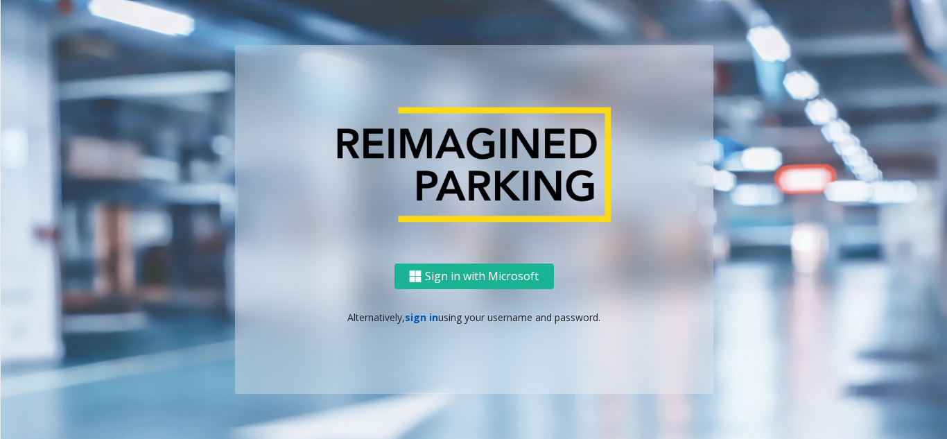
click at [428, 317] on link "sign in" at bounding box center [421, 317] width 33 height 13
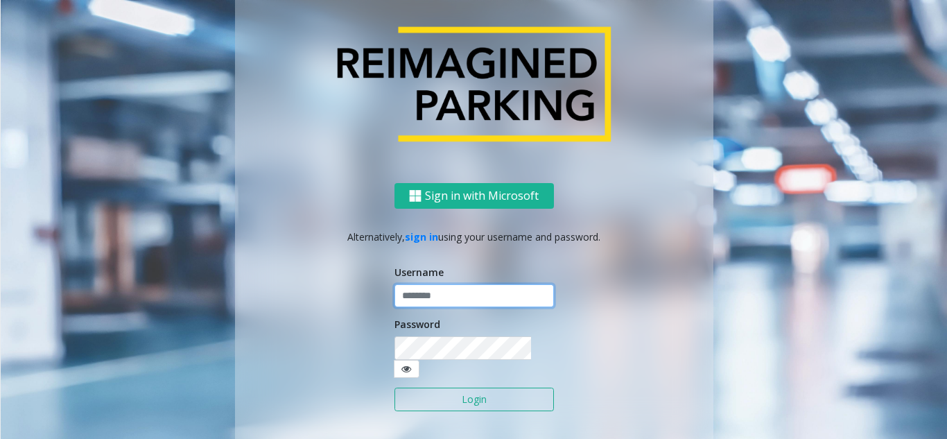
click at [428, 307] on input "text" at bounding box center [475, 296] width 160 height 24
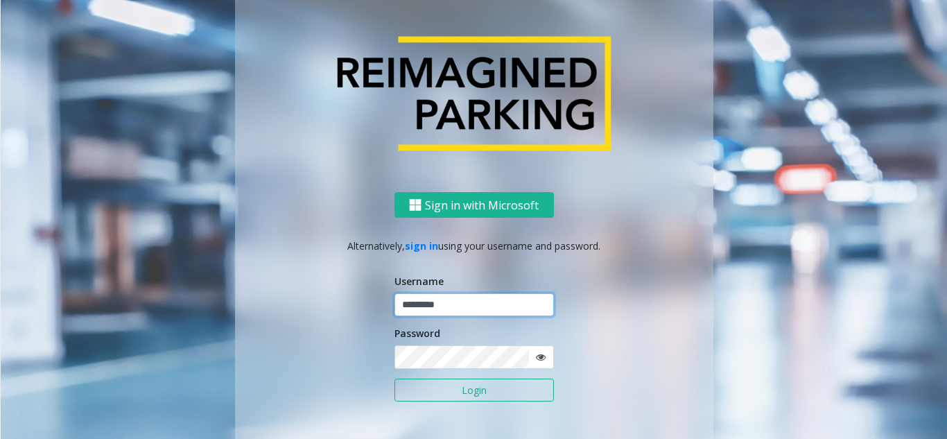
type input "*********"
click at [395, 379] on button "Login" at bounding box center [475, 391] width 160 height 24
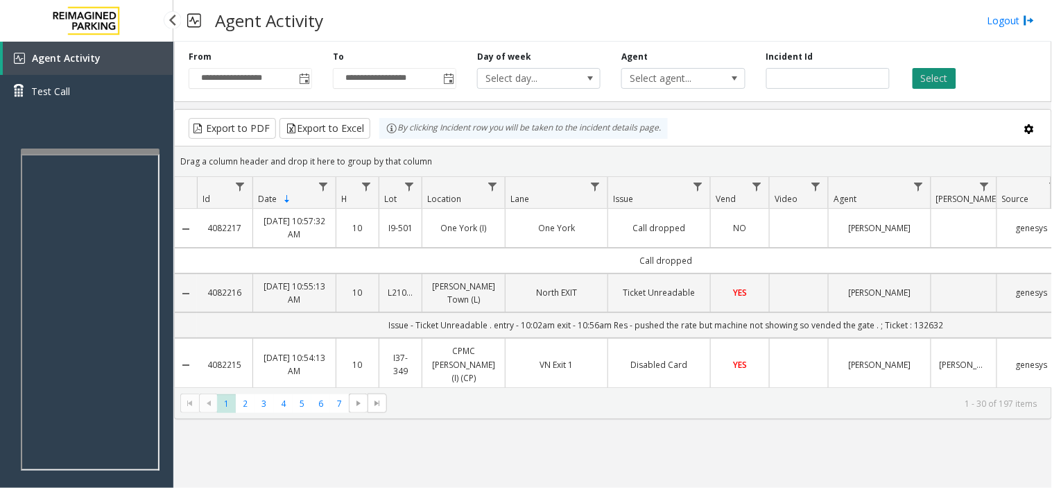
click at [924, 74] on button "Select" at bounding box center [935, 78] width 44 height 21
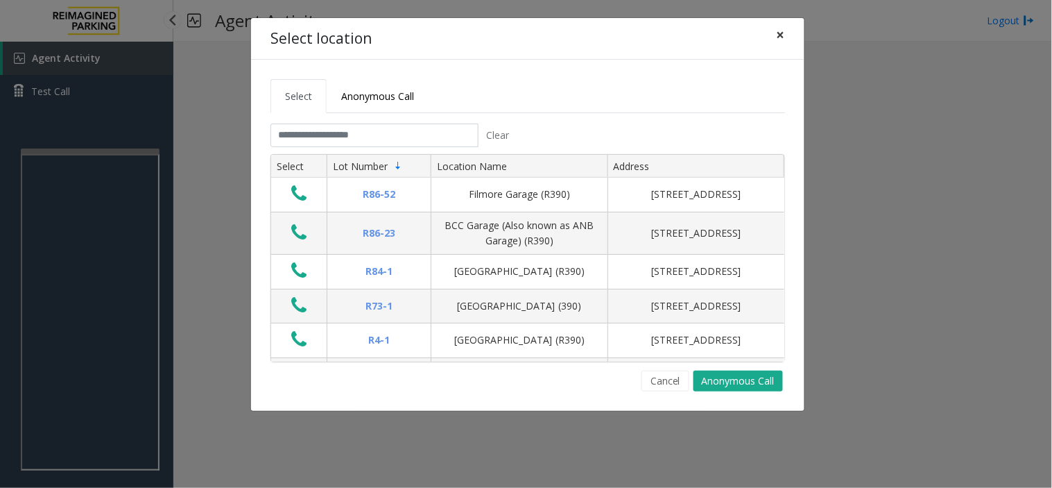
click at [789, 38] on button "×" at bounding box center [781, 35] width 28 height 34
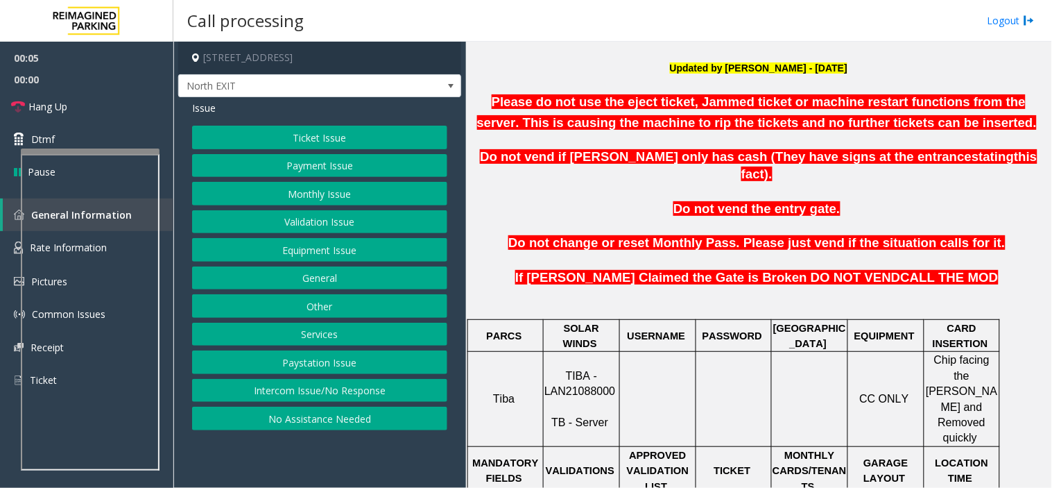
scroll to position [385, 0]
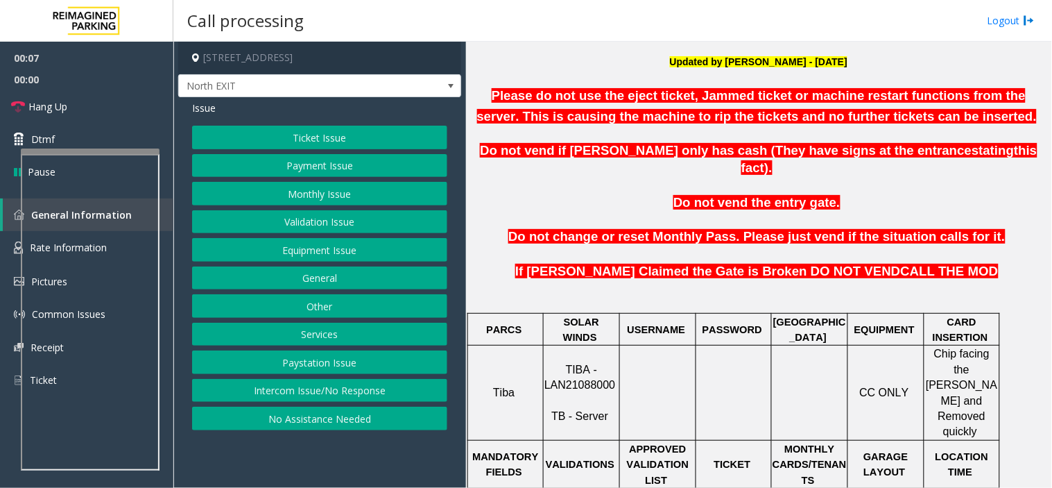
click at [282, 141] on button "Ticket Issue" at bounding box center [319, 138] width 255 height 24
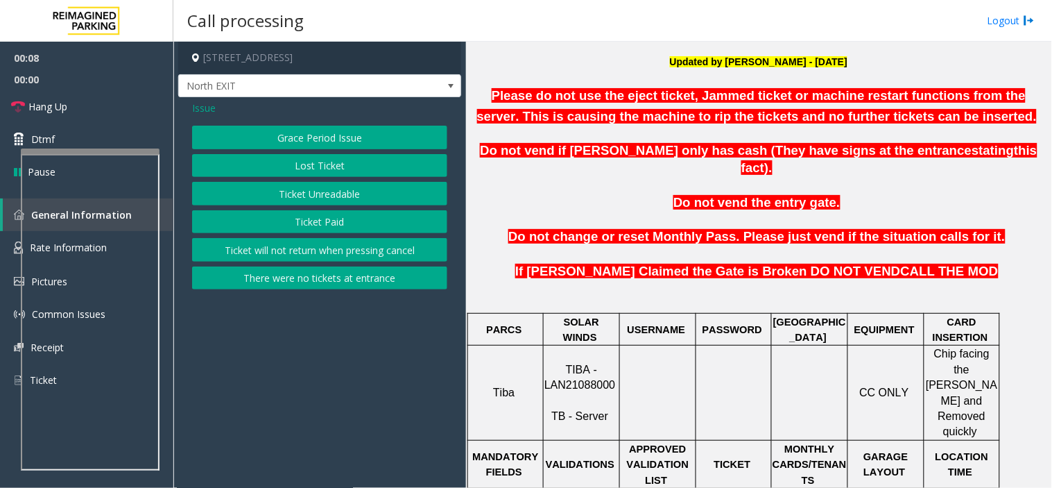
click at [295, 196] on button "Ticket Unreadable" at bounding box center [319, 194] width 255 height 24
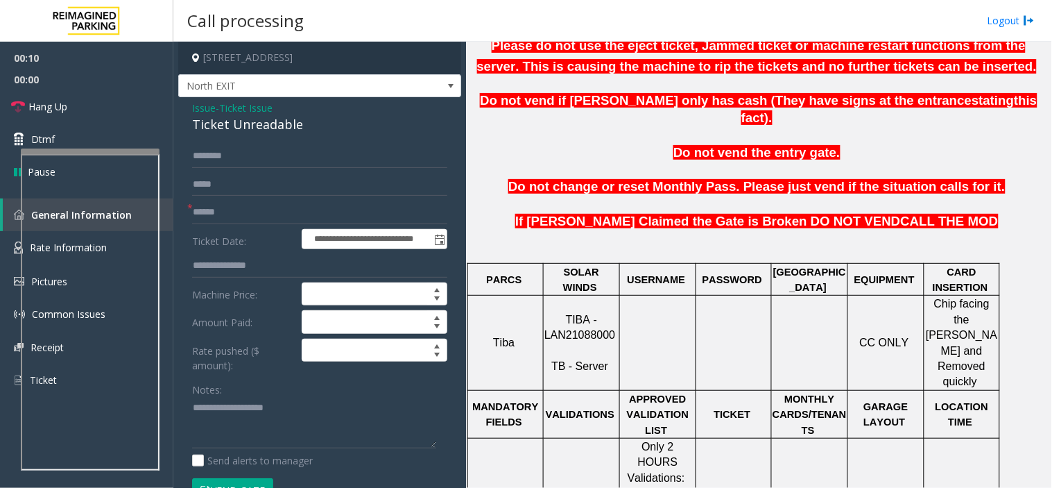
scroll to position [462, 0]
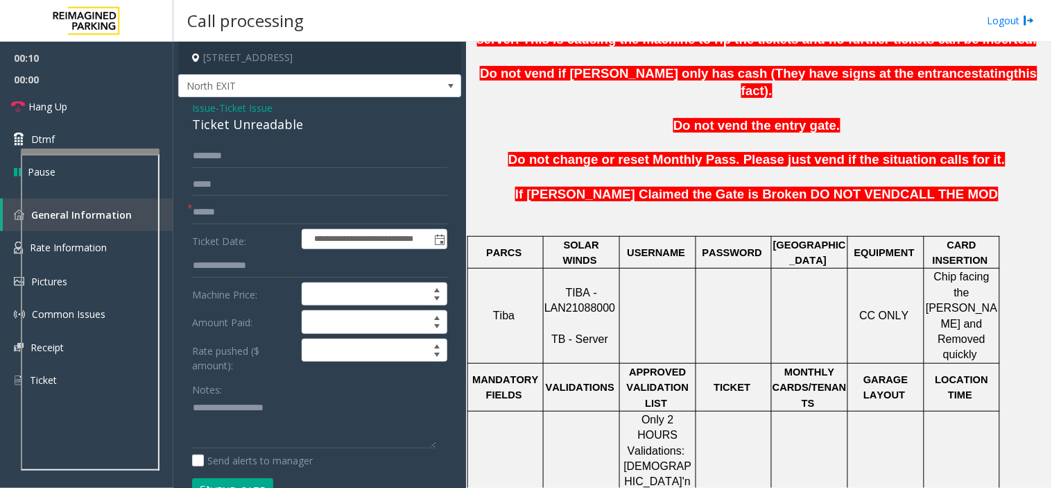
click at [572, 286] on span "TIBA - LAN21088000" at bounding box center [579, 299] width 71 height 27
copy p "LAN21088000"
click at [216, 107] on span "- Ticket Issue" at bounding box center [244, 107] width 57 height 13
click at [220, 106] on span "- Ticket Issue" at bounding box center [244, 107] width 57 height 13
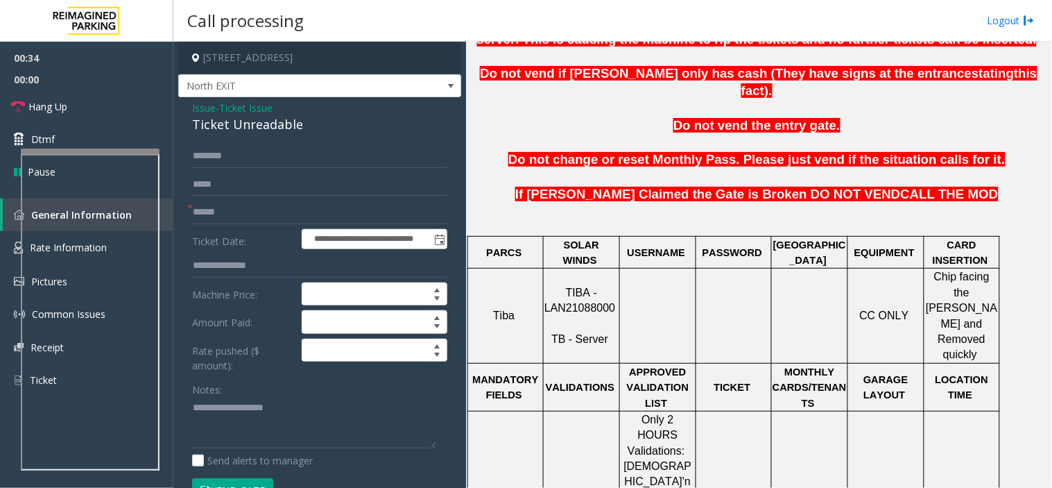
click at [227, 108] on span "Ticket Issue" at bounding box center [245, 108] width 53 height 15
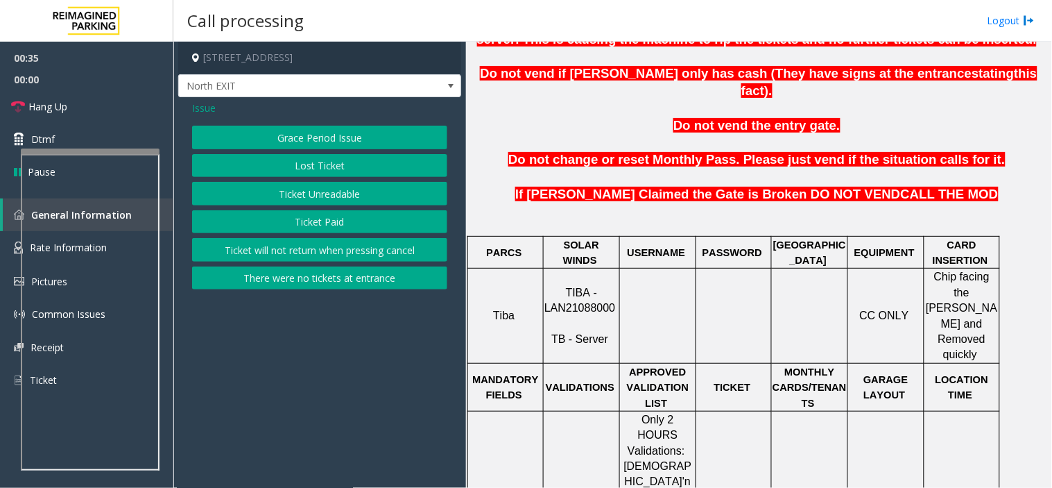
click at [212, 114] on span "Issue" at bounding box center [204, 108] width 24 height 15
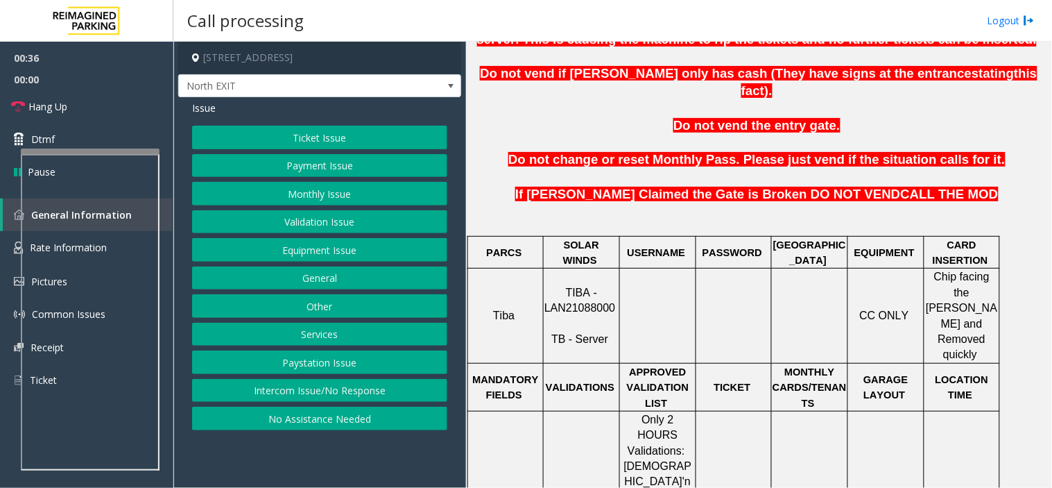
click at [266, 144] on button "Ticket Issue" at bounding box center [319, 138] width 255 height 24
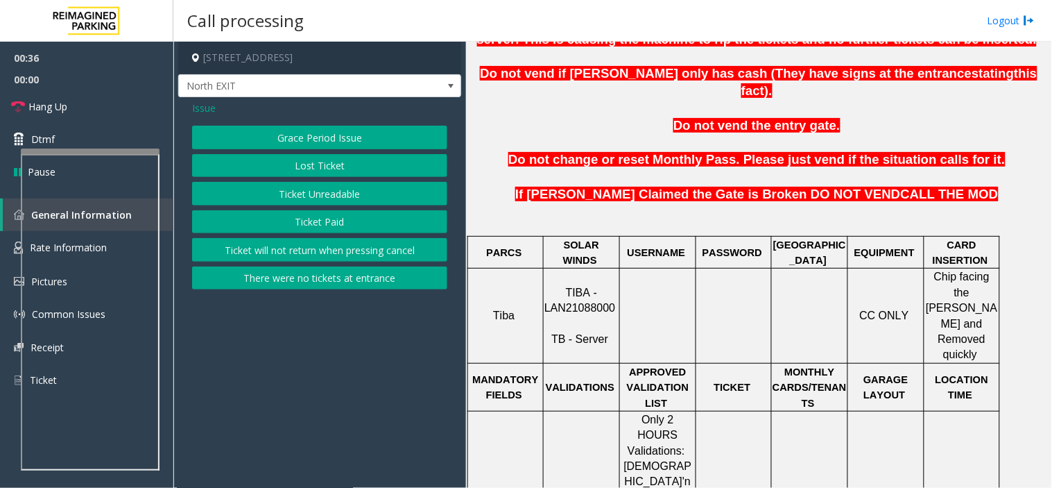
click at [285, 217] on button "Ticket Paid" at bounding box center [319, 222] width 255 height 24
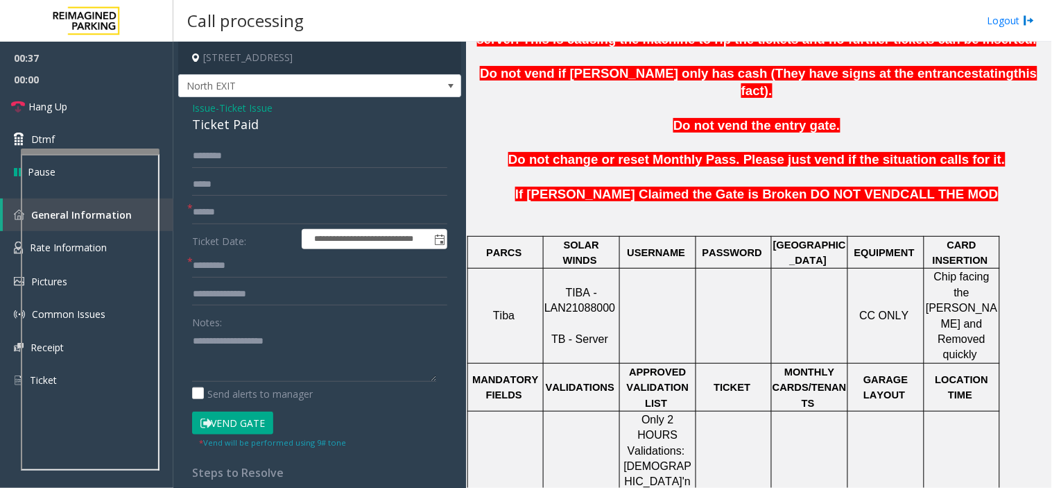
click at [236, 102] on span "Ticket Issue" at bounding box center [245, 108] width 53 height 15
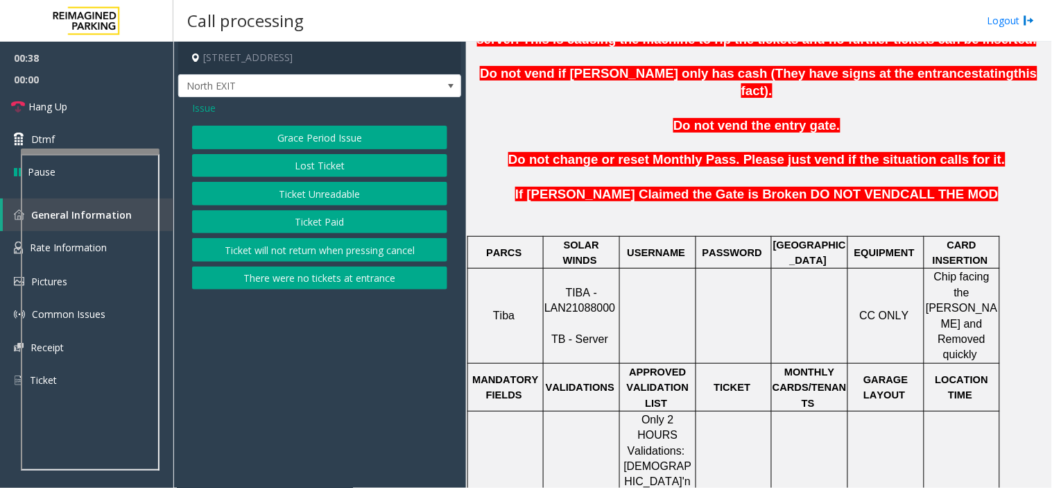
click at [290, 217] on button "Ticket Paid" at bounding box center [319, 222] width 255 height 24
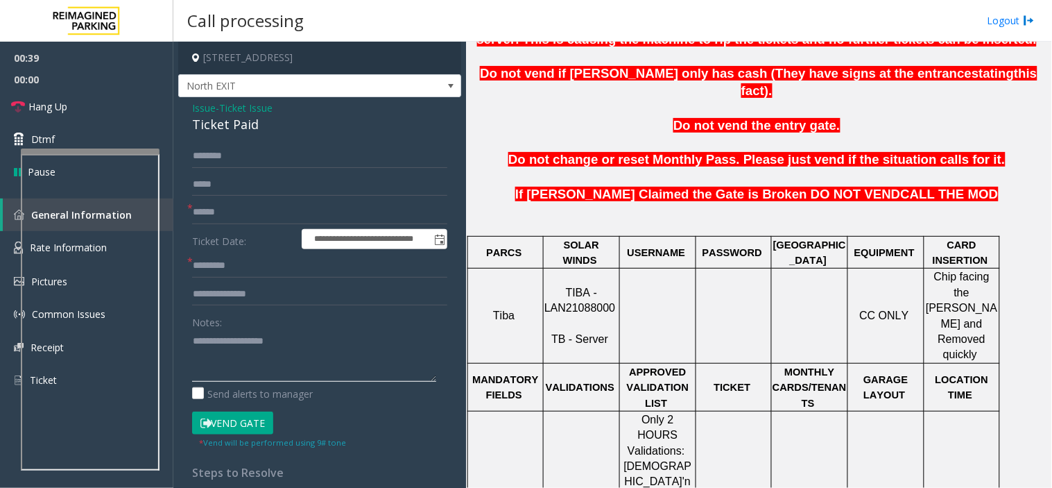
click at [224, 334] on textarea at bounding box center [314, 355] width 244 height 52
type textarea "*"
click at [251, 108] on span "Ticket Issue" at bounding box center [245, 108] width 53 height 15
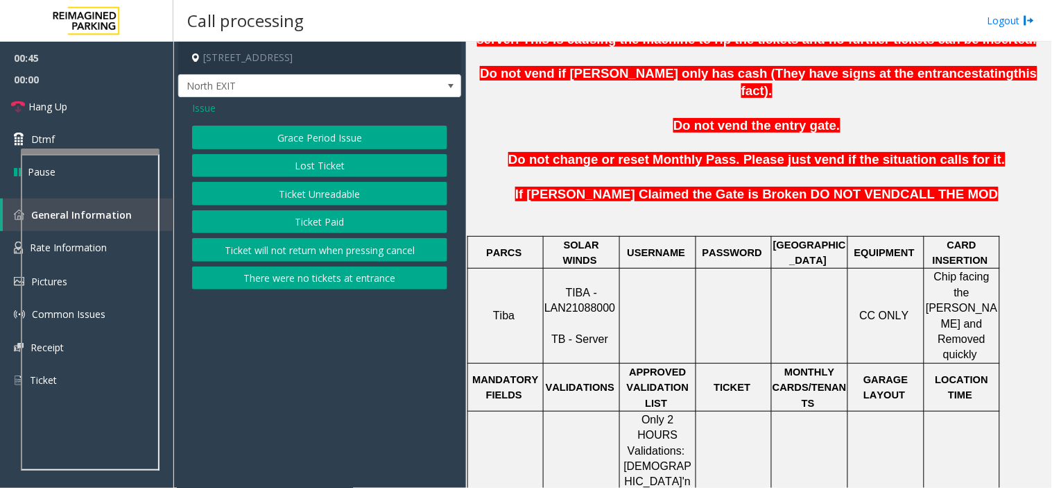
click at [200, 105] on span "Issue" at bounding box center [204, 108] width 24 height 15
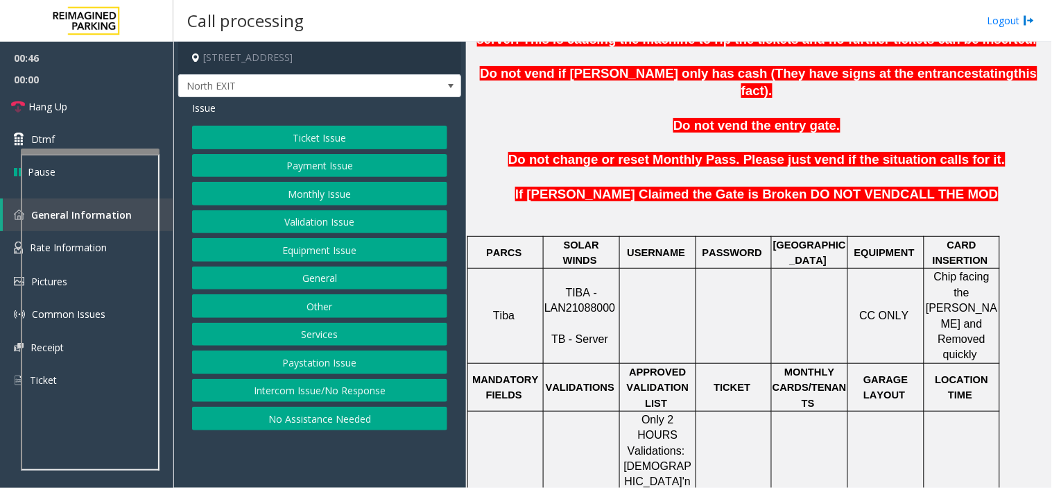
click at [322, 224] on button "Validation Issue" at bounding box center [319, 222] width 255 height 24
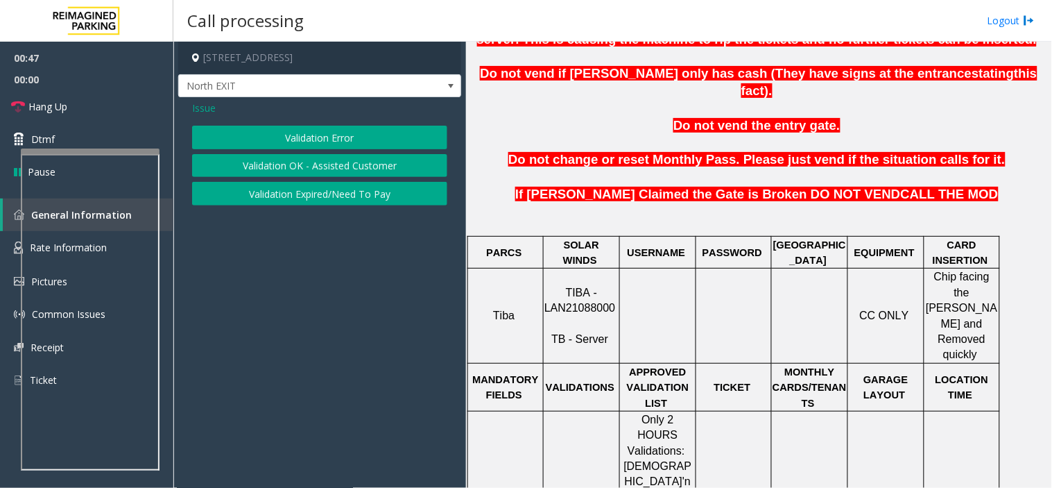
click at [320, 136] on button "Validation Error" at bounding box center [319, 138] width 255 height 24
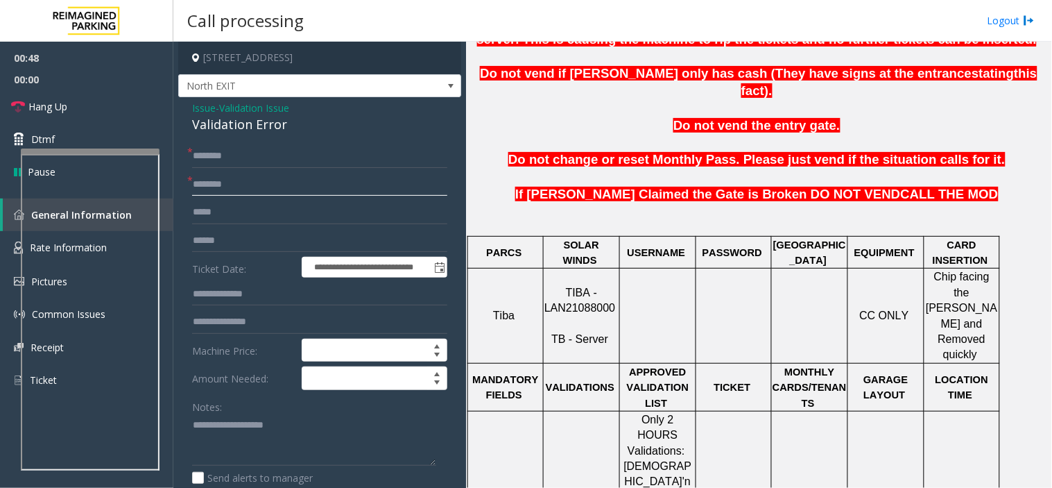
click at [250, 184] on input "text" at bounding box center [319, 185] width 255 height 24
type input "***"
click at [223, 237] on input "text" at bounding box center [319, 241] width 255 height 24
type input "*******"
click at [230, 323] on input "text" at bounding box center [319, 322] width 255 height 24
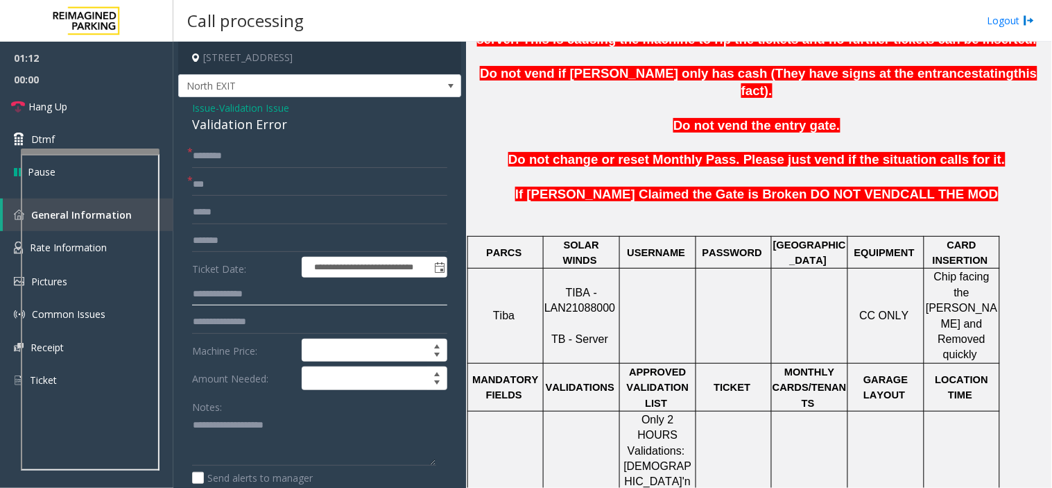
click at [236, 298] on input "text" at bounding box center [319, 294] width 255 height 24
type input "******"
click at [240, 158] on input "text" at bounding box center [319, 156] width 255 height 24
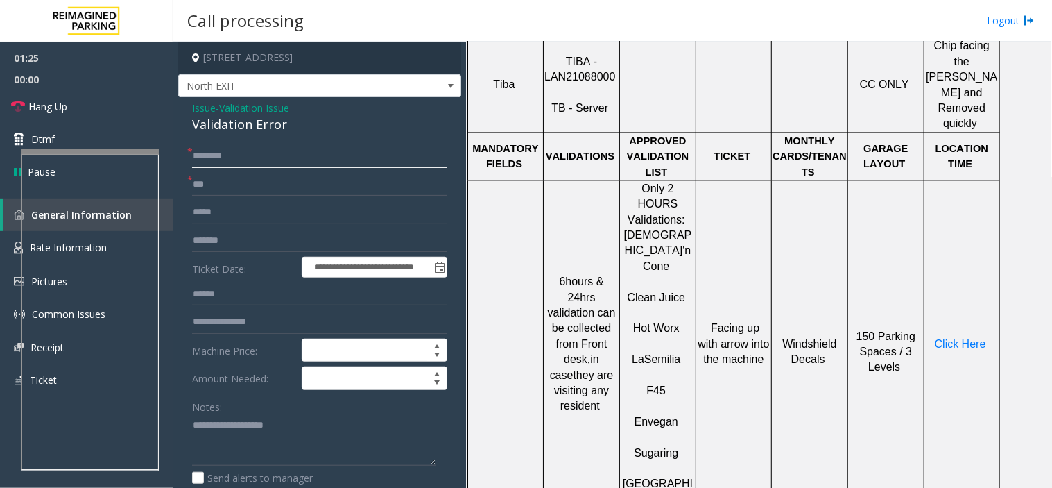
scroll to position [694, 0]
click at [947, 337] on span "Click Here" at bounding box center [960, 343] width 51 height 12
click at [230, 153] on input "text" at bounding box center [319, 156] width 255 height 24
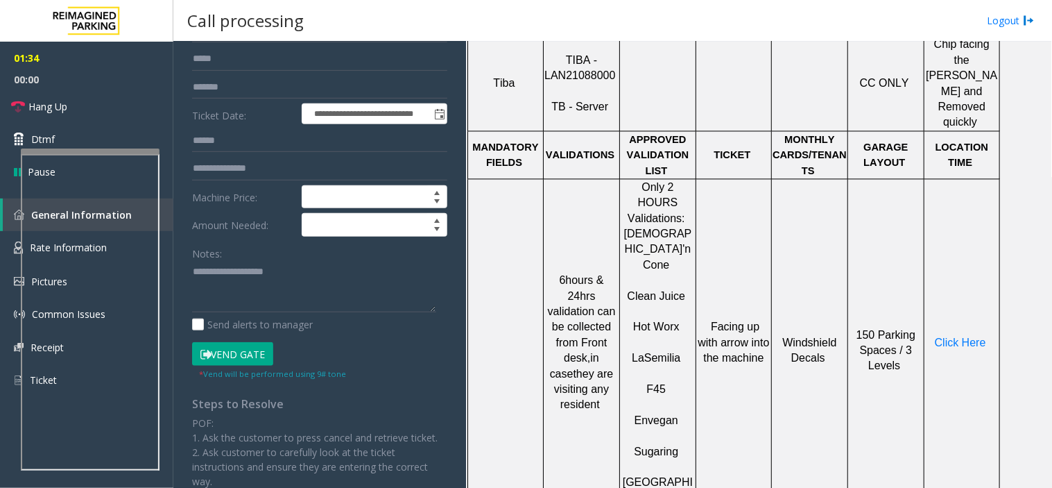
scroll to position [154, 0]
type input "*******"
click at [226, 351] on button "Vend Gate" at bounding box center [232, 353] width 81 height 24
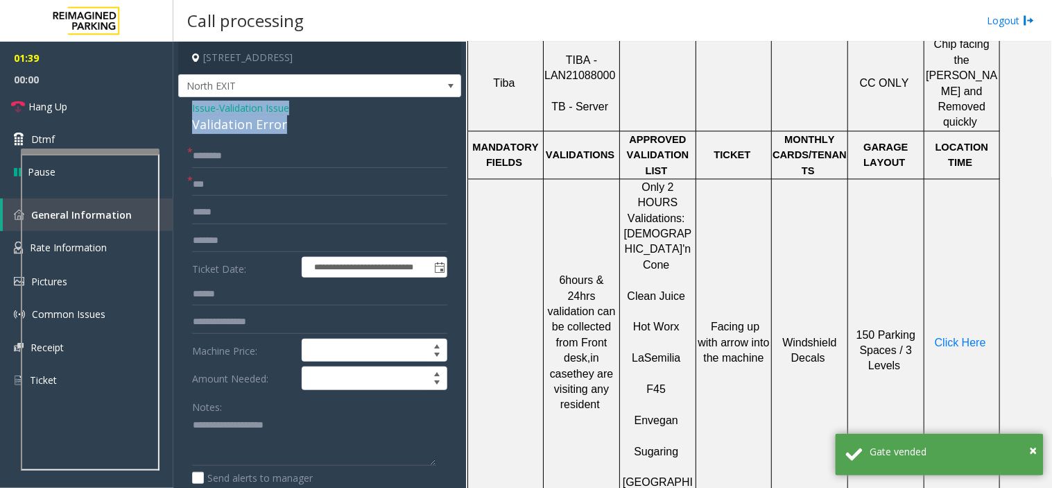
drag, startPoint x: 284, startPoint y: 125, endPoint x: 175, endPoint y: 110, distance: 110.0
click at [175, 110] on app-call-processing-form "**********" at bounding box center [319, 265] width 293 height 446
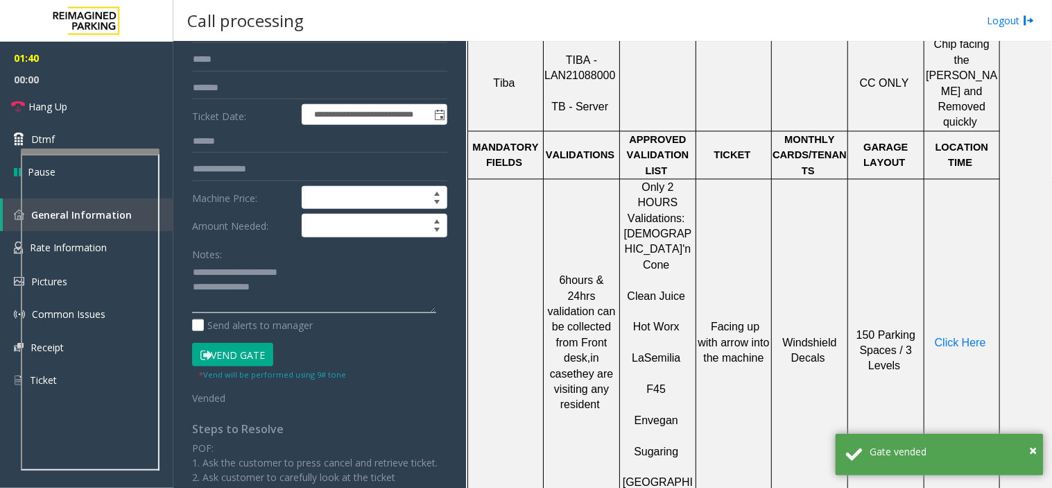
scroll to position [154, 0]
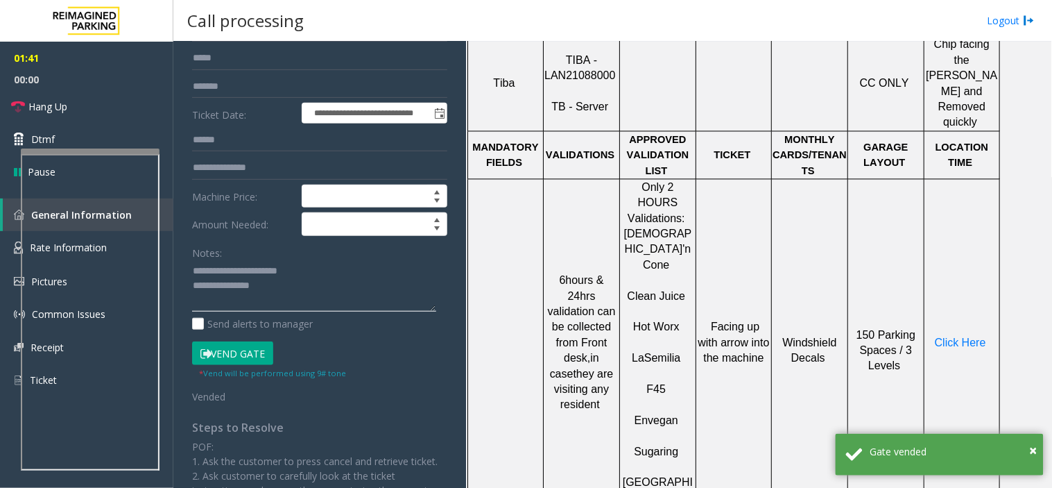
click at [282, 292] on textarea at bounding box center [314, 286] width 244 height 52
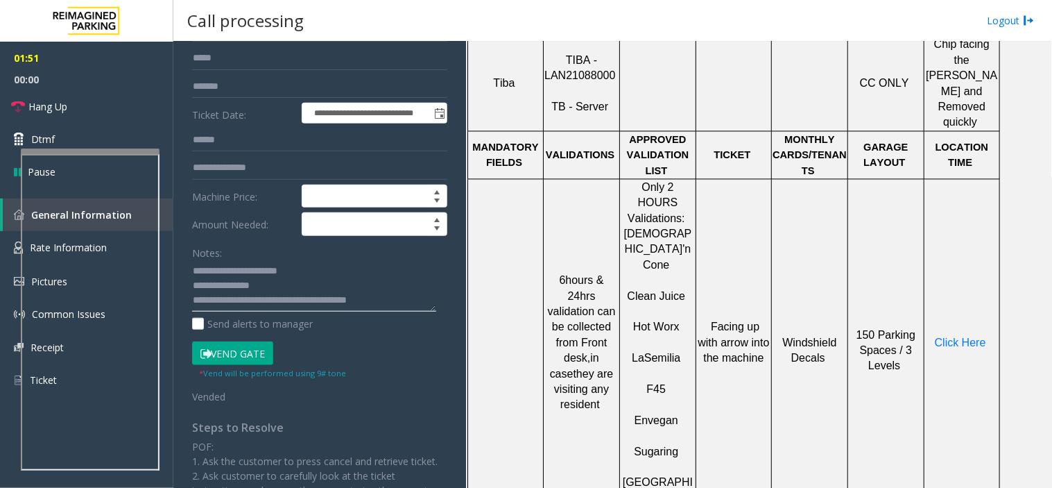
click at [390, 298] on textarea at bounding box center [314, 286] width 244 height 52
click at [393, 300] on textarea at bounding box center [314, 286] width 244 height 52
click at [80, 121] on link "Hang Up" at bounding box center [86, 106] width 173 height 33
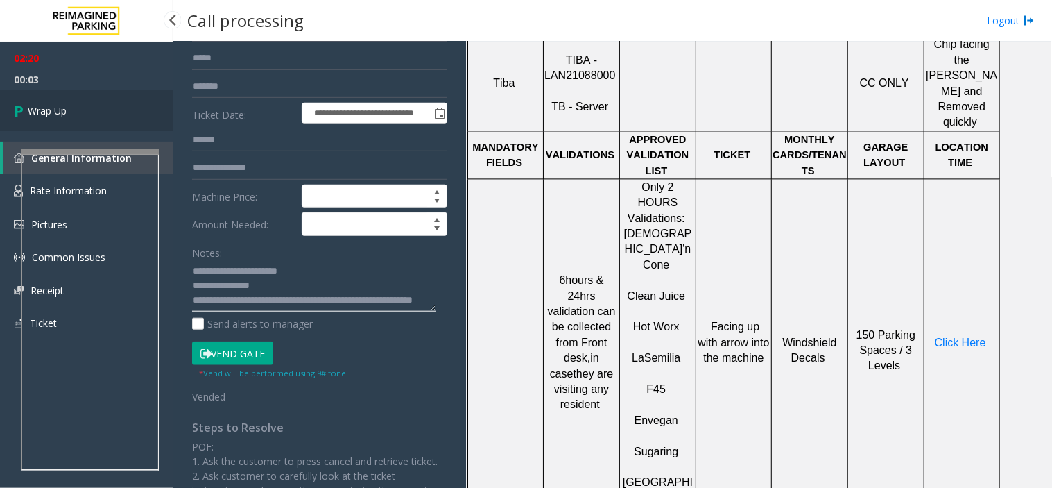
type textarea "**********"
click at [81, 90] on ul "02:20 00:04 Wrap Up" at bounding box center [86, 86] width 173 height 89
click at [81, 106] on link "Wrap Up" at bounding box center [86, 110] width 173 height 41
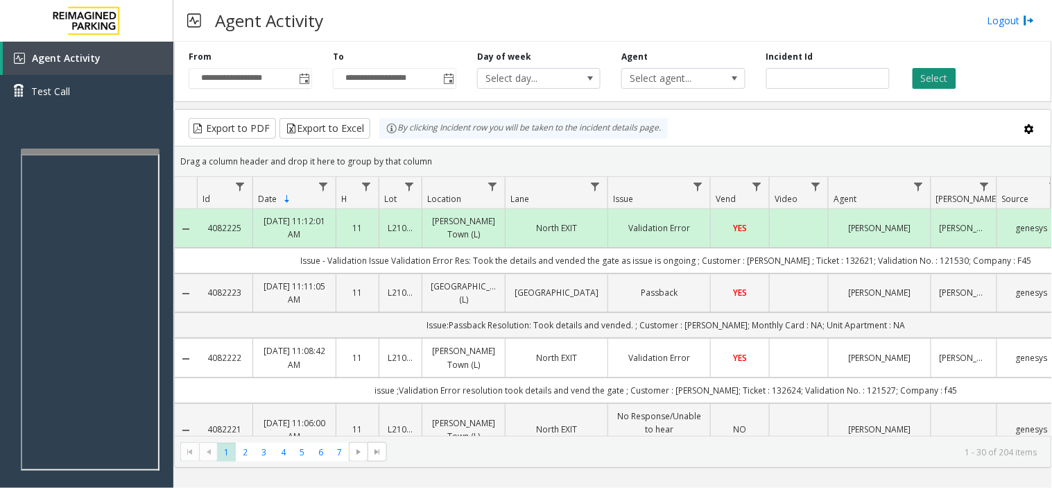
click at [938, 79] on button "Select" at bounding box center [935, 78] width 44 height 21
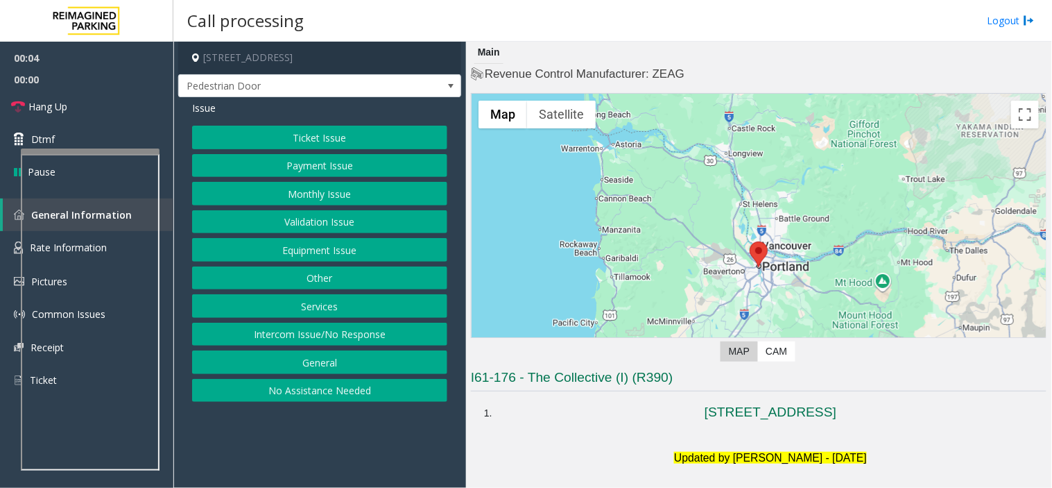
click at [364, 332] on button "Intercom Issue/No Response" at bounding box center [319, 335] width 255 height 24
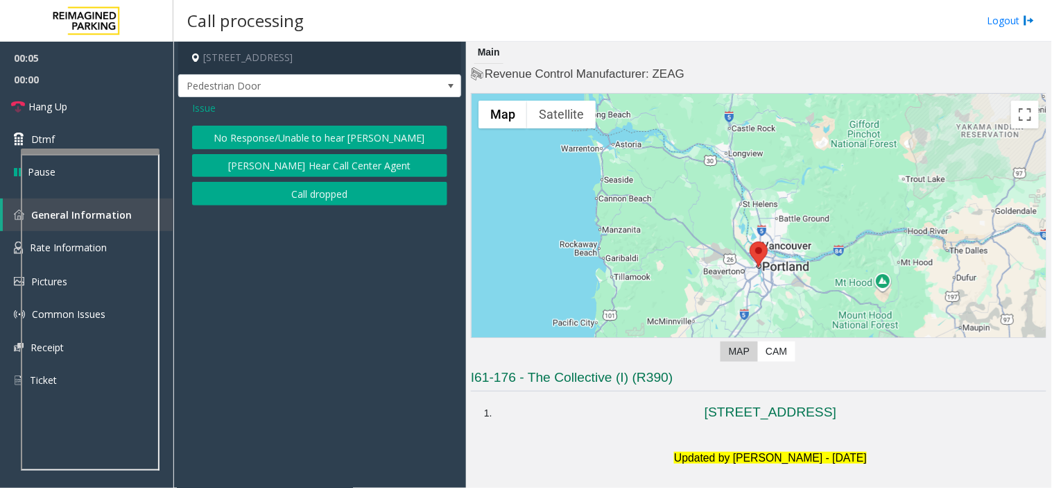
click at [286, 139] on button "No Response/Unable to hear [PERSON_NAME]" at bounding box center [319, 138] width 255 height 24
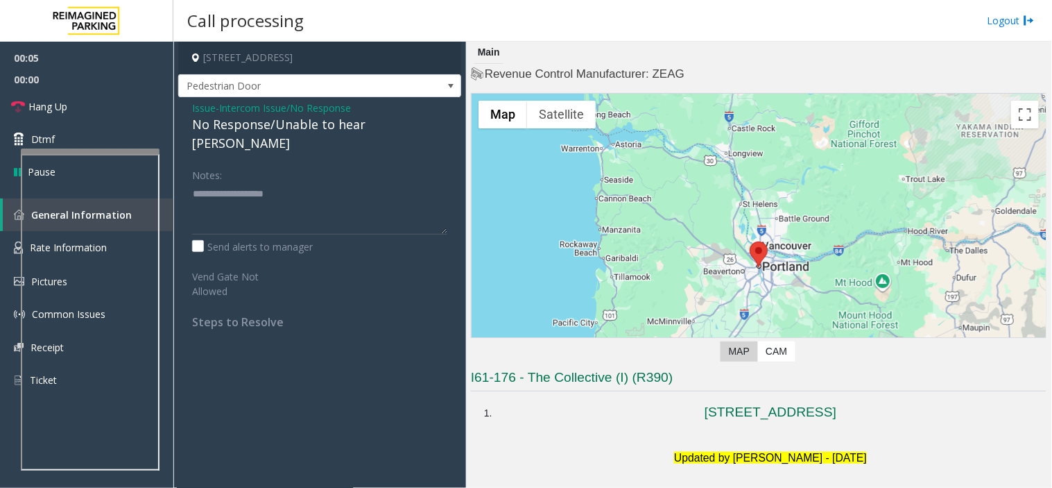
click at [241, 121] on div "No Response/Unable to hear [PERSON_NAME]" at bounding box center [319, 133] width 255 height 37
type textarea "**********"
click at [75, 101] on link "Hang Up" at bounding box center [86, 106] width 173 height 33
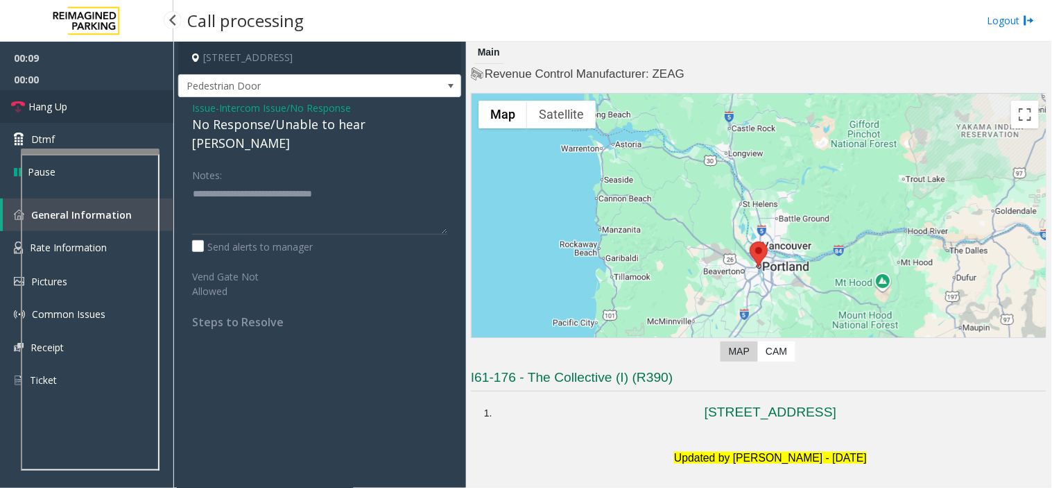
click at [75, 101] on link "Hang Up" at bounding box center [86, 106] width 173 height 33
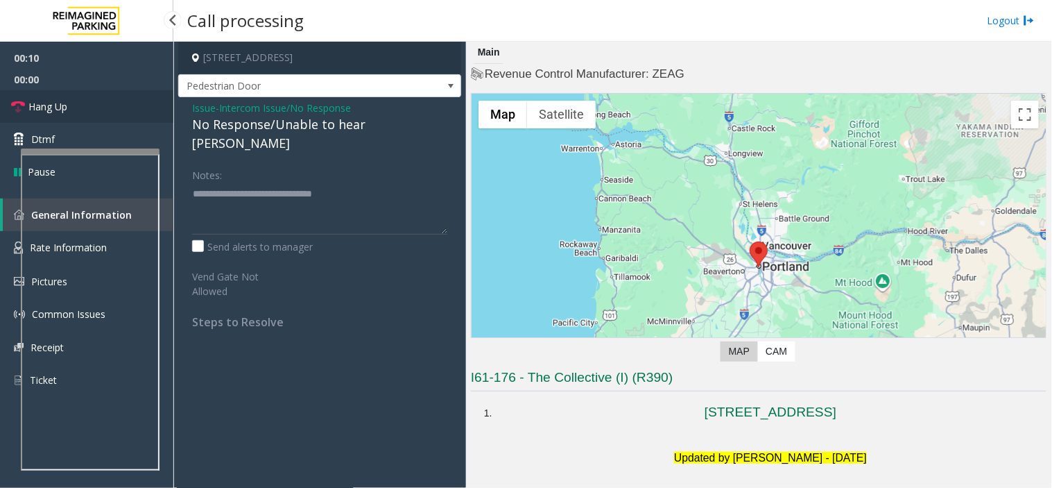
click at [75, 101] on link "Hang Up" at bounding box center [86, 106] width 173 height 33
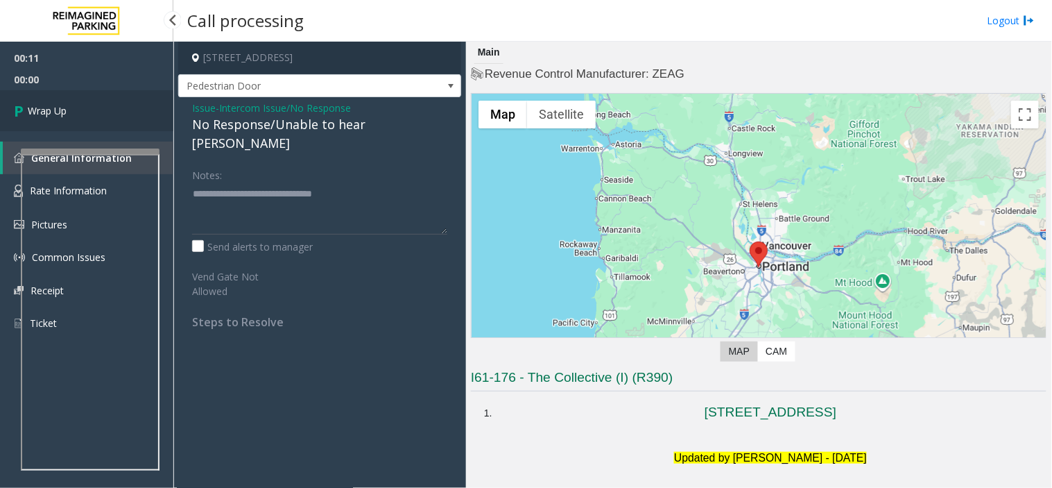
click at [75, 97] on link "Wrap Up" at bounding box center [86, 110] width 173 height 41
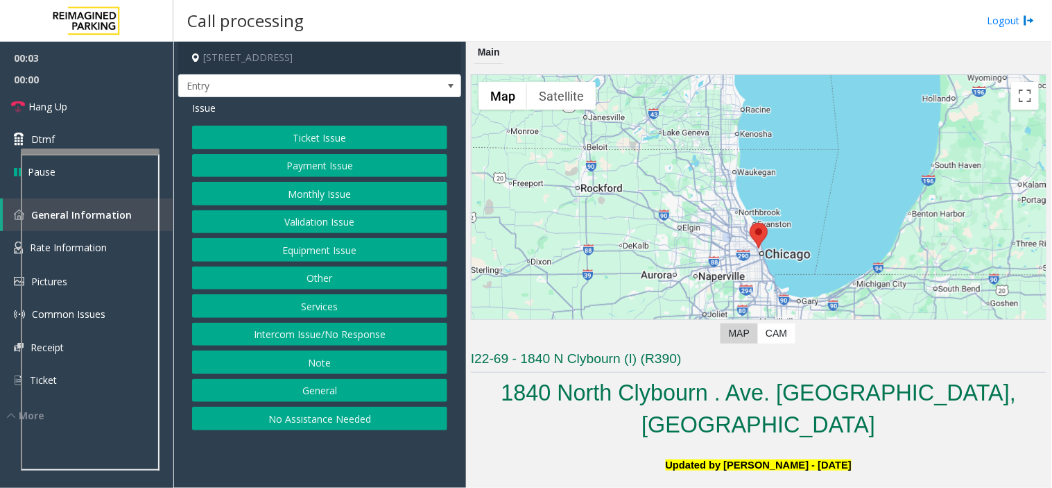
click at [325, 301] on button "Services" at bounding box center [319, 306] width 255 height 24
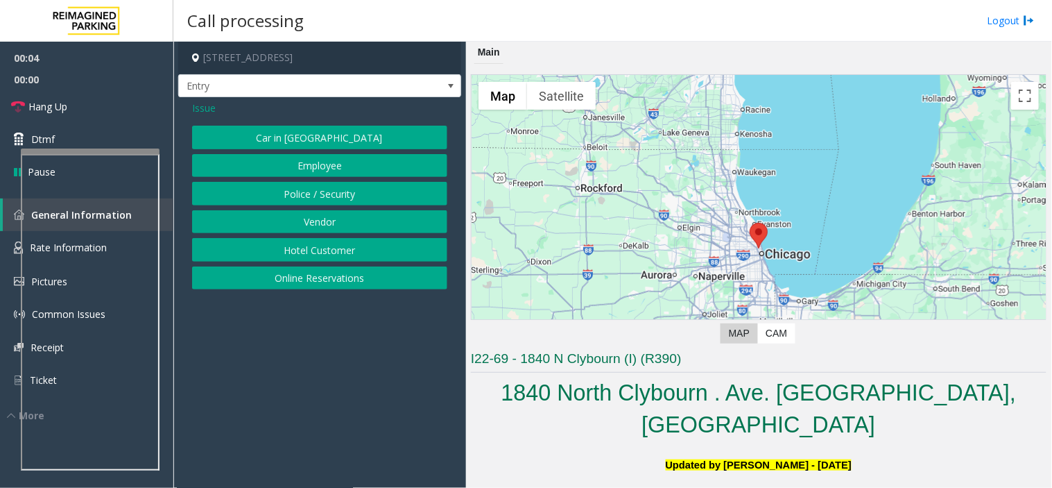
click at [317, 282] on button "Online Reservations" at bounding box center [319, 278] width 255 height 24
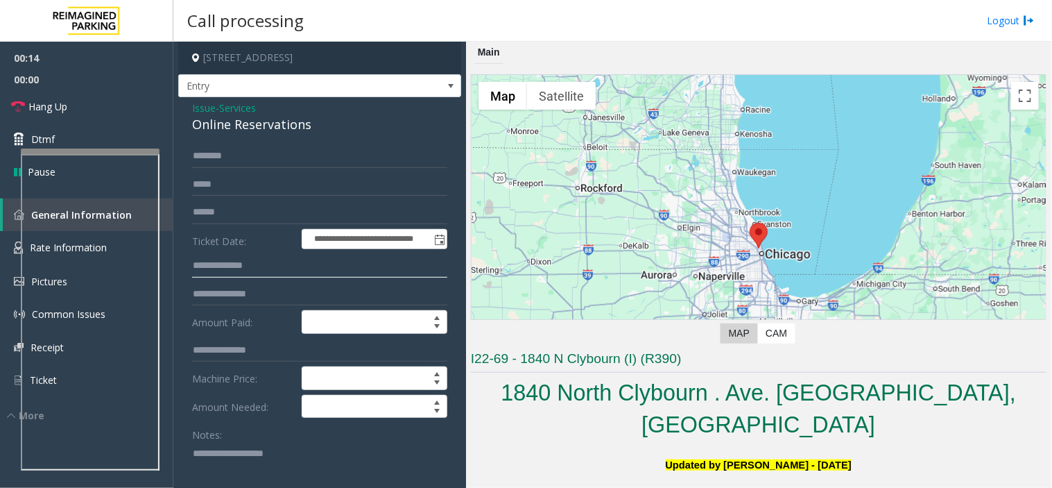
click at [210, 257] on input "text" at bounding box center [319, 266] width 255 height 24
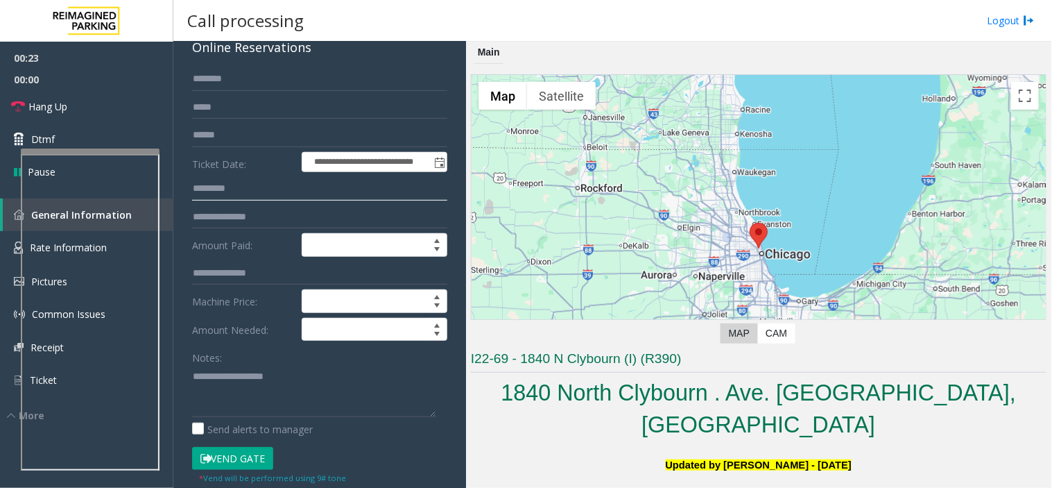
type input "*********"
click at [243, 438] on button "Vend Gate" at bounding box center [232, 459] width 81 height 24
click at [307, 390] on textarea at bounding box center [314, 391] width 244 height 52
type textarea "**********"
click at [216, 190] on input "*********" at bounding box center [319, 189] width 255 height 24
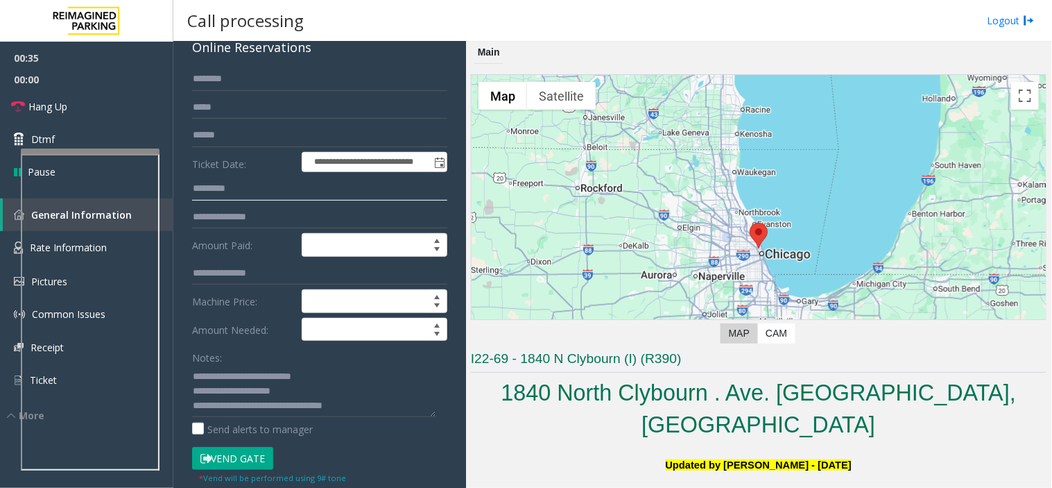
click at [216, 190] on input "*********" at bounding box center [319, 189] width 255 height 24
type textarea "**********"
click at [55, 107] on span "Hang Up" at bounding box center [47, 106] width 39 height 15
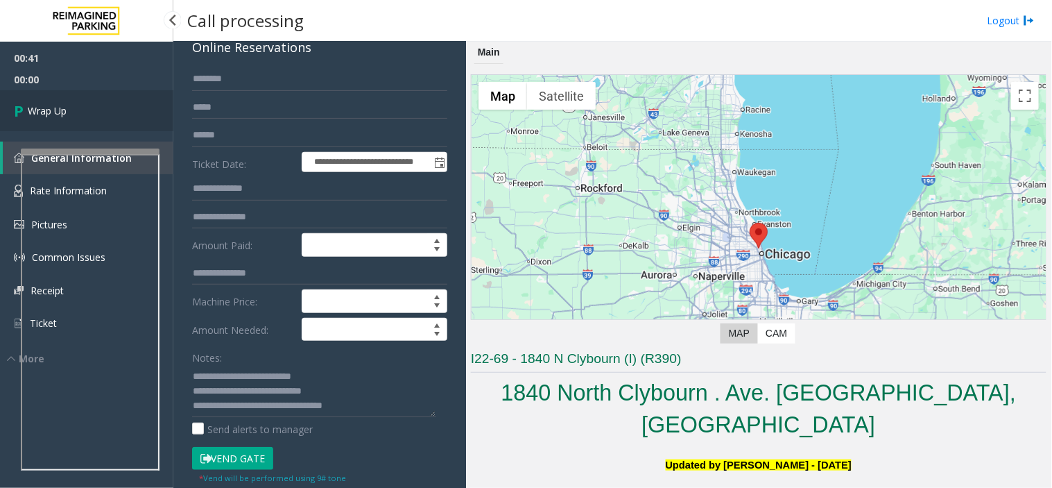
click at [55, 109] on span "Wrap Up" at bounding box center [47, 110] width 39 height 15
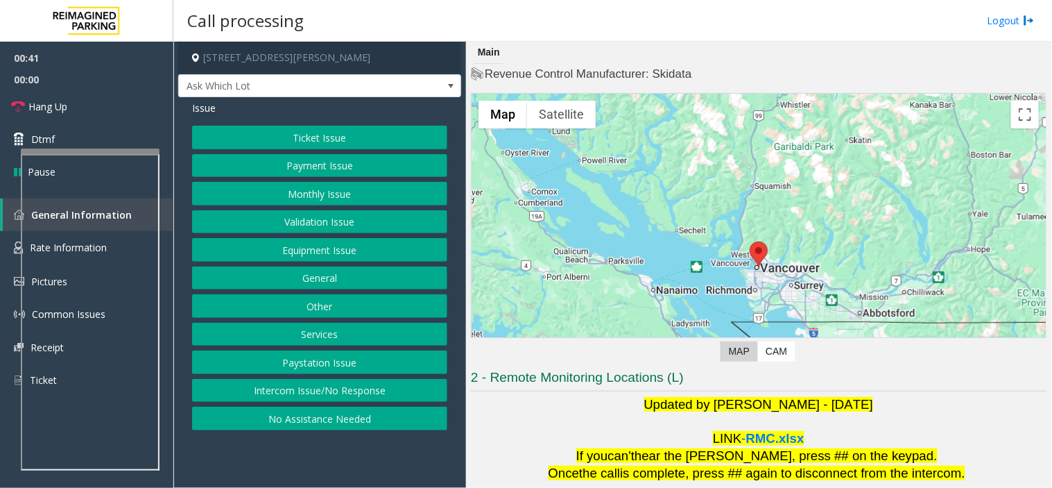
click at [252, 139] on button "Ticket Issue" at bounding box center [319, 138] width 255 height 24
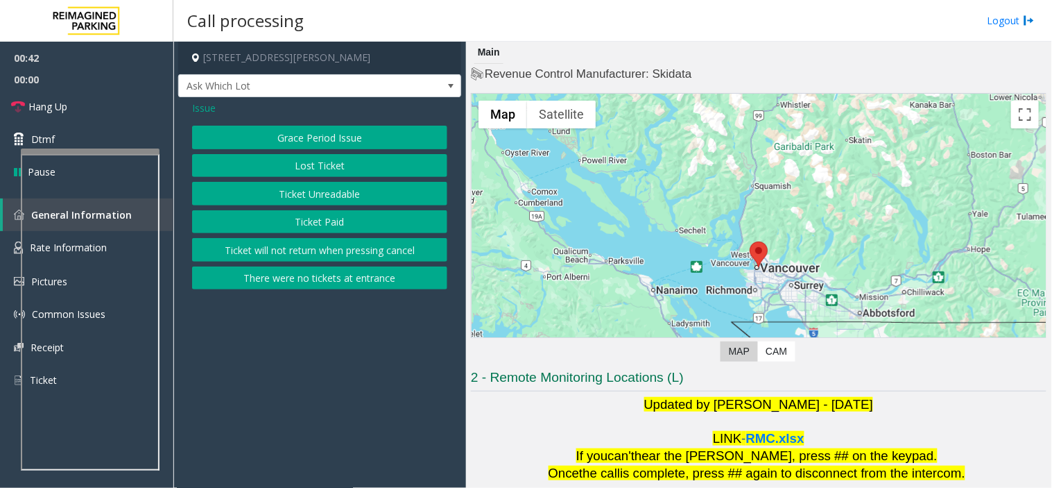
click at [300, 196] on button "Ticket Unreadable" at bounding box center [319, 194] width 255 height 24
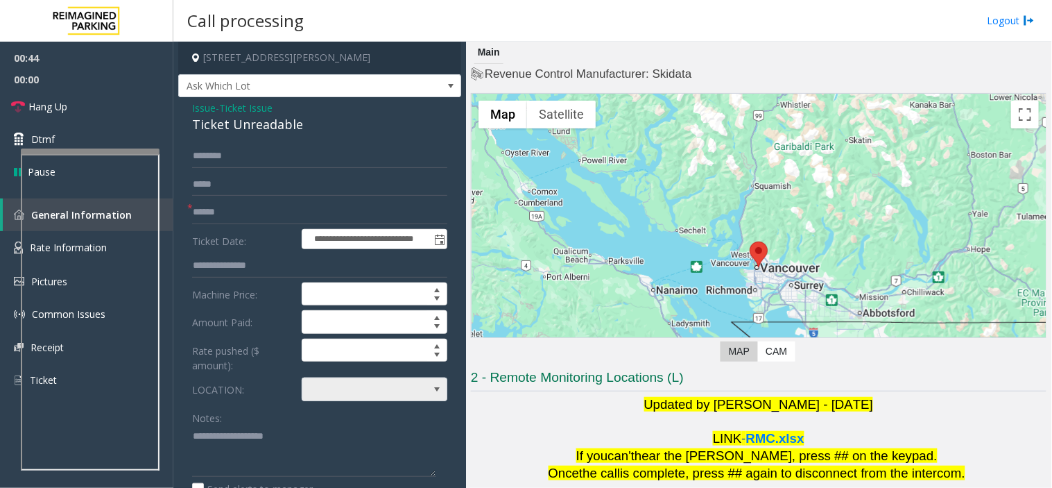
click at [431, 391] on span at bounding box center [436, 389] width 11 height 11
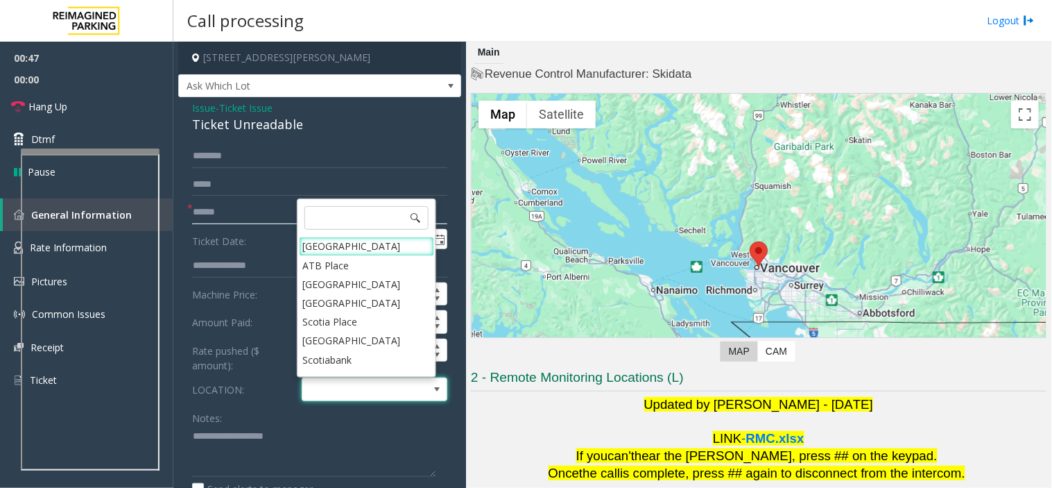
click at [225, 213] on input "text" at bounding box center [319, 212] width 255 height 24
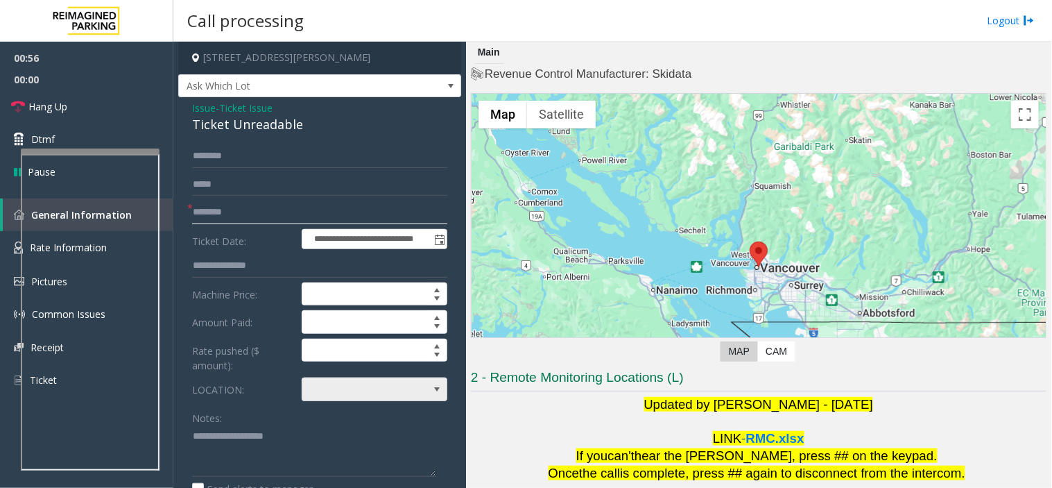
type input "********"
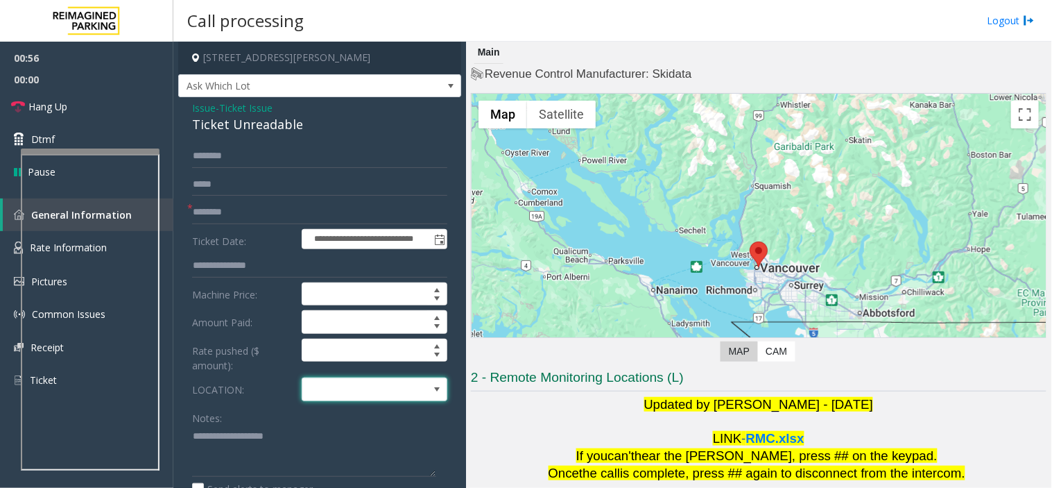
click at [431, 390] on span at bounding box center [436, 389] width 11 height 11
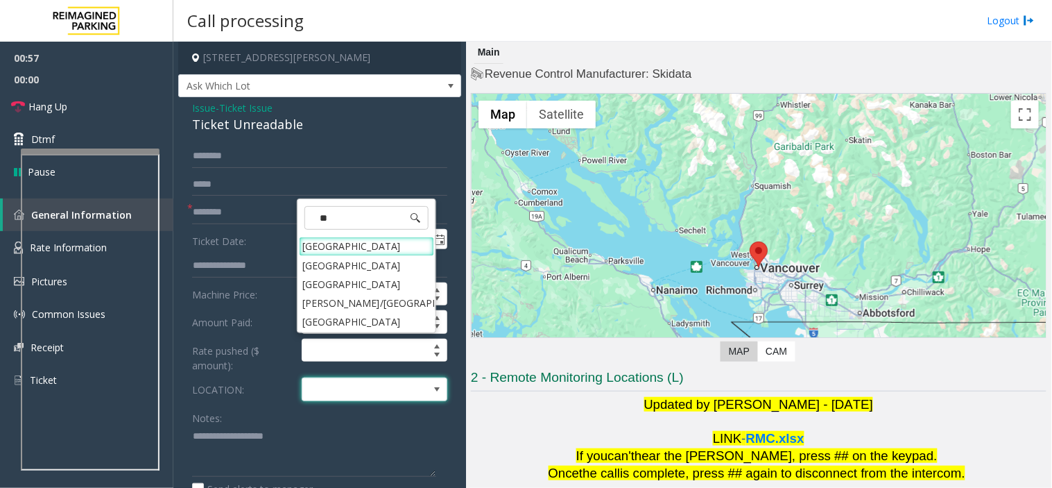
type input "***"
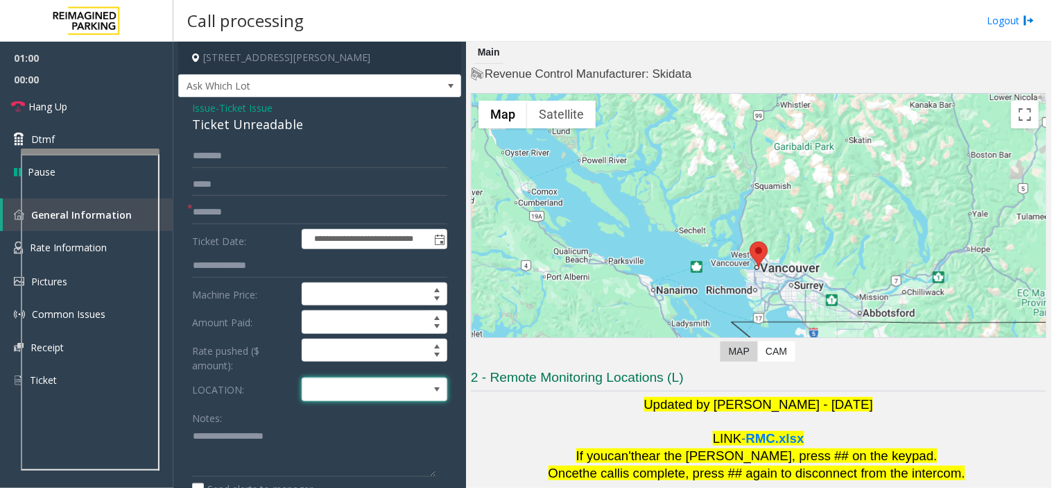
click at [386, 389] on span at bounding box center [360, 389] width 116 height 22
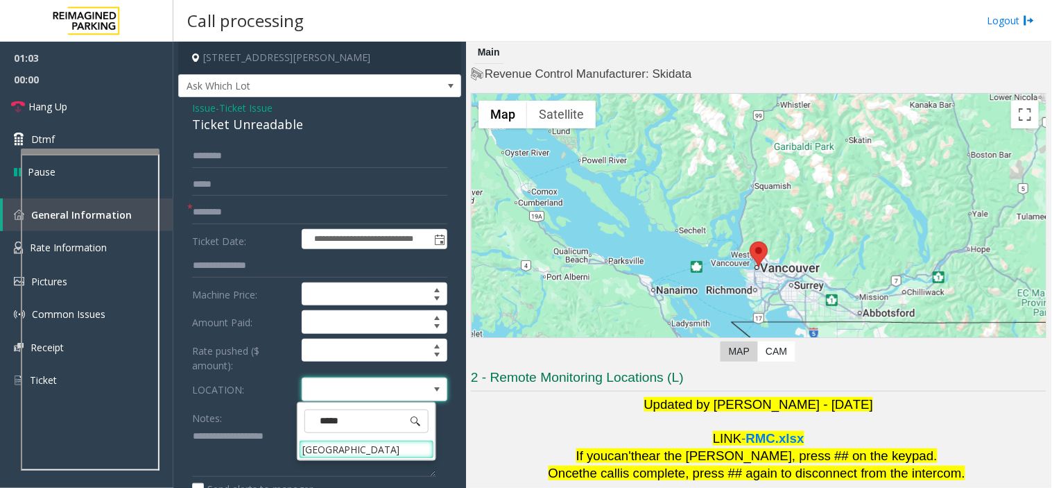
type input "******"
click at [344, 438] on Centre "Talbot Centre" at bounding box center [366, 449] width 135 height 19
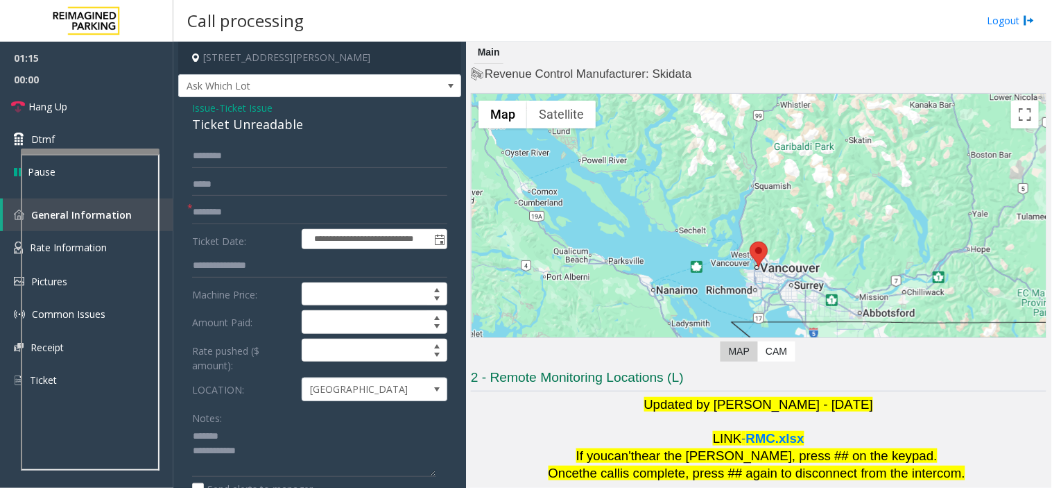
click at [234, 121] on div "Ticket Unreadable" at bounding box center [319, 124] width 255 height 19
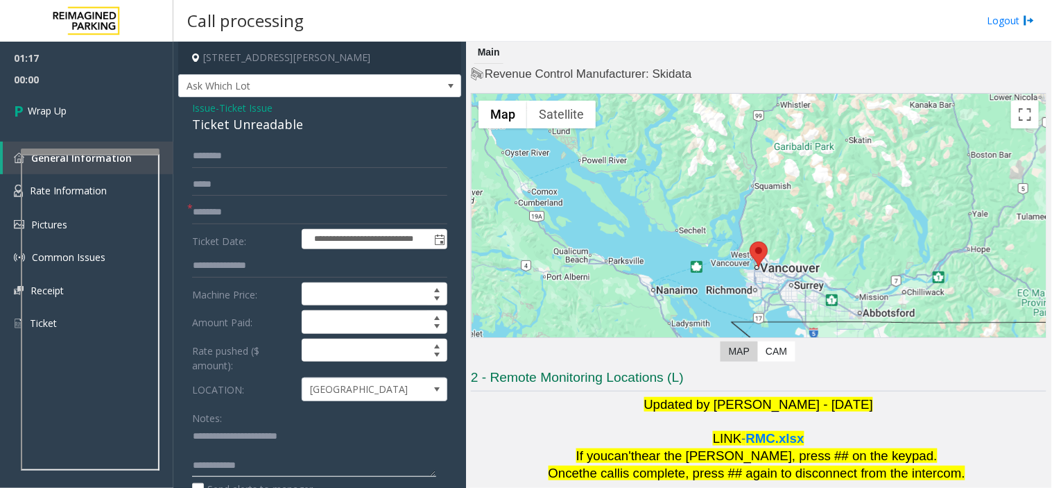
click at [245, 438] on textarea at bounding box center [314, 451] width 244 height 52
drag, startPoint x: 279, startPoint y: 458, endPoint x: 273, endPoint y: 438, distance: 21.1
click at [279, 438] on textarea at bounding box center [314, 451] width 244 height 52
paste textarea "**********"
type textarea "**********"
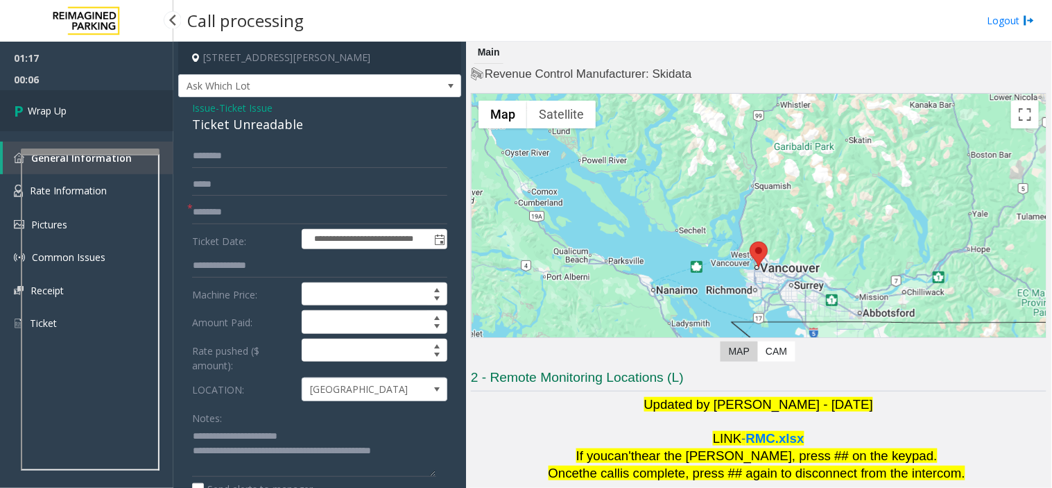
click at [71, 105] on link "Wrap Up" at bounding box center [86, 110] width 173 height 41
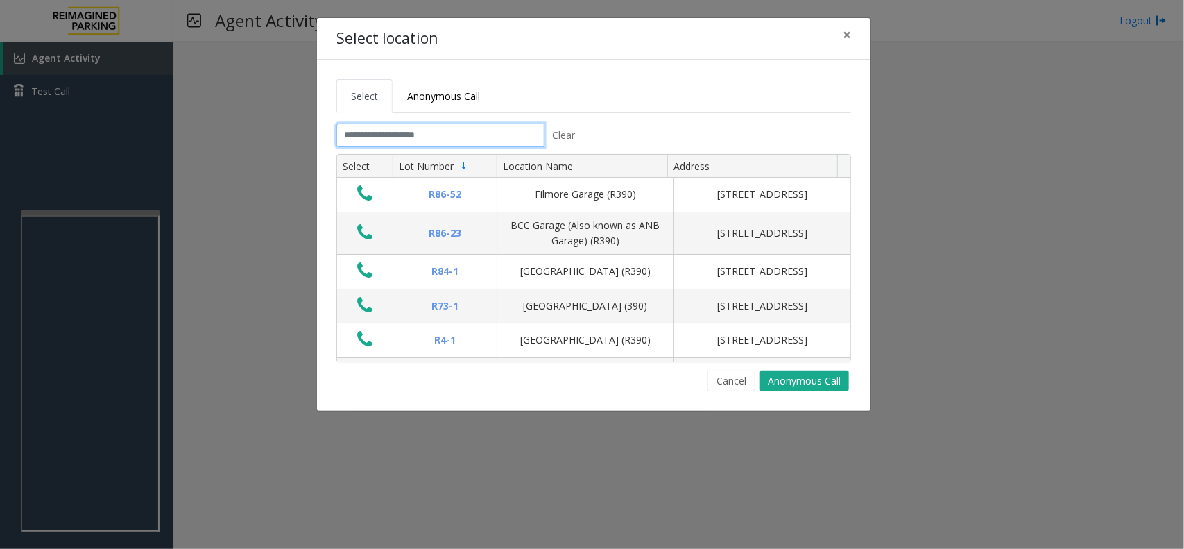
click at [423, 139] on input "text" at bounding box center [440, 135] width 208 height 24
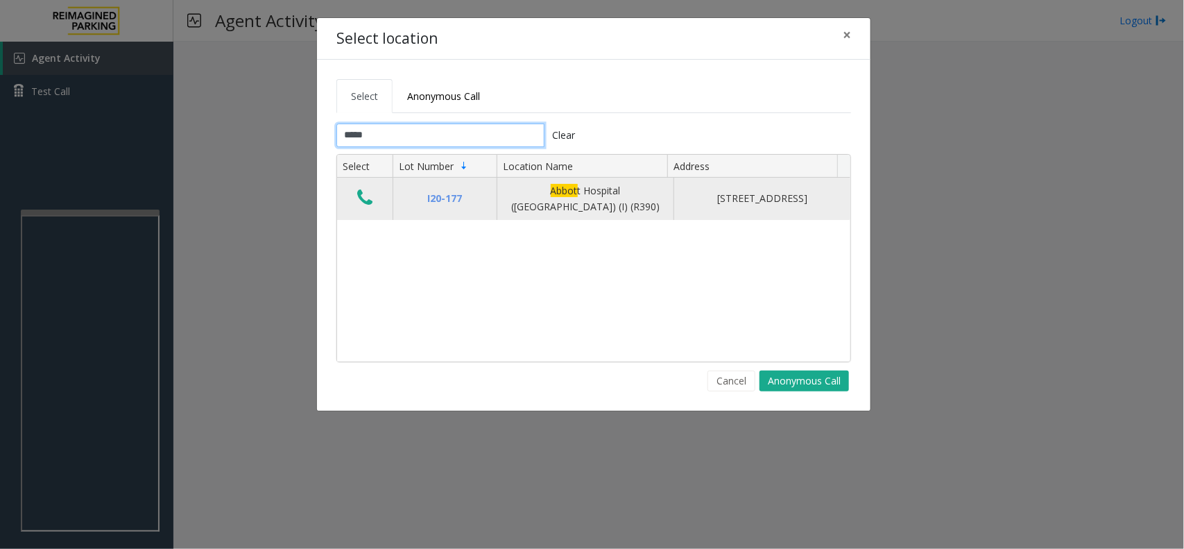
type input "*****"
click at [361, 196] on icon "Data table" at bounding box center [364, 197] width 15 height 19
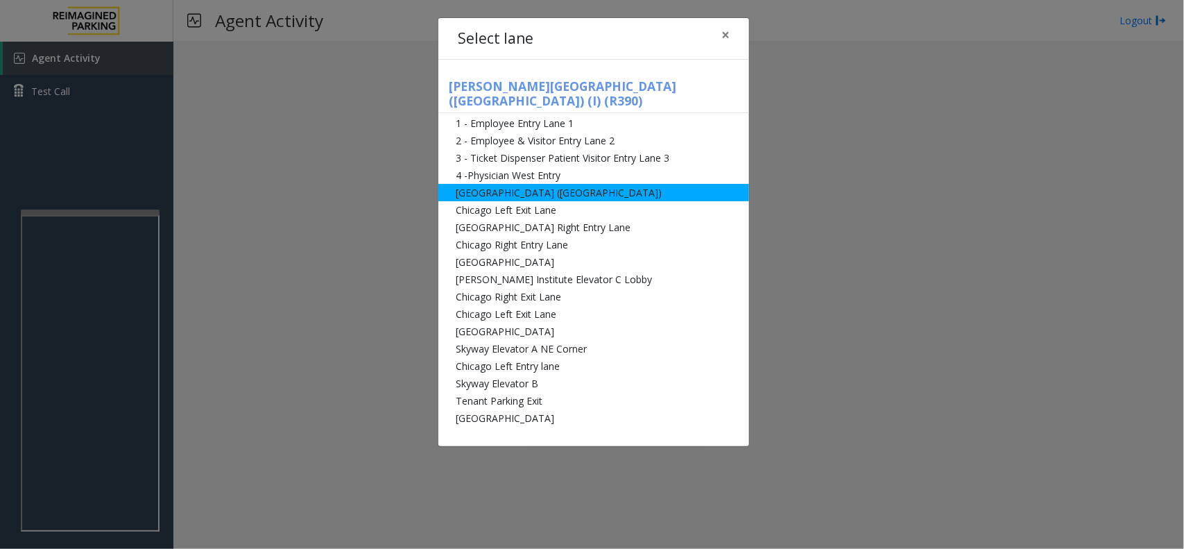
click at [563, 184] on li "[GEOGRAPHIC_DATA] ([GEOGRAPHIC_DATA])" at bounding box center [593, 192] width 311 height 17
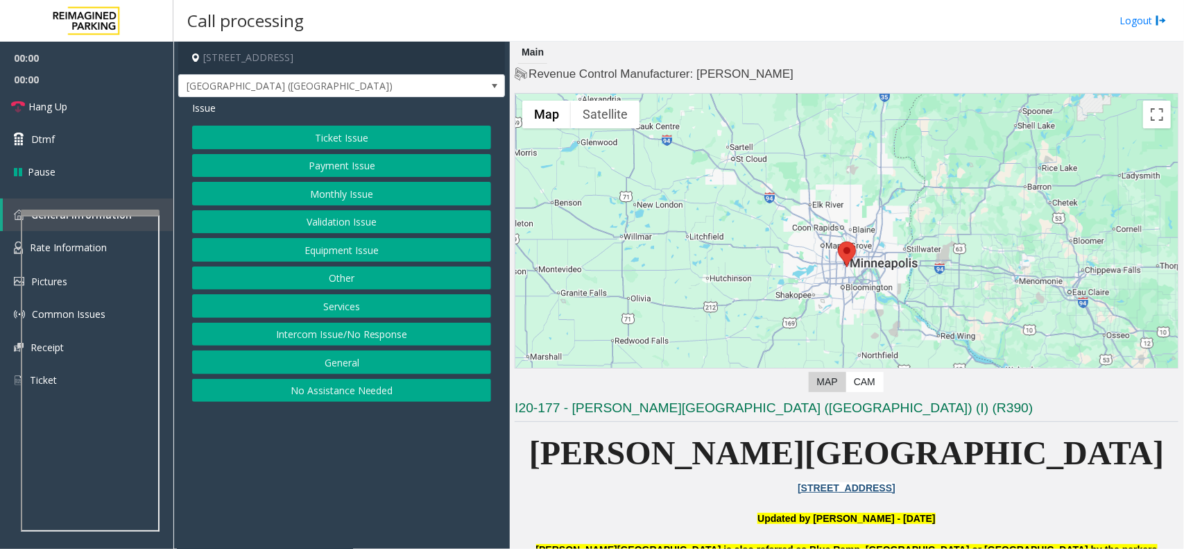
click at [357, 192] on button "Monthly Issue" at bounding box center [341, 194] width 299 height 24
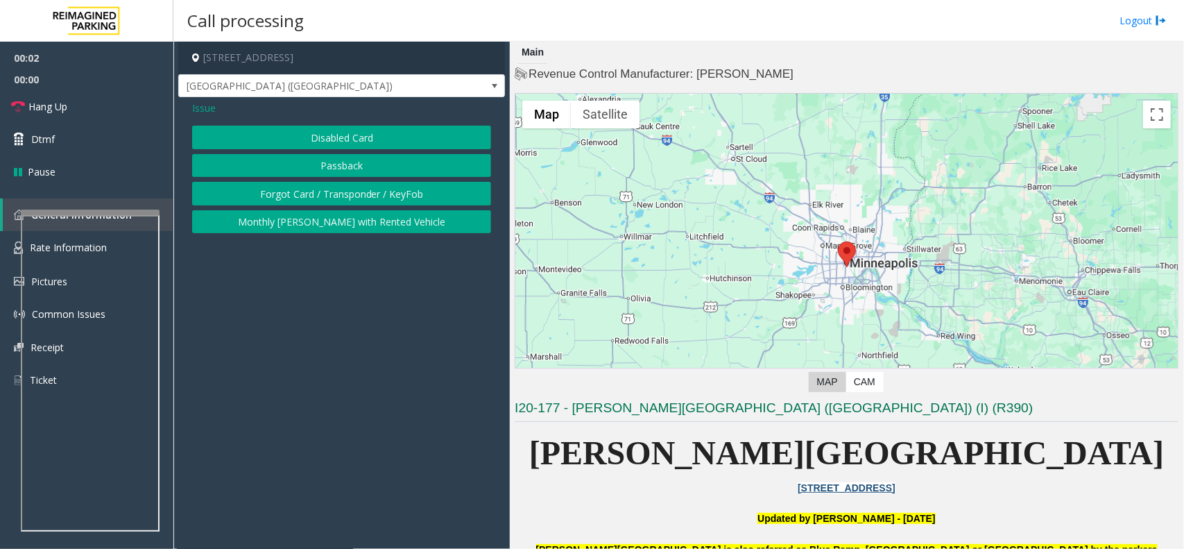
click at [355, 164] on button "Passback" at bounding box center [341, 166] width 299 height 24
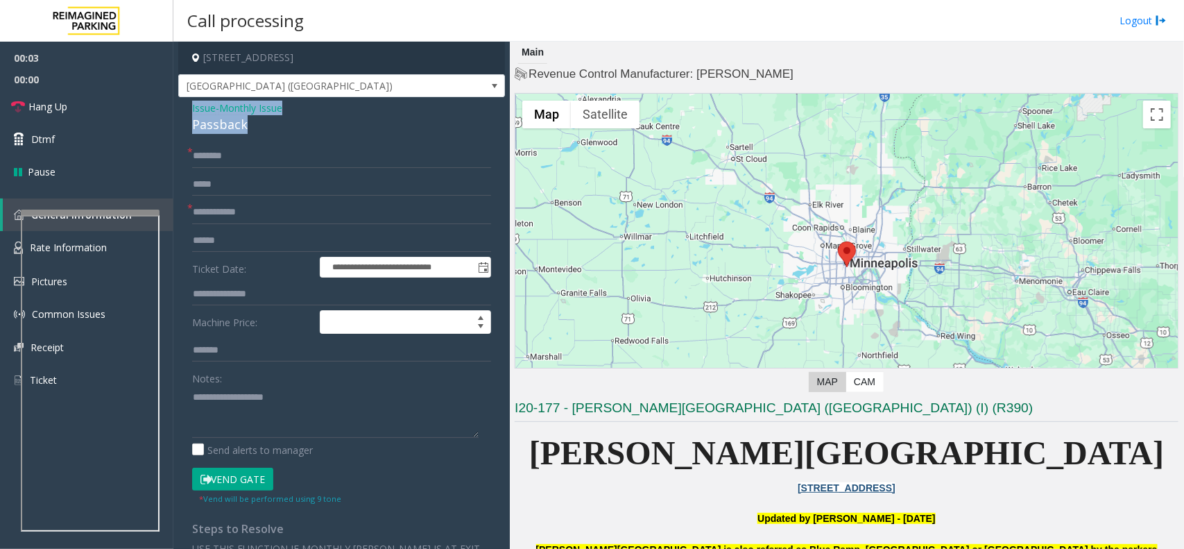
drag, startPoint x: 286, startPoint y: 130, endPoint x: 178, endPoint y: 103, distance: 111.5
click at [178, 103] on div "**********" at bounding box center [341, 391] width 327 height 588
click at [275, 411] on textarea at bounding box center [335, 412] width 286 height 52
type textarea "**********"
click at [231, 216] on input "text" at bounding box center [341, 212] width 299 height 24
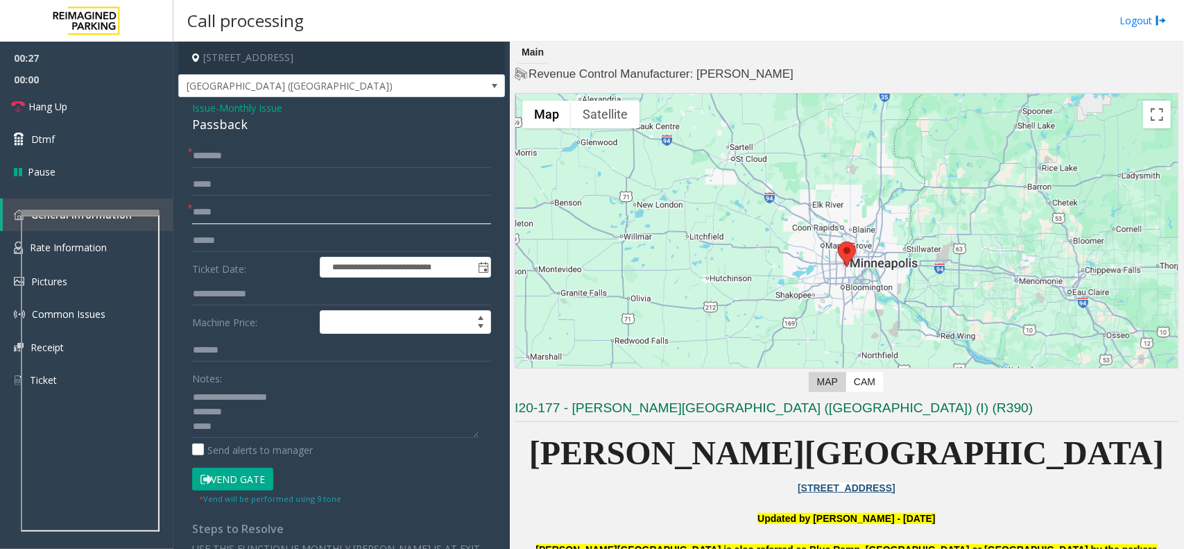
type input "*****"
click at [223, 438] on button "Vend Gate" at bounding box center [232, 479] width 81 height 24
type textarea "**********"
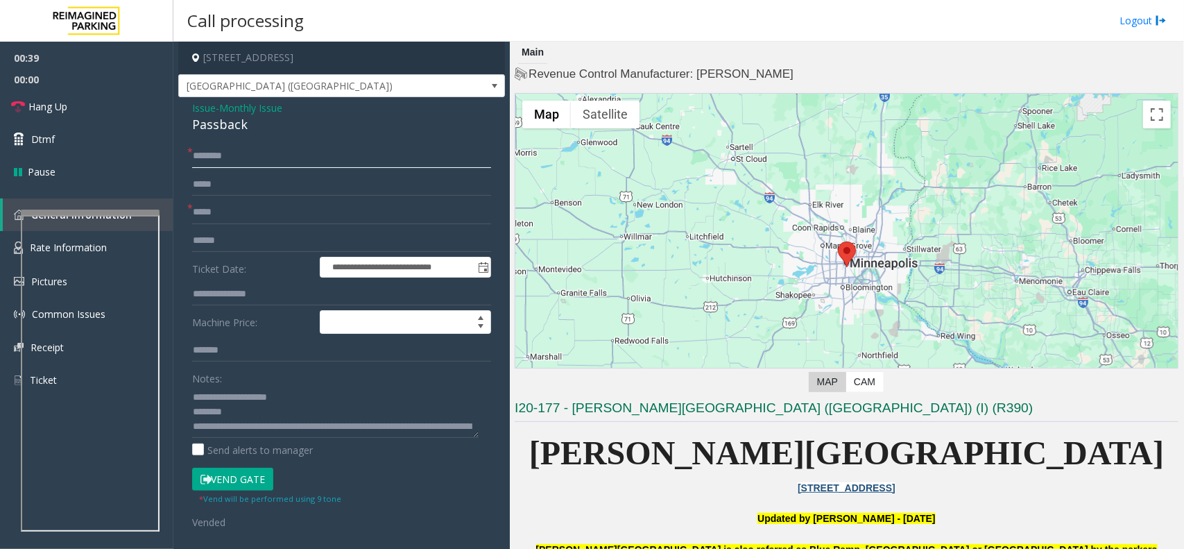
click at [255, 153] on input "text" at bounding box center [341, 156] width 299 height 24
type input "**"
click at [75, 97] on link "Hang Up" at bounding box center [86, 106] width 173 height 33
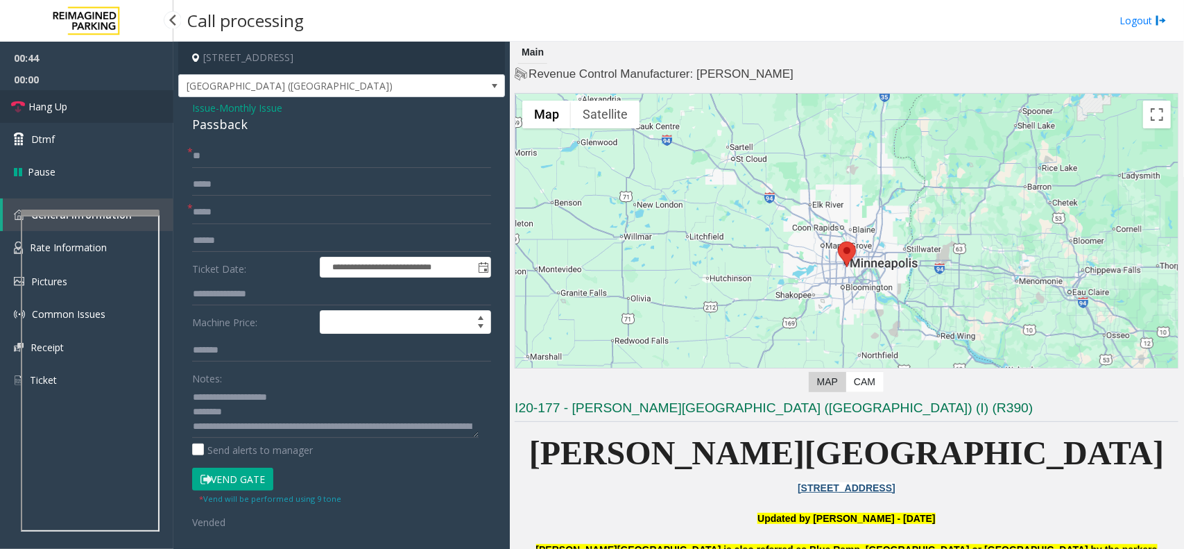
click at [75, 97] on link "Hang Up" at bounding box center [86, 106] width 173 height 33
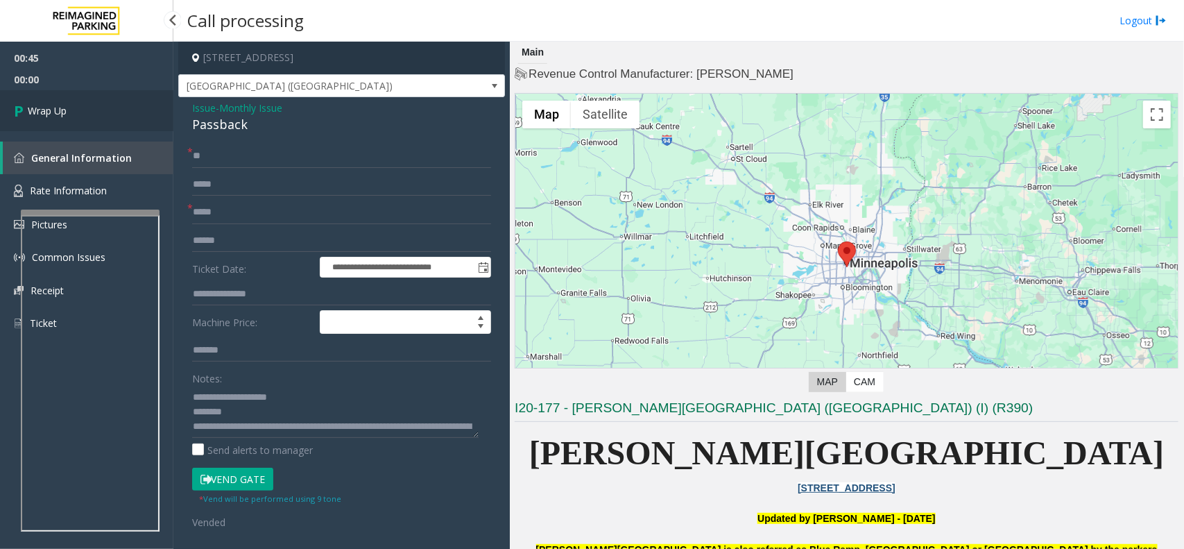
click at [69, 95] on link "Wrap Up" at bounding box center [86, 110] width 173 height 41
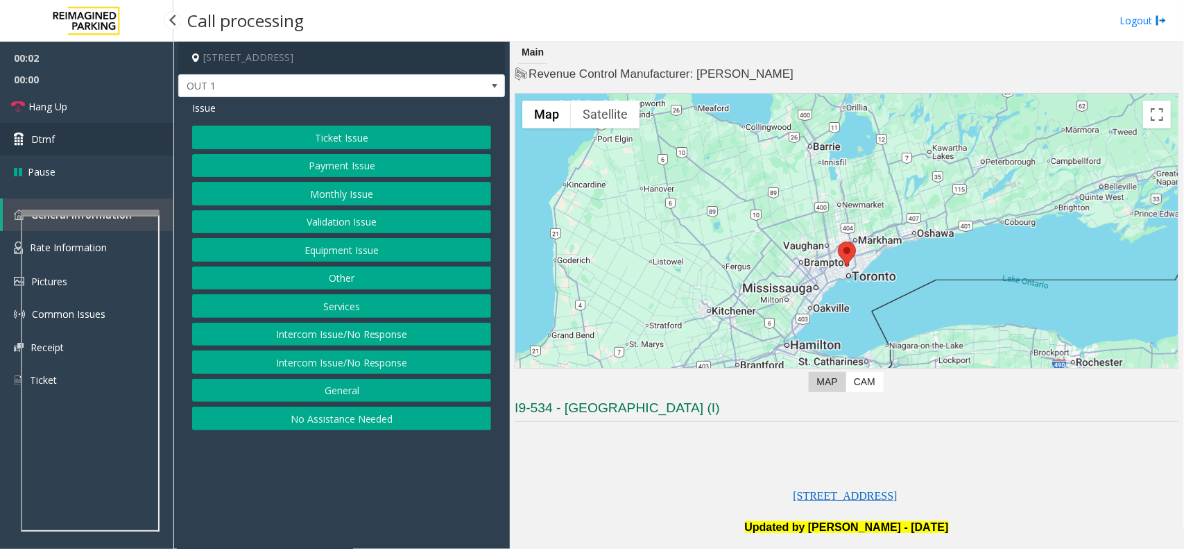
click at [116, 144] on link "Dtmf" at bounding box center [86, 139] width 173 height 33
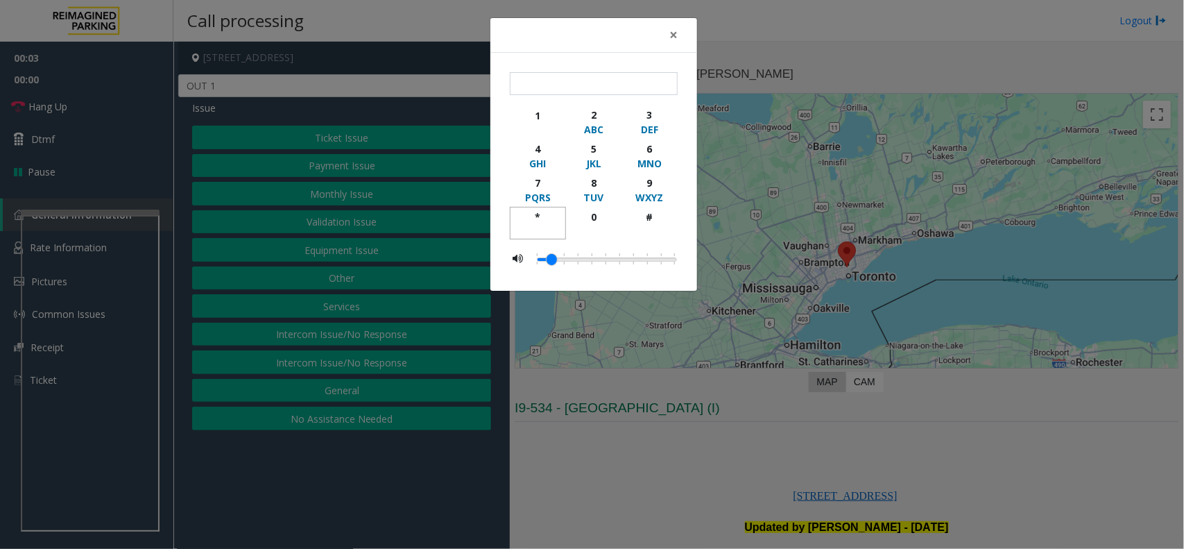
click at [534, 212] on div "*" at bounding box center [538, 216] width 38 height 15
click at [642, 178] on div "9" at bounding box center [649, 182] width 38 height 15
click at [653, 215] on div "#" at bounding box center [649, 216] width 38 height 15
type input "***"
click at [673, 38] on span "×" at bounding box center [673, 34] width 8 height 19
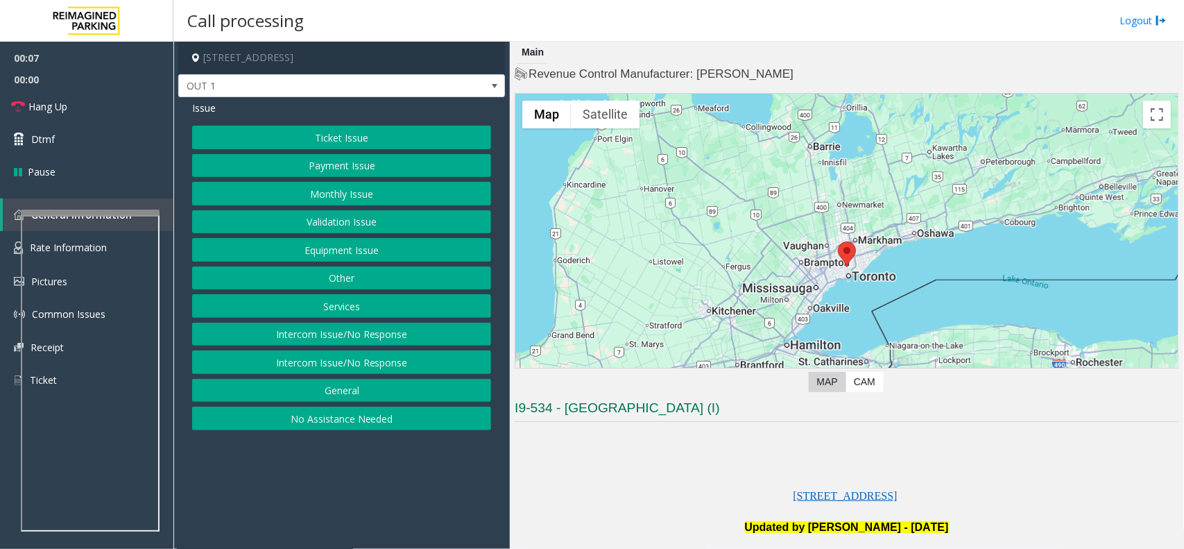
click at [379, 304] on button "Services" at bounding box center [341, 306] width 299 height 24
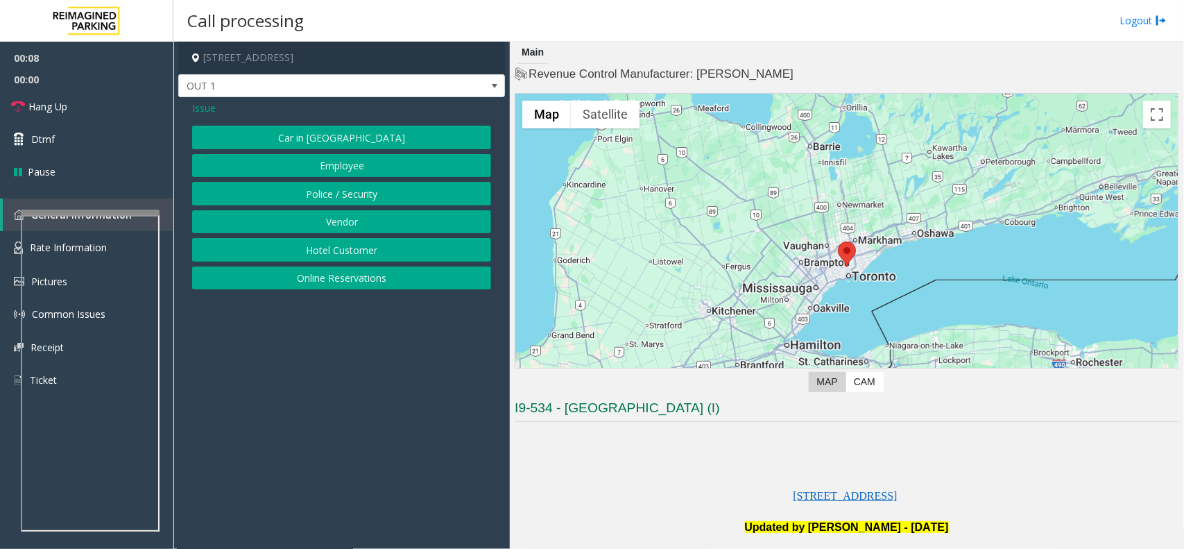
click at [205, 105] on span "Issue" at bounding box center [204, 108] width 24 height 15
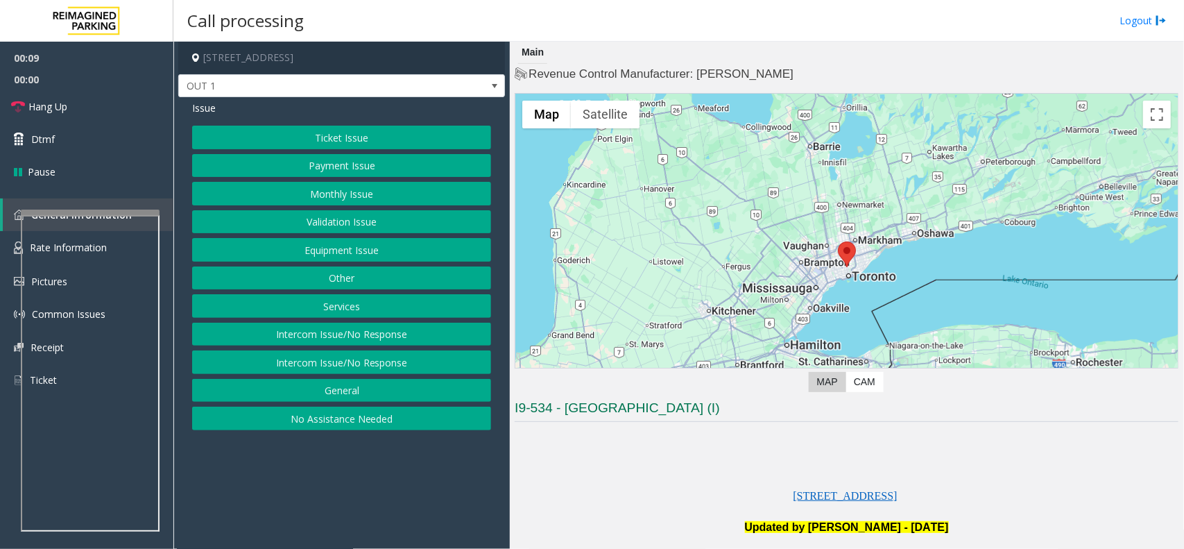
click at [303, 255] on button "Equipment Issue" at bounding box center [341, 250] width 299 height 24
click at [310, 250] on button "Gate / Door Won't Open" at bounding box center [341, 250] width 299 height 24
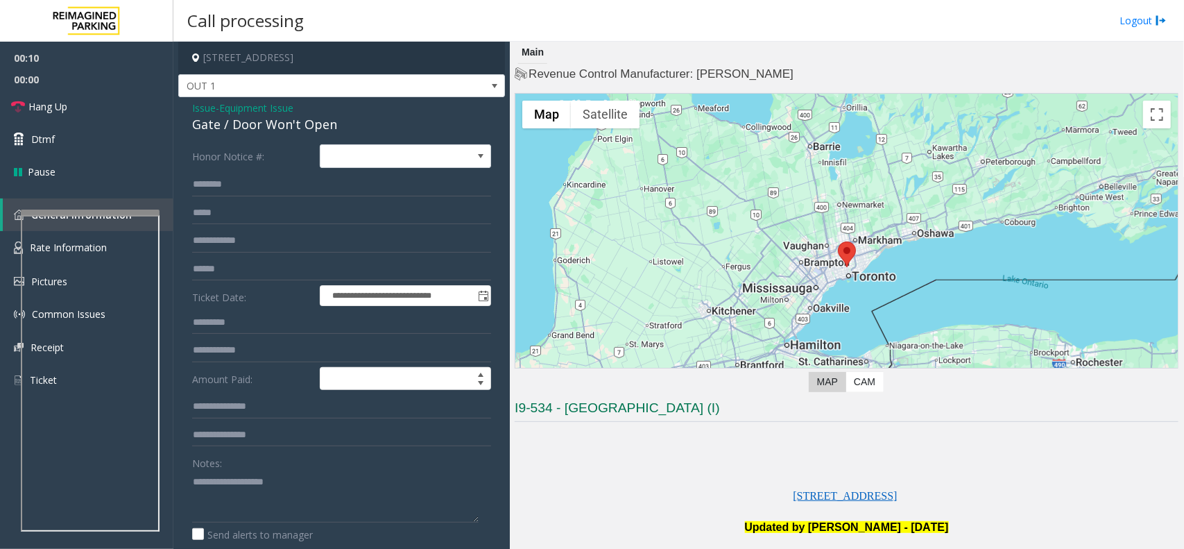
scroll to position [173, 0]
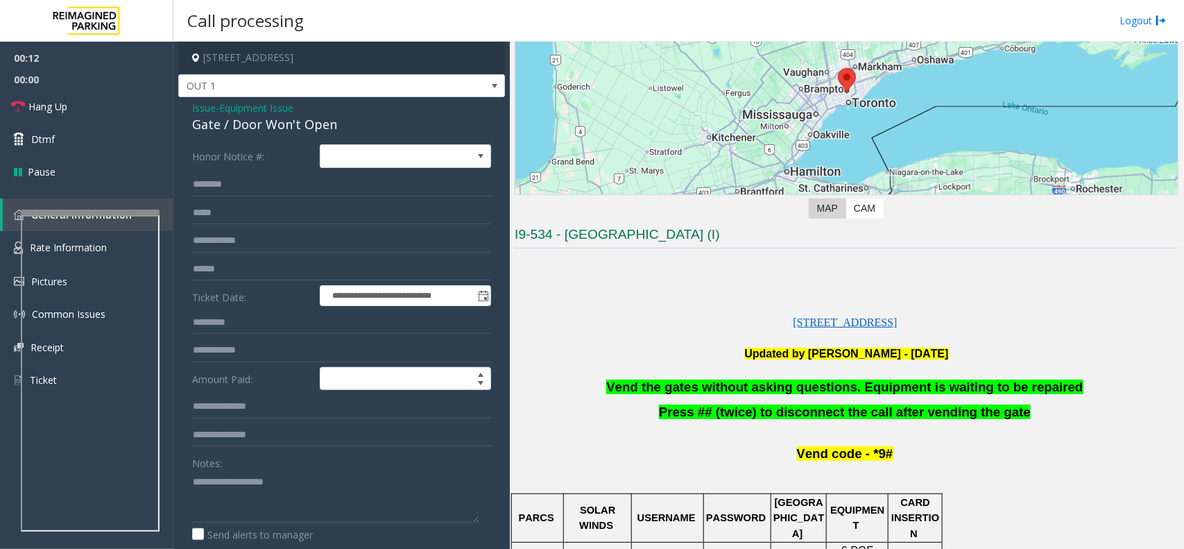
click at [753, 387] on span "Vend the gates without asking questions. Equipment is waiting to be repaired" at bounding box center [844, 386] width 476 height 15
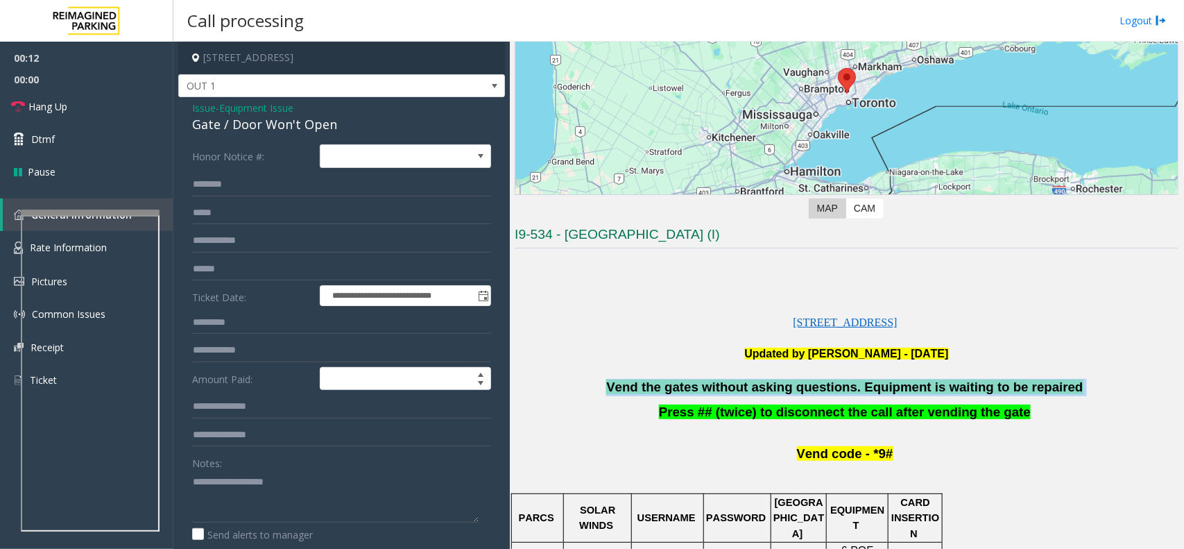
click at [753, 387] on span "Vend the gates without asking questions. Equipment is waiting to be repaired" at bounding box center [844, 386] width 476 height 15
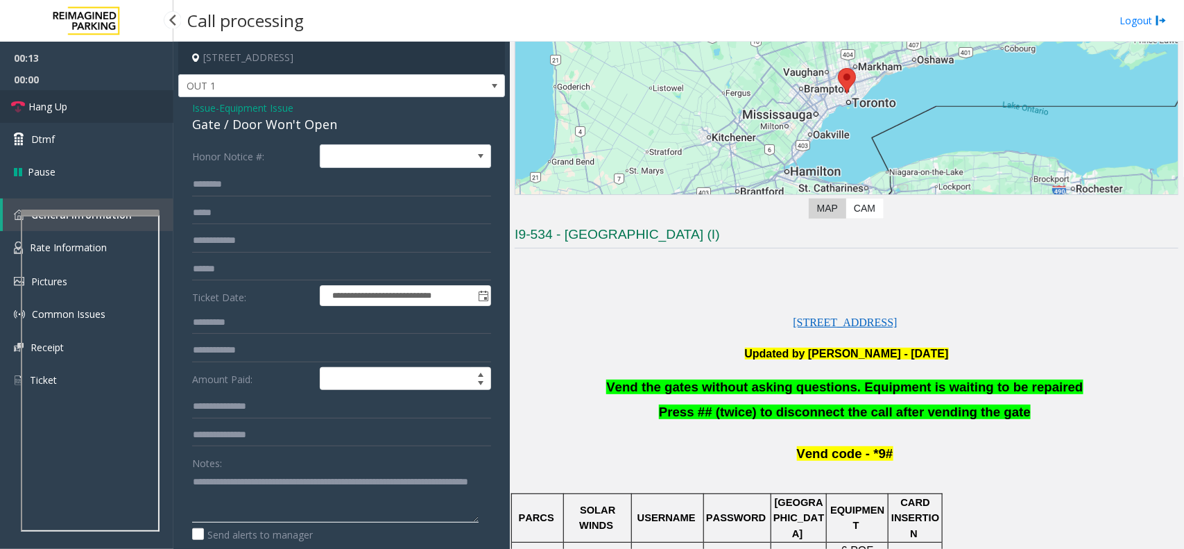
type textarea "**********"
click at [96, 106] on link "Hang Up" at bounding box center [86, 106] width 173 height 33
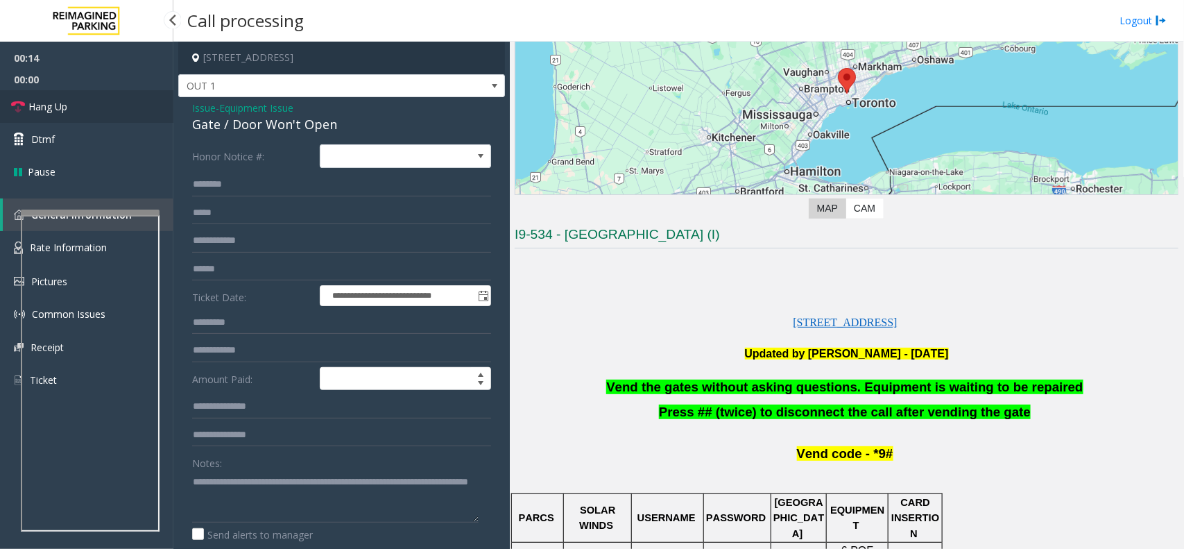
click at [96, 106] on link "Hang Up" at bounding box center [86, 106] width 173 height 33
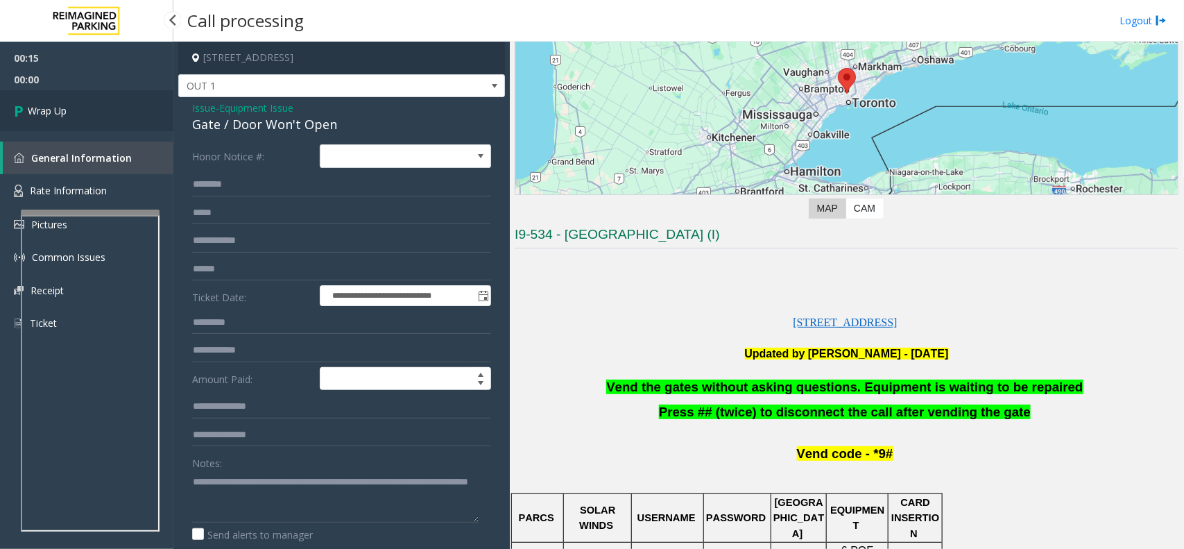
click at [96, 101] on link "Wrap Up" at bounding box center [86, 110] width 173 height 41
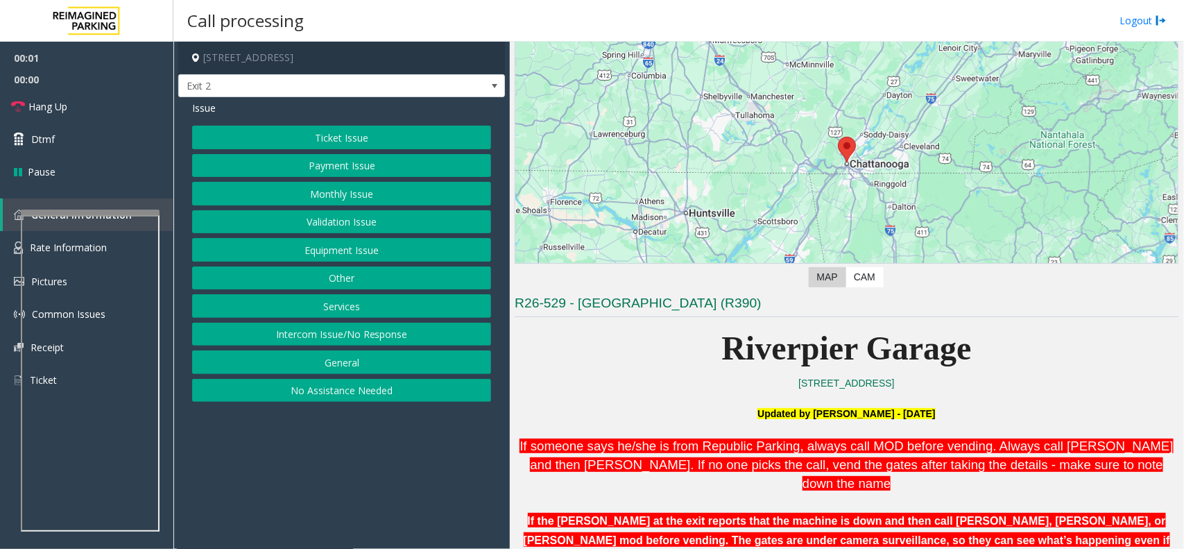
scroll to position [347, 0]
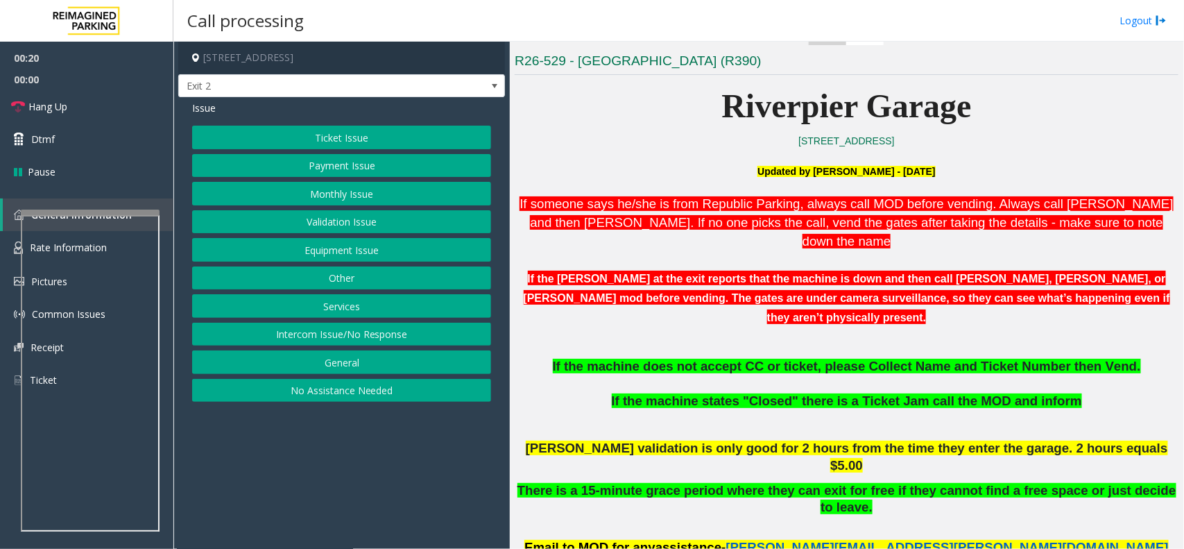
click at [325, 135] on button "Ticket Issue" at bounding box center [341, 138] width 299 height 24
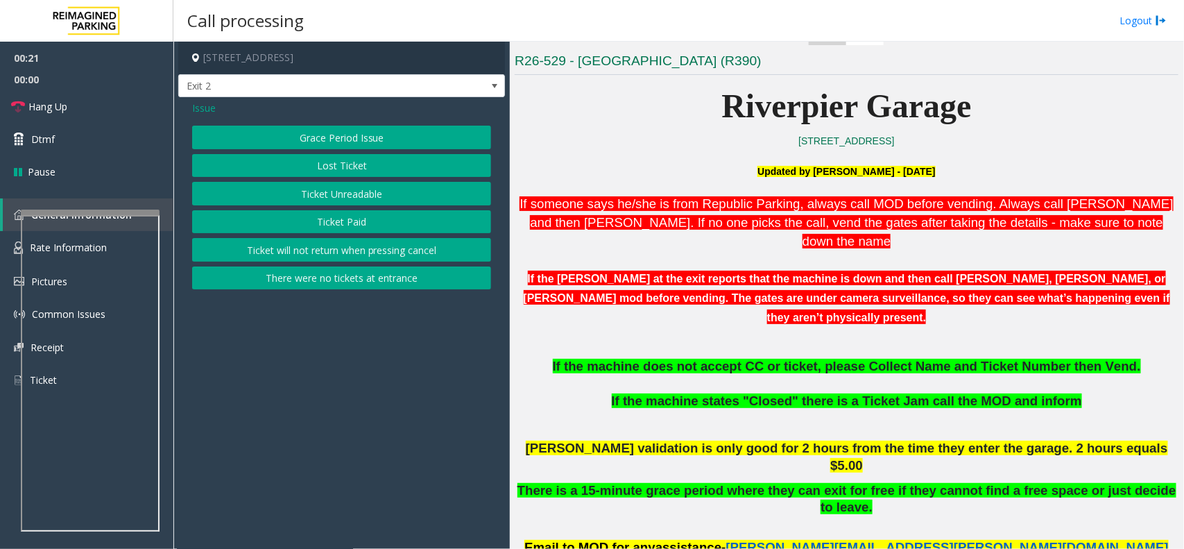
click at [338, 216] on button "Ticket Paid" at bounding box center [341, 222] width 299 height 24
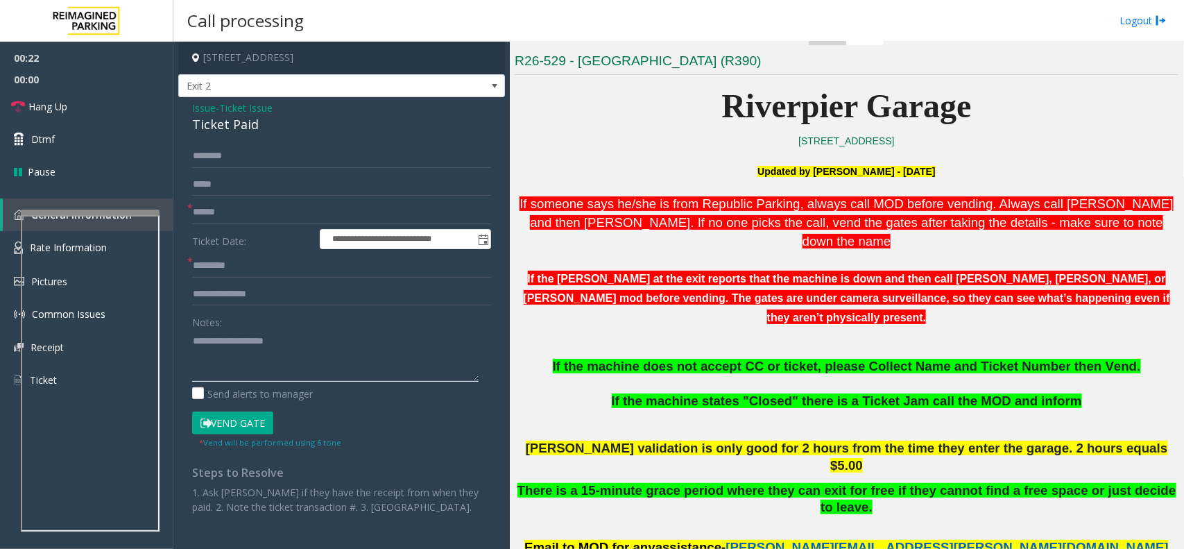
click at [236, 344] on textarea at bounding box center [335, 355] width 286 height 52
click at [212, 214] on input "text" at bounding box center [341, 212] width 299 height 24
click at [195, 397] on label "Send alerts to manager" at bounding box center [252, 393] width 121 height 15
click at [243, 215] on input "text" at bounding box center [341, 212] width 299 height 24
click at [226, 257] on input "text" at bounding box center [341, 266] width 299 height 24
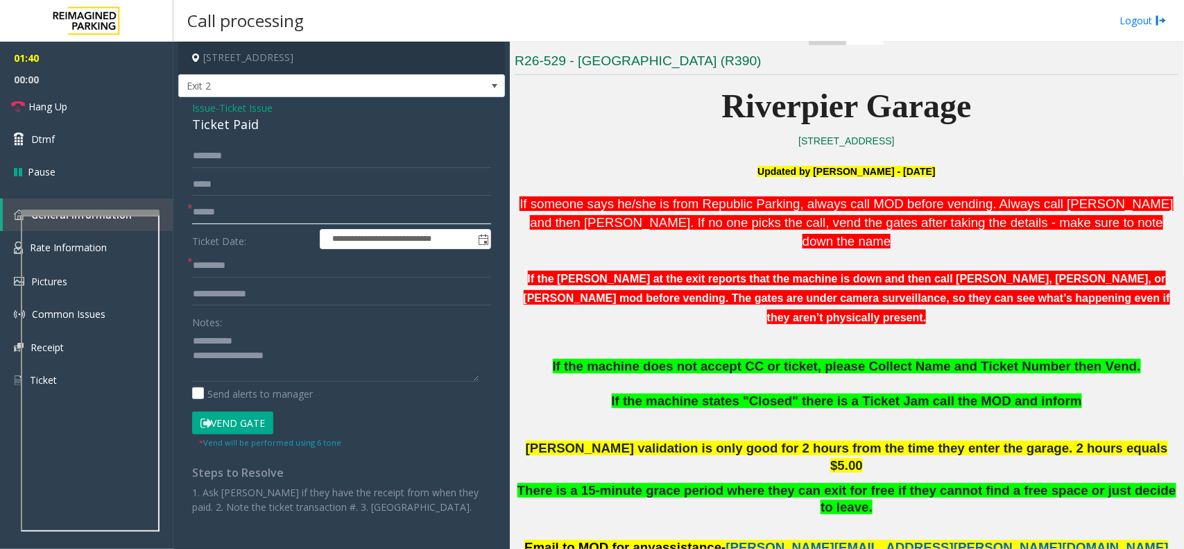
click at [234, 218] on input "text" at bounding box center [341, 212] width 299 height 24
click at [282, 354] on textarea at bounding box center [335, 355] width 286 height 52
type textarea "**********"
click at [56, 103] on span "Hang Up" at bounding box center [47, 106] width 39 height 15
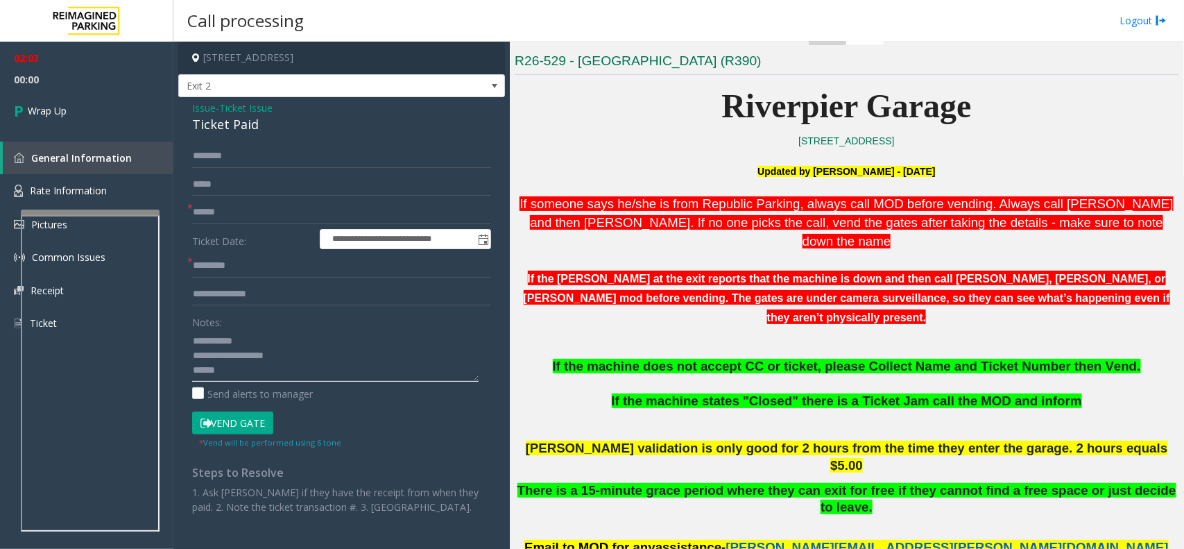
click at [274, 379] on textarea at bounding box center [335, 355] width 286 height 52
click at [232, 114] on span "Ticket Issue" at bounding box center [245, 108] width 53 height 15
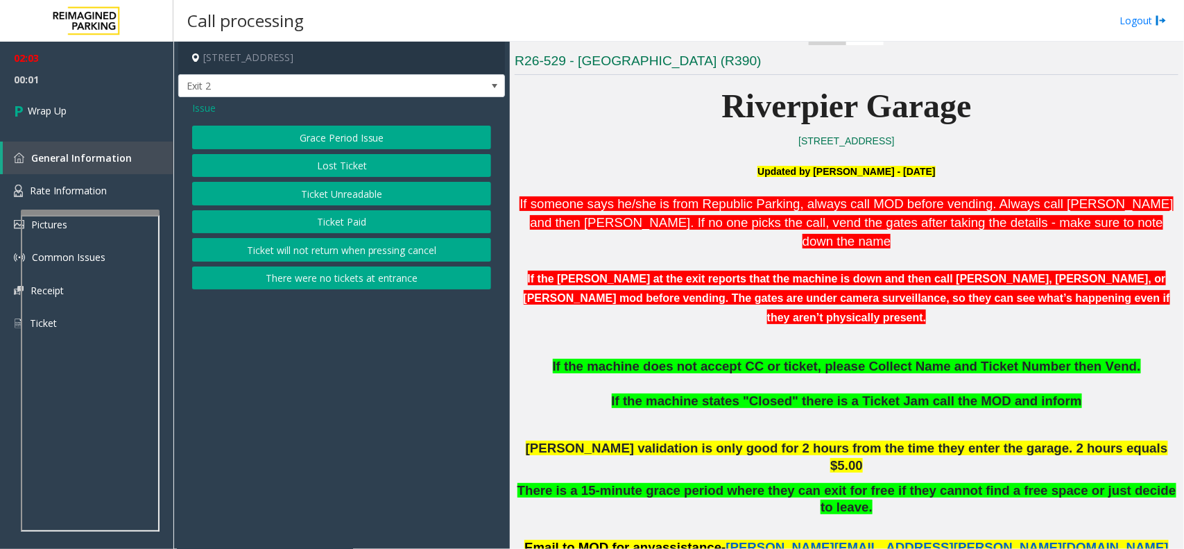
click at [232, 114] on div "Issue" at bounding box center [341, 108] width 299 height 15
click at [327, 224] on button "Ticket Paid" at bounding box center [341, 222] width 299 height 24
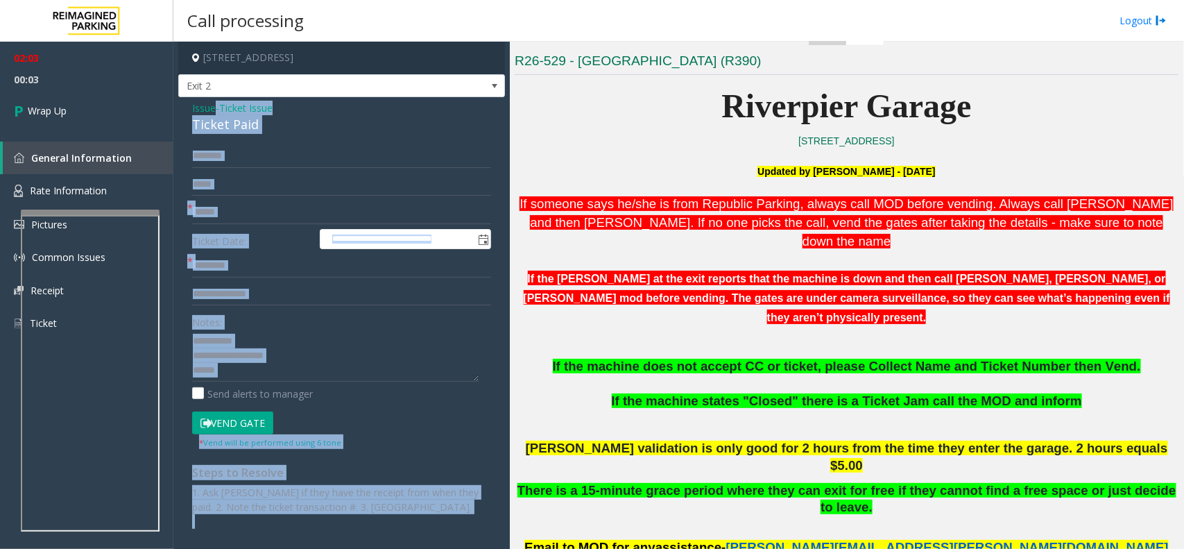
click at [214, 126] on div "Ticket Paid" at bounding box center [341, 124] width 299 height 19
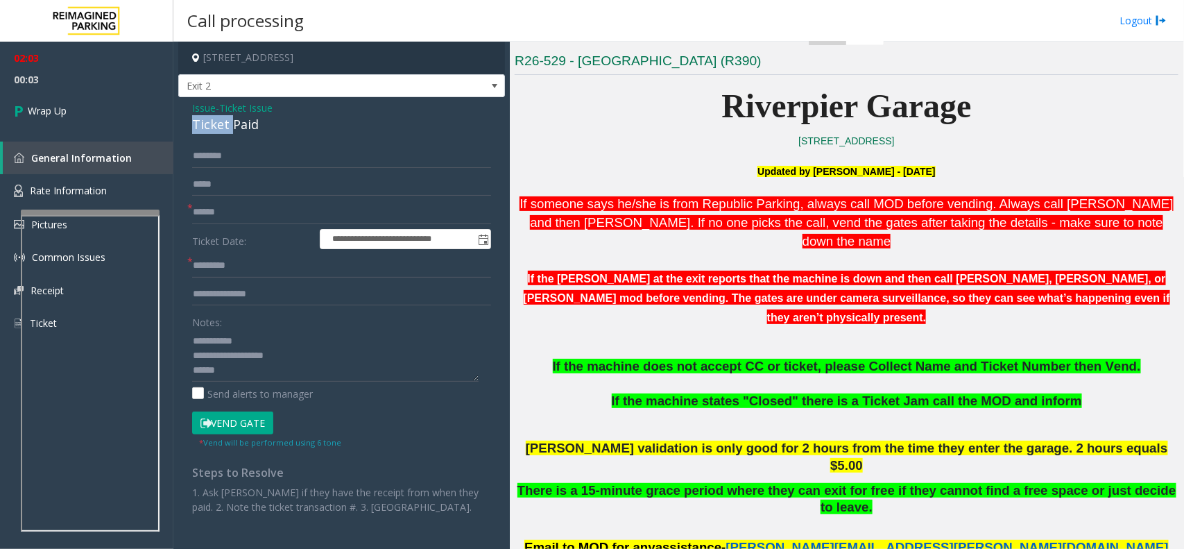
click at [214, 126] on div "Ticket Paid" at bounding box center [341, 124] width 299 height 19
click at [230, 212] on input "text" at bounding box center [341, 212] width 299 height 24
type input "**"
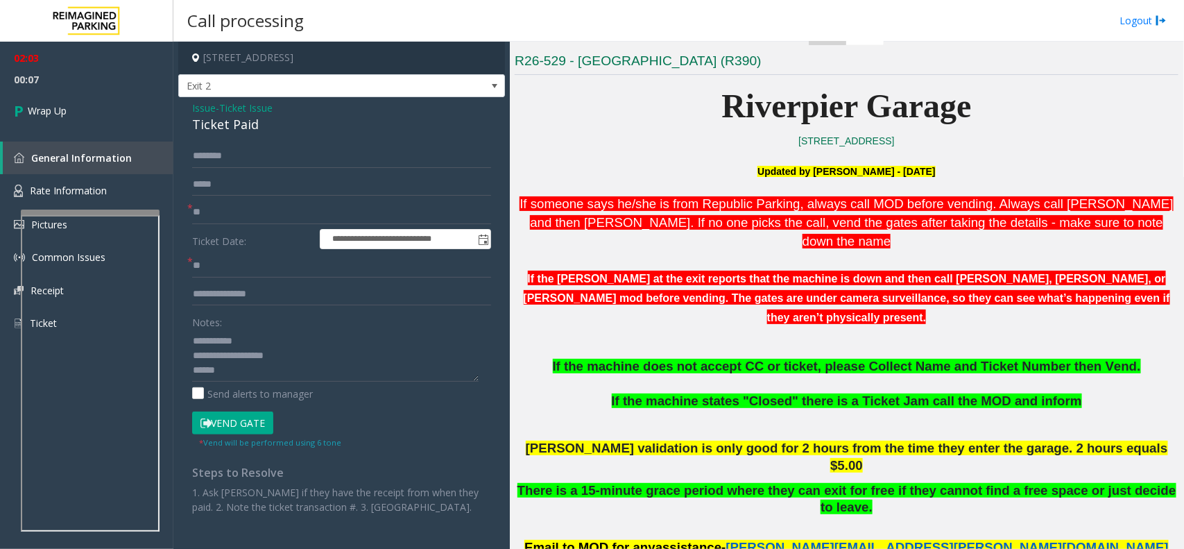
click at [250, 382] on div "Notes: Send alerts to manager" at bounding box center [341, 355] width 299 height 91
click at [257, 375] on textarea at bounding box center [335, 355] width 286 height 52
paste textarea "**********"
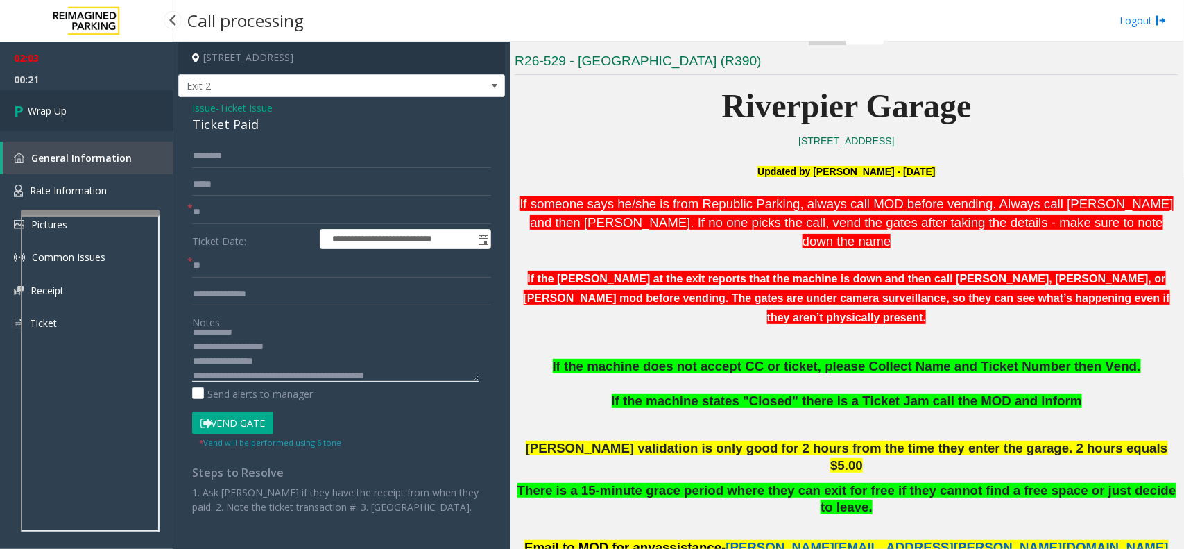
type textarea "**********"
click at [67, 99] on link "Wrap Up" at bounding box center [86, 110] width 173 height 41
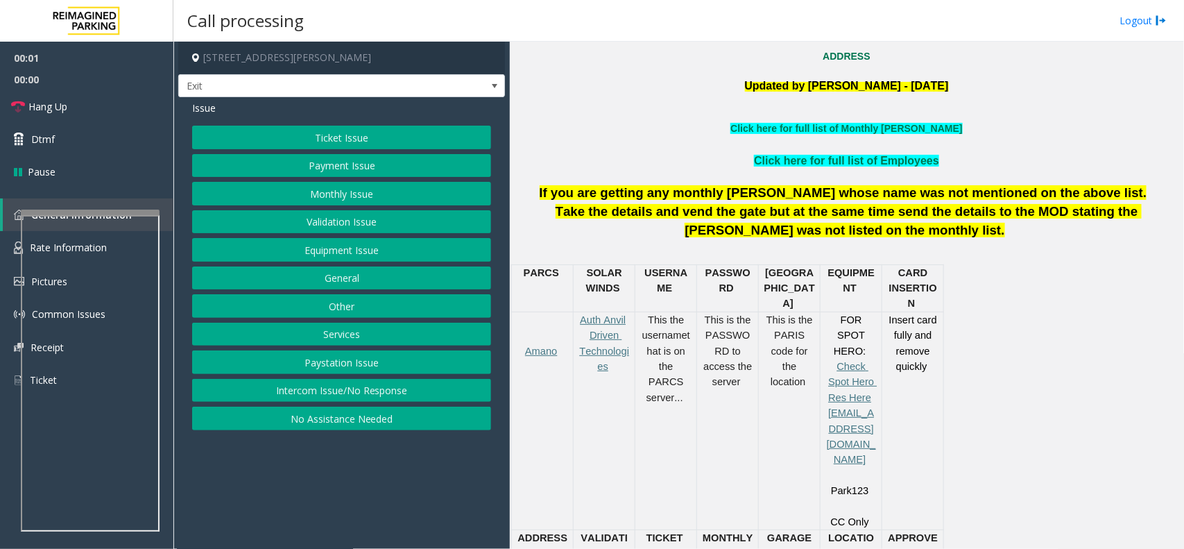
scroll to position [433, 0]
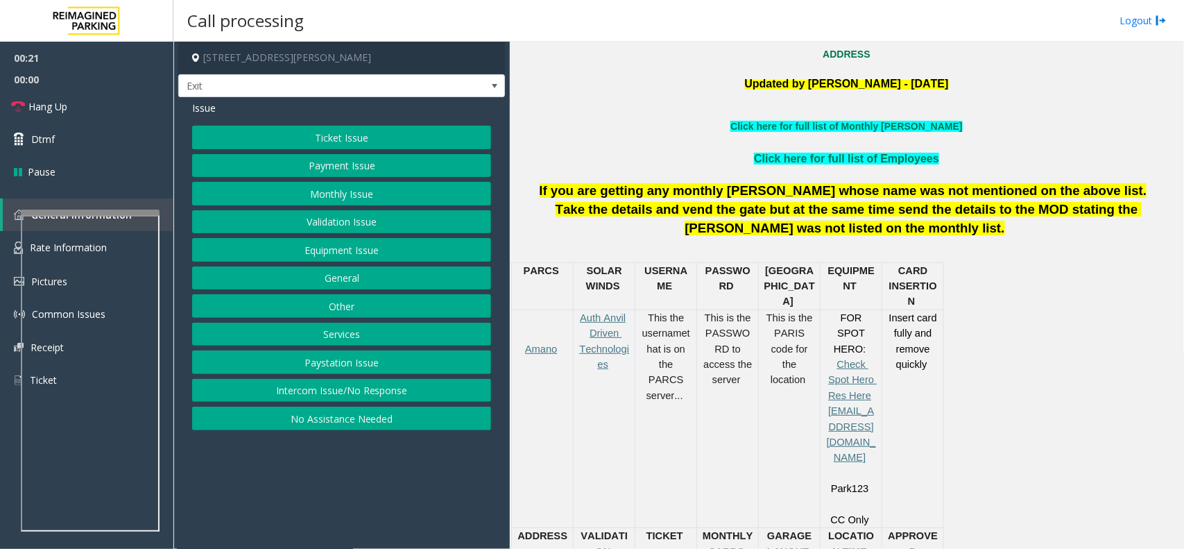
click at [376, 327] on button "Services" at bounding box center [341, 335] width 299 height 24
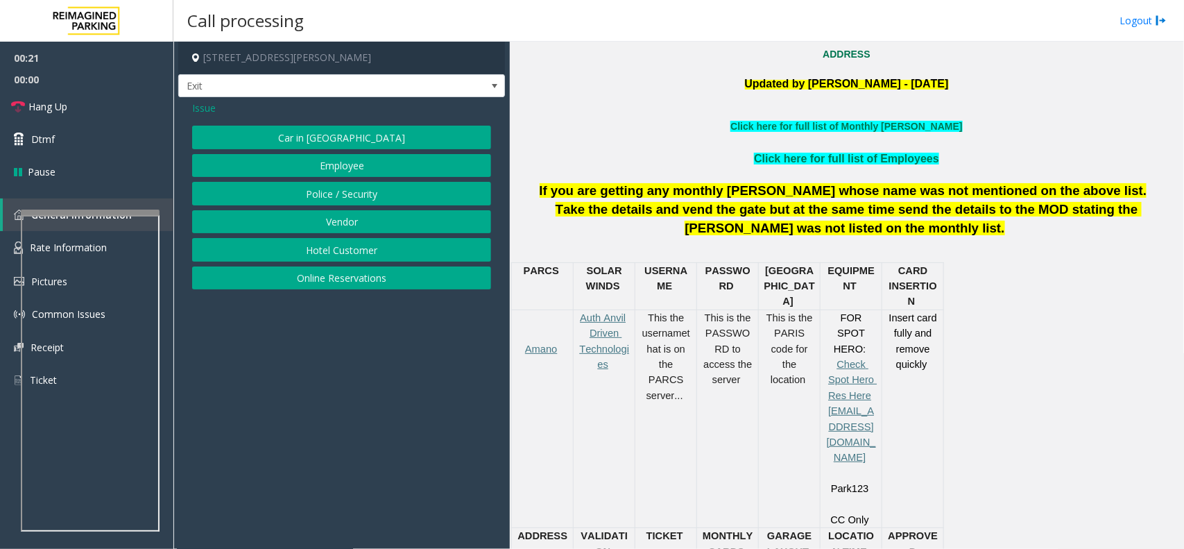
click at [381, 244] on button "Hotel Customer" at bounding box center [341, 250] width 299 height 24
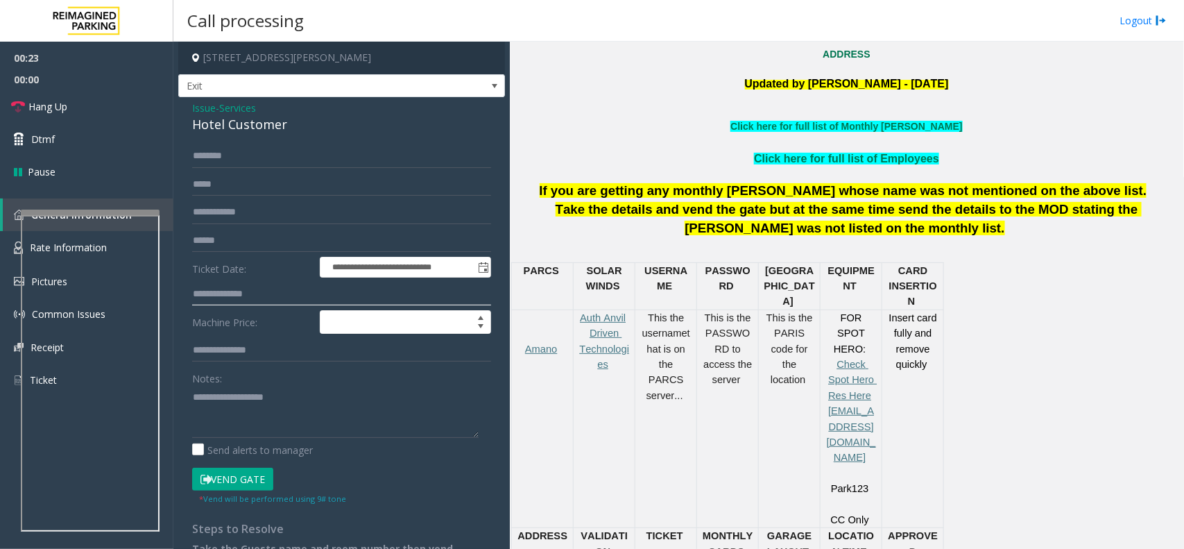
click at [247, 297] on input "text" at bounding box center [341, 294] width 299 height 24
type input "****"
click at [221, 400] on textarea at bounding box center [335, 412] width 286 height 52
click at [227, 150] on input "text" at bounding box center [341, 156] width 299 height 24
click at [213, 126] on div "Hotel Customer" at bounding box center [341, 124] width 299 height 19
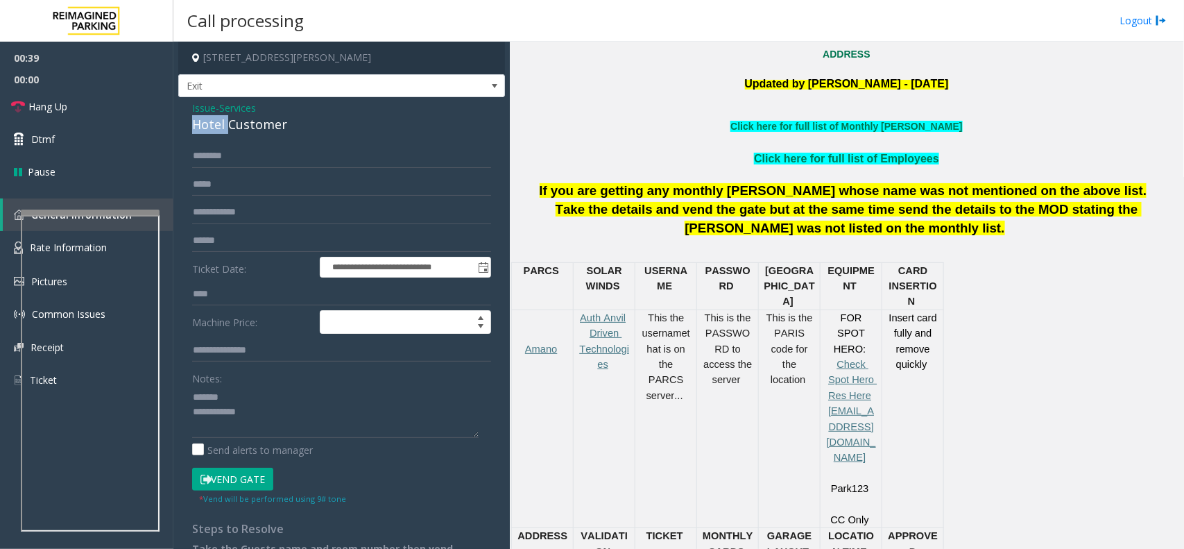
click at [213, 126] on div "Hotel Customer" at bounding box center [341, 124] width 299 height 19
drag, startPoint x: 213, startPoint y: 126, endPoint x: 232, endPoint y: 125, distance: 19.5
click at [217, 126] on div "Hotel Customer" at bounding box center [341, 124] width 299 height 19
click at [286, 415] on textarea at bounding box center [335, 412] width 286 height 52
type textarea "**********"
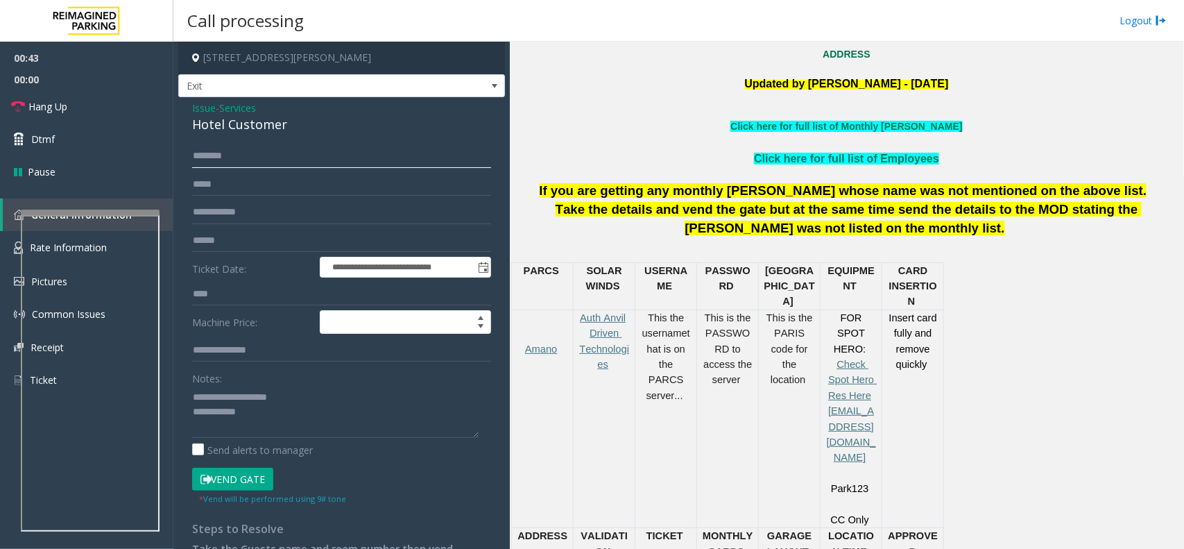
click at [255, 157] on input "text" at bounding box center [341, 156] width 299 height 24
drag, startPoint x: 227, startPoint y: 157, endPoint x: 177, endPoint y: 151, distance: 50.9
click at [177, 151] on app-call-processing-form "**********" at bounding box center [341, 295] width 336 height 507
type input "*****"
click at [252, 438] on button "Vend Gate" at bounding box center [232, 479] width 81 height 24
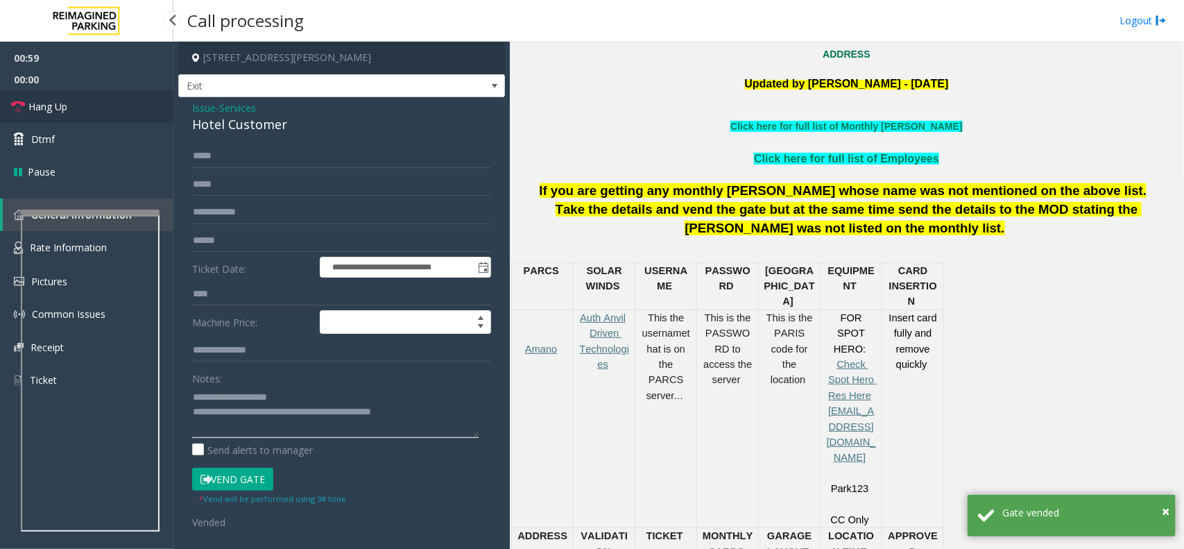
type textarea "**********"
click at [88, 104] on link "Hang Up" at bounding box center [86, 106] width 173 height 33
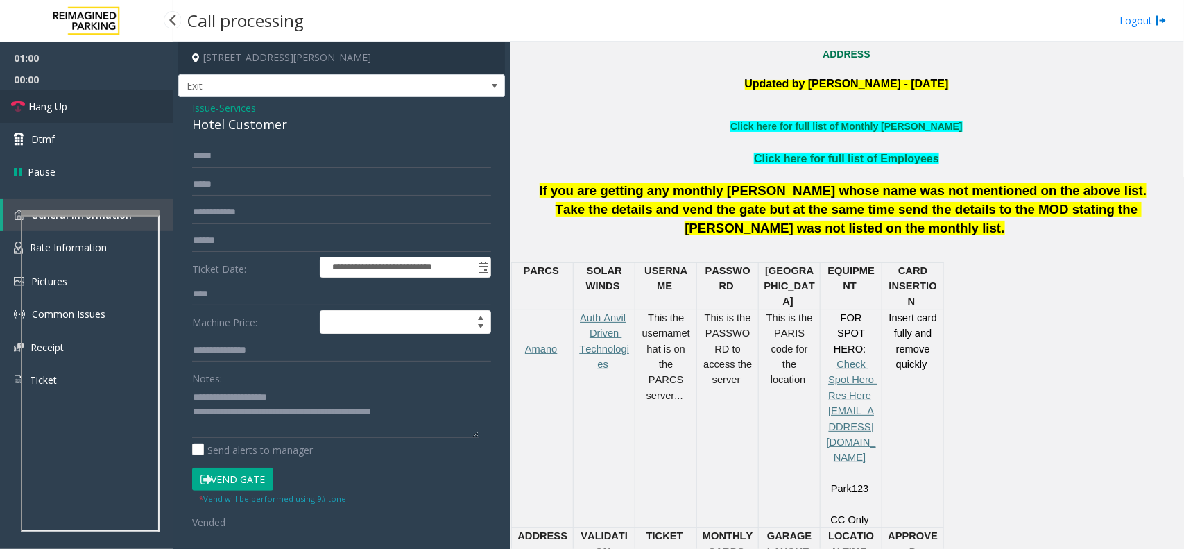
click at [88, 104] on link "Hang Up" at bounding box center [86, 106] width 173 height 33
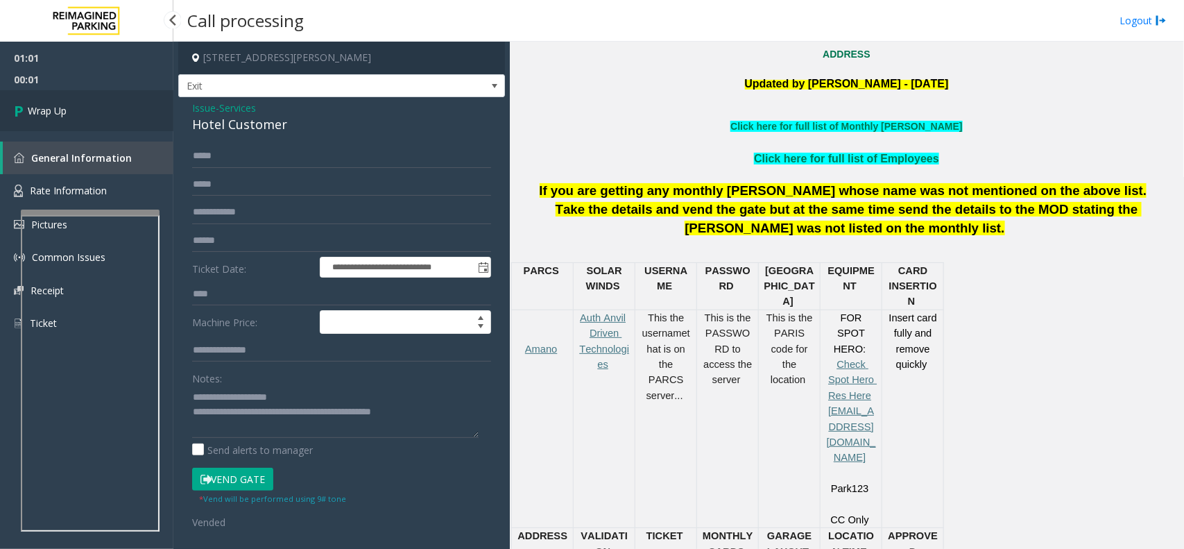
click at [62, 122] on link "Wrap Up" at bounding box center [86, 110] width 173 height 41
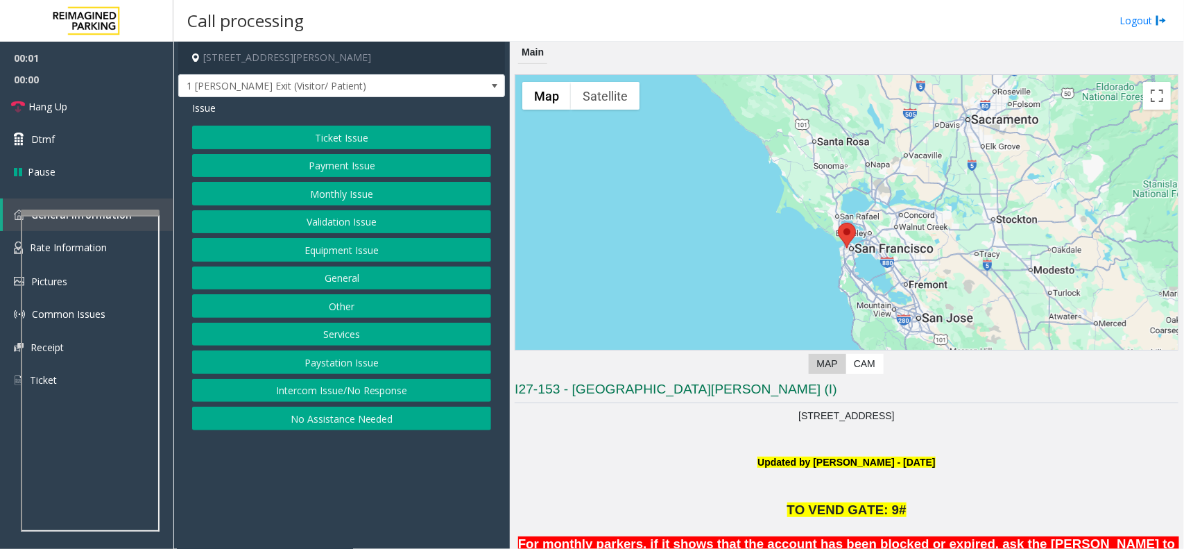
scroll to position [347, 0]
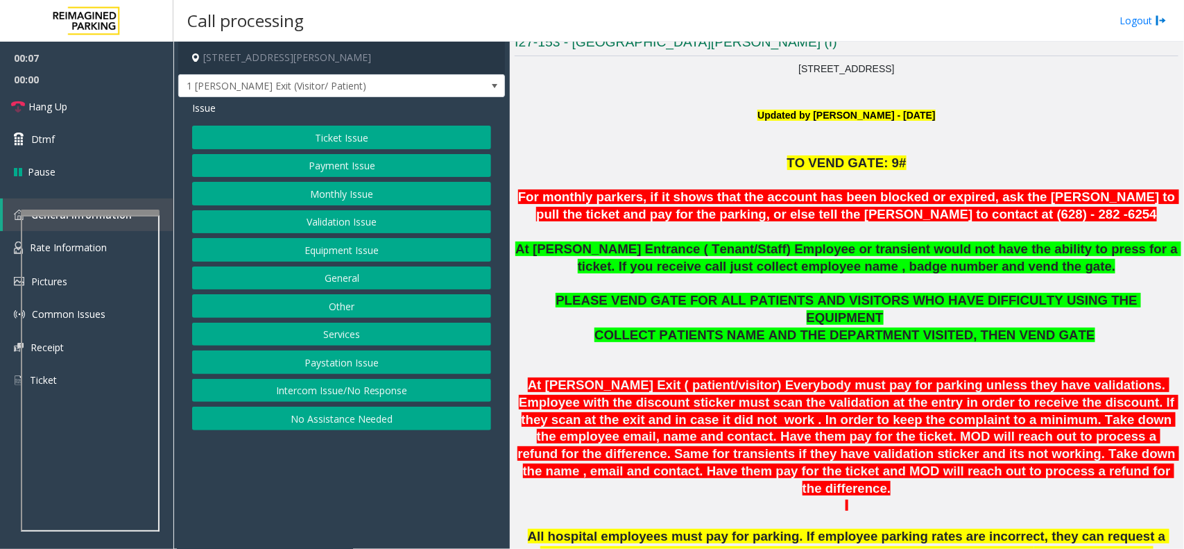
click at [352, 424] on button "No Assistance Needed" at bounding box center [341, 418] width 299 height 24
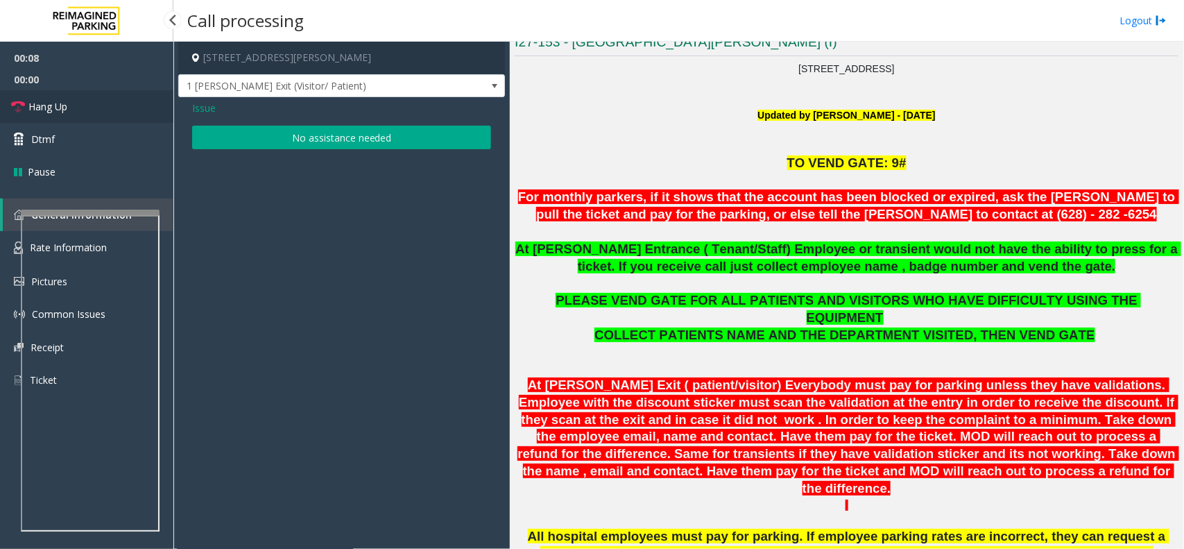
click at [148, 108] on link "Hang Up" at bounding box center [86, 106] width 173 height 33
click at [264, 144] on button "No assistance needed" at bounding box center [341, 138] width 299 height 24
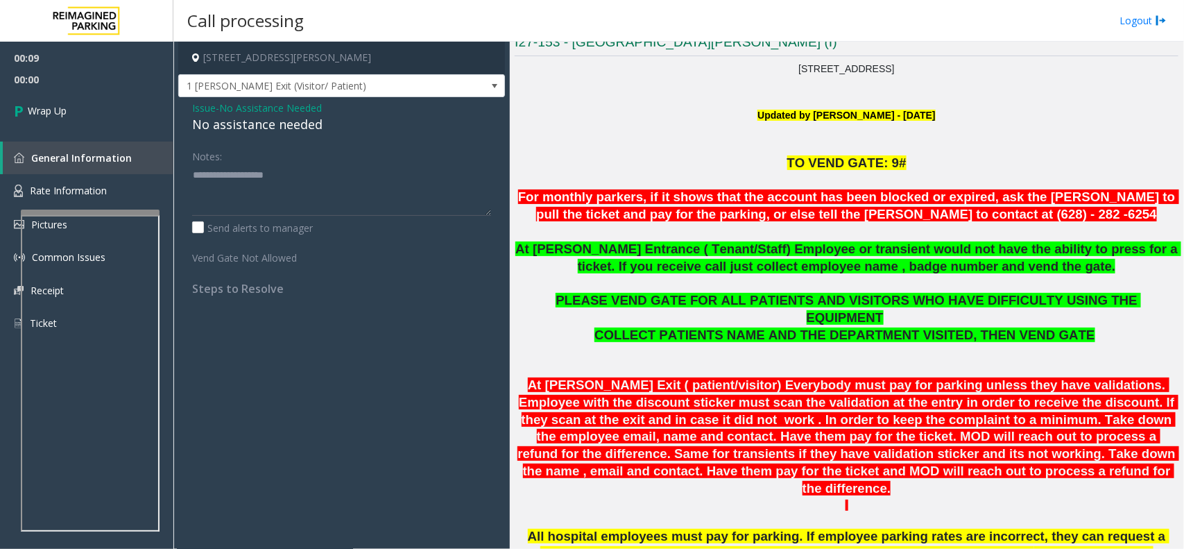
click at [264, 120] on div "No assistance needed" at bounding box center [341, 124] width 299 height 19
type textarea "**********"
click at [142, 104] on link "Wrap Up" at bounding box center [86, 110] width 173 height 41
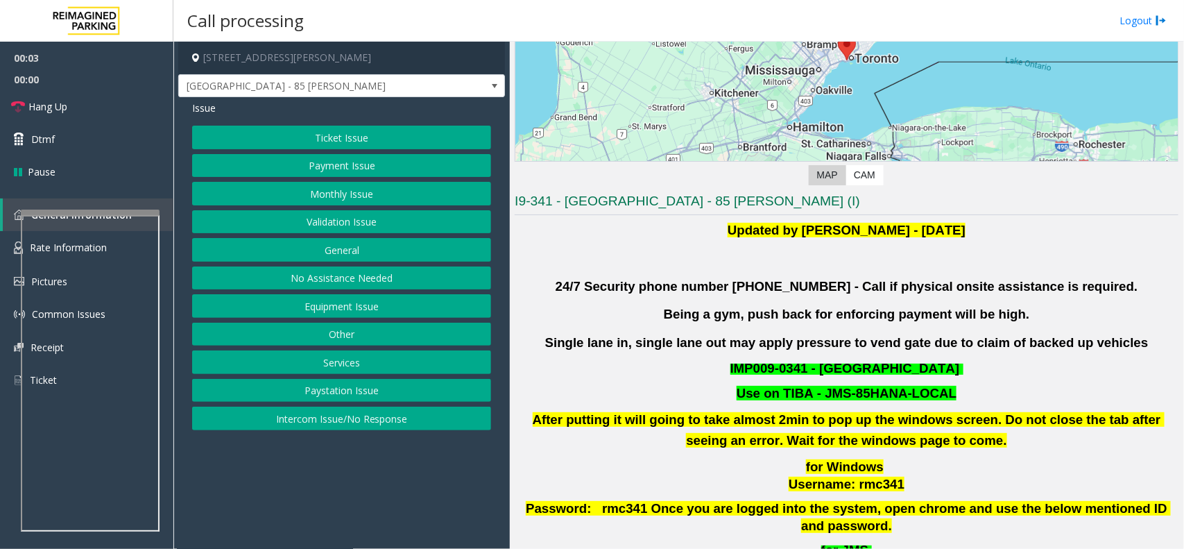
scroll to position [260, 0]
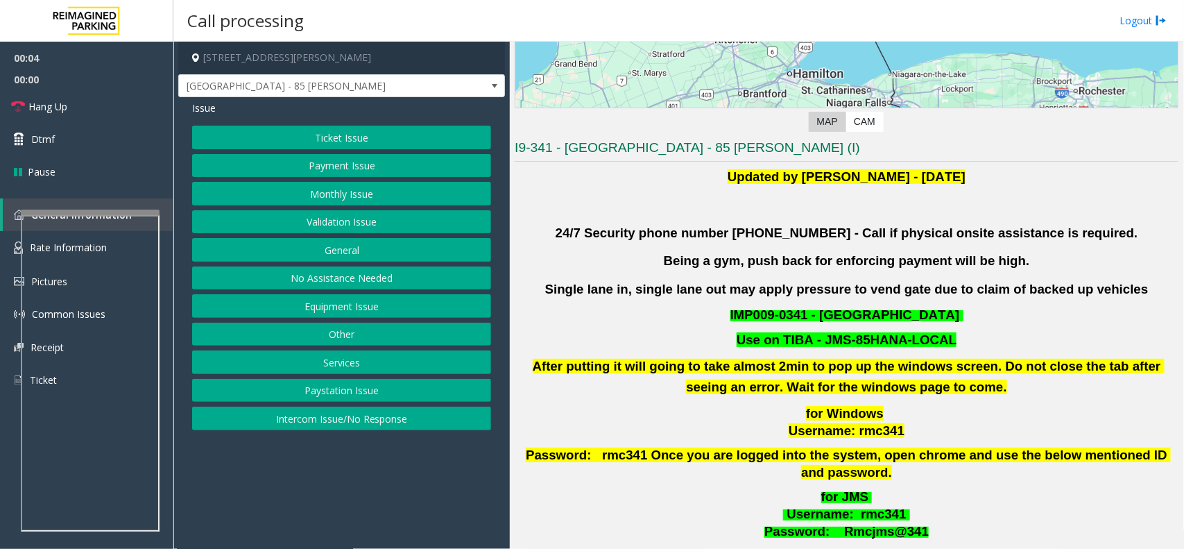
click at [368, 224] on button "Validation Issue" at bounding box center [341, 222] width 299 height 24
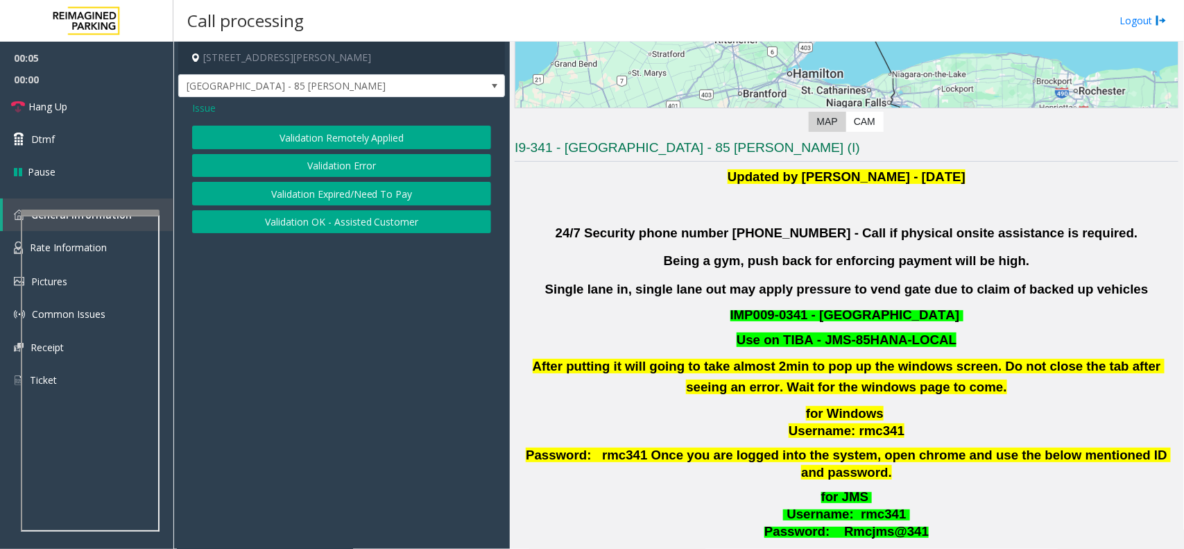
click at [380, 164] on button "Validation Error" at bounding box center [341, 166] width 299 height 24
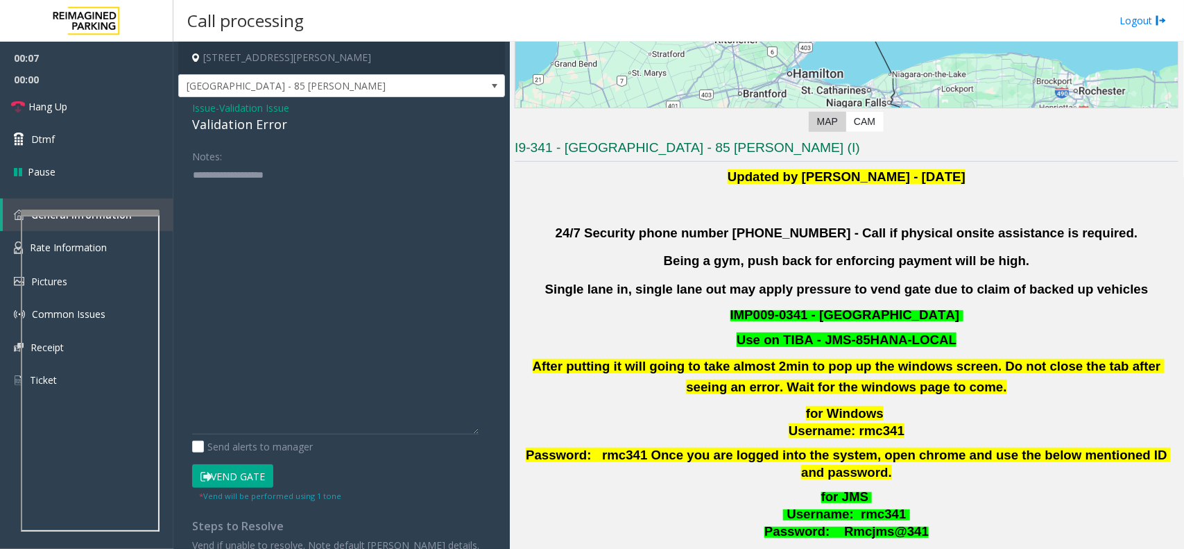
drag, startPoint x: 486, startPoint y: 212, endPoint x: 496, endPoint y: 431, distance: 219.4
click at [496, 431] on app-call-processing-form "85 Hanna Avenue, Toronto, ON Liberty Village - 85 Hanna Issue - Validation Issu…" at bounding box center [341, 295] width 336 height 507
click at [293, 217] on textarea at bounding box center [335, 299] width 286 height 271
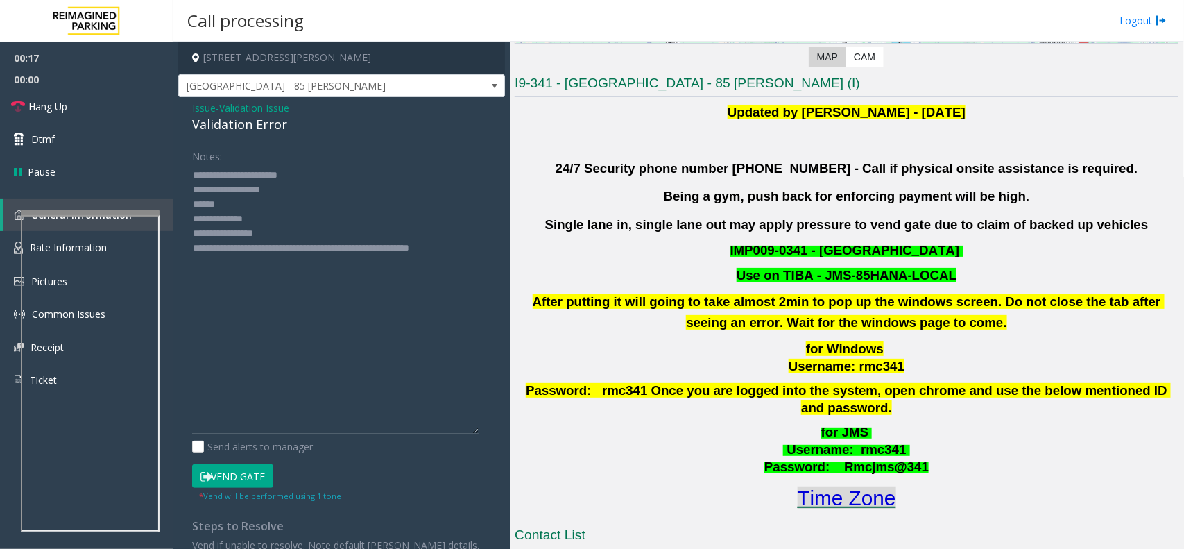
scroll to position [433, 0]
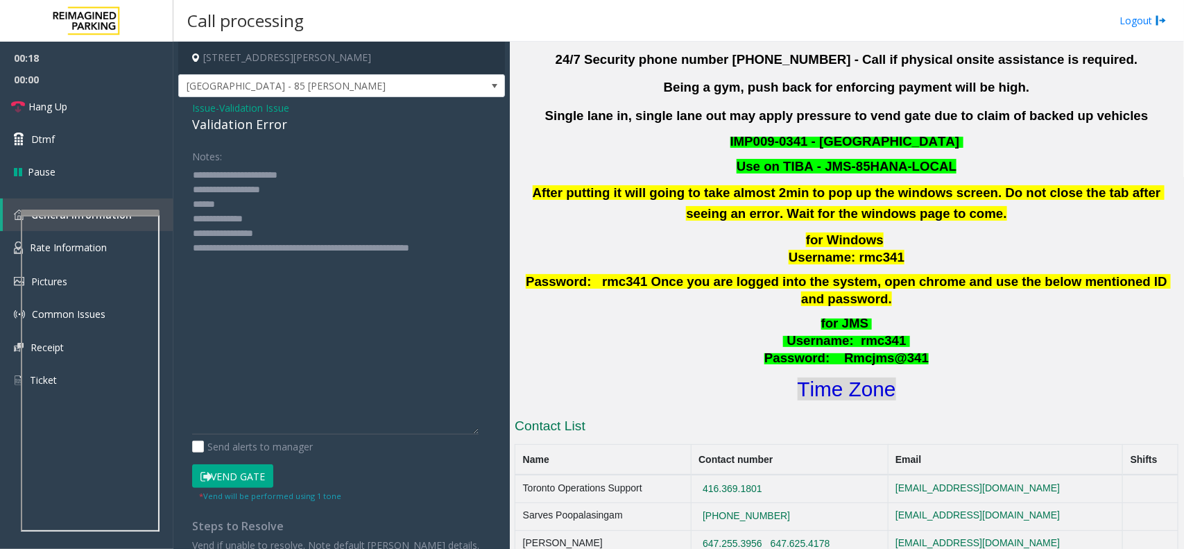
click at [817, 377] on font "Time Zone" at bounding box center [847, 388] width 98 height 23
drag, startPoint x: 282, startPoint y: 238, endPoint x: 248, endPoint y: 233, distance: 33.6
click at [248, 233] on textarea at bounding box center [335, 299] width 286 height 271
click at [238, 206] on textarea at bounding box center [335, 299] width 286 height 271
click at [267, 438] on button "Vend Gate" at bounding box center [232, 476] width 81 height 24
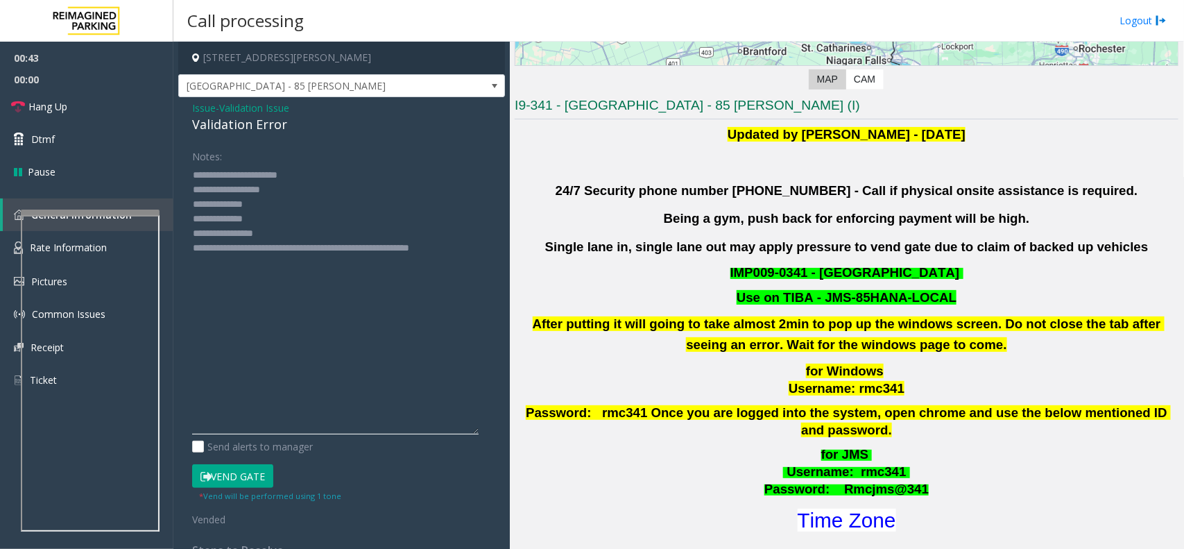
scroll to position [87, 0]
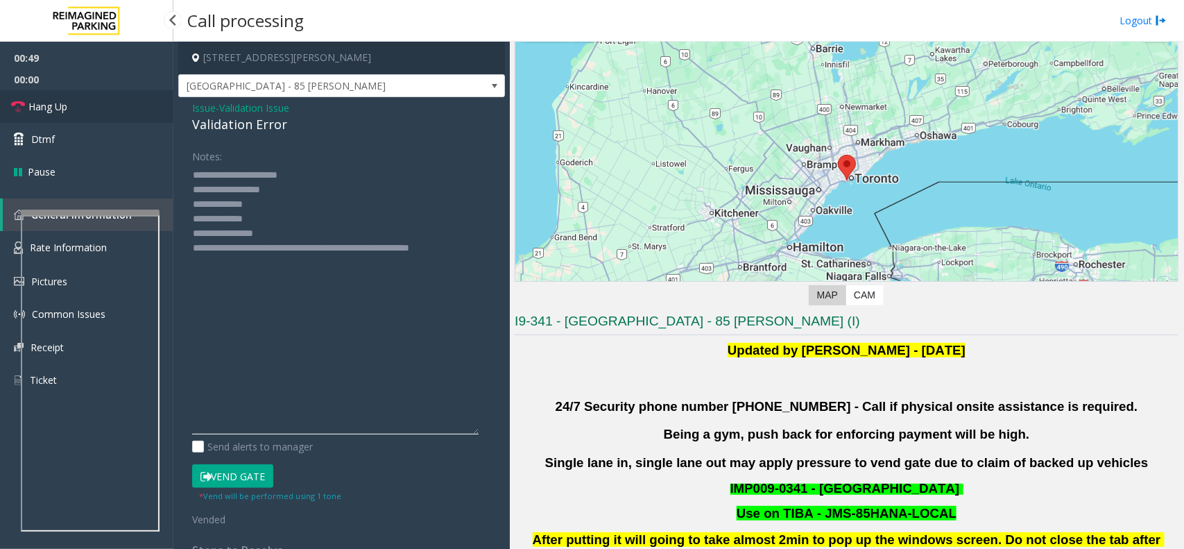
type textarea "**********"
click at [121, 105] on link "Hang Up" at bounding box center [86, 106] width 173 height 33
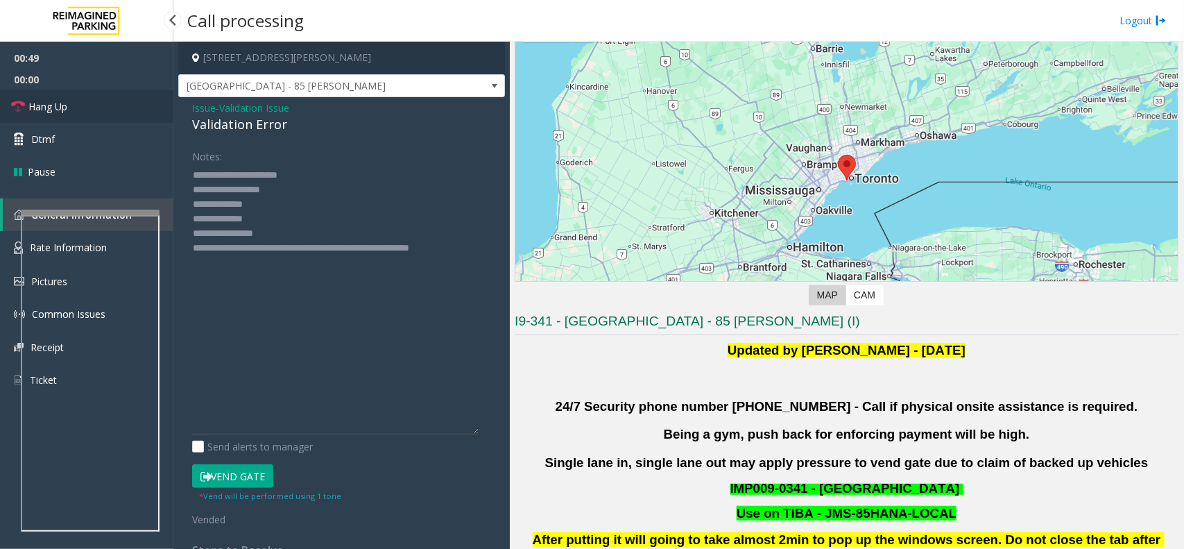
click at [121, 105] on link "Hang Up" at bounding box center [86, 106] width 173 height 33
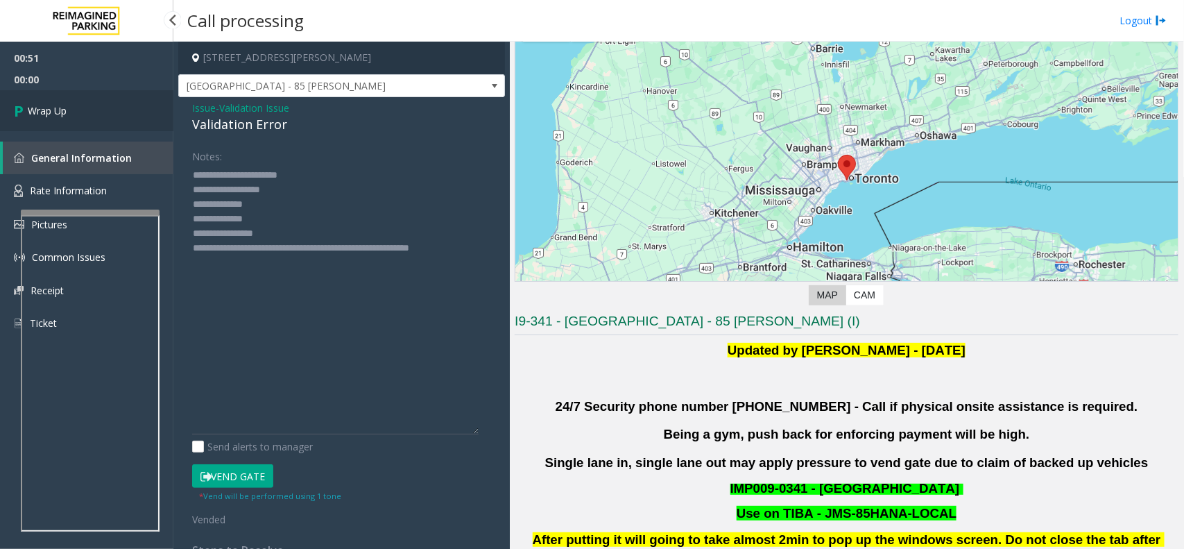
click at [121, 105] on link "Wrap Up" at bounding box center [86, 110] width 173 height 41
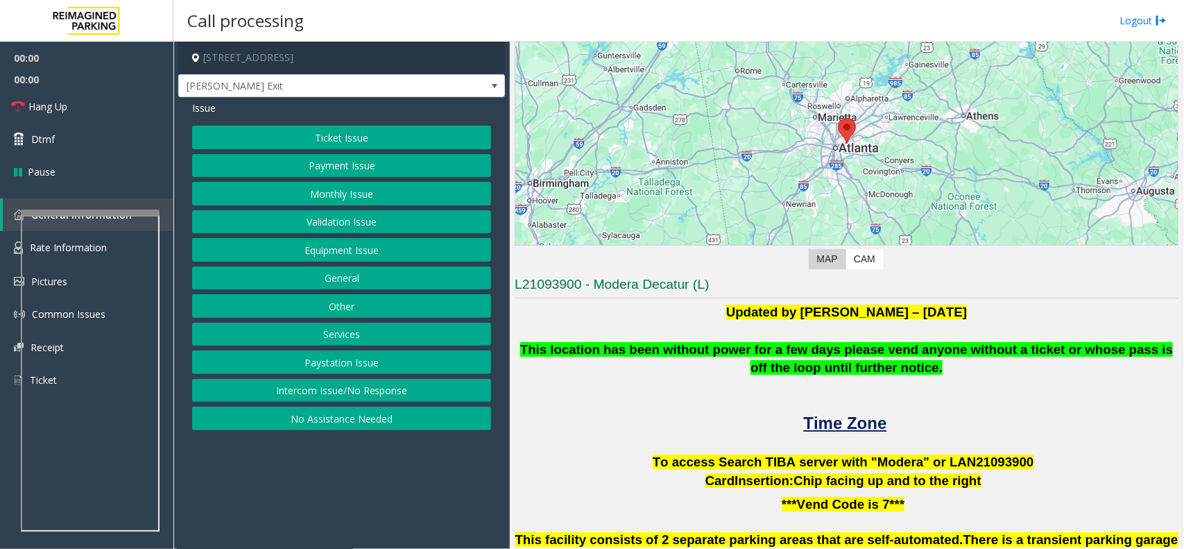
scroll to position [260, 0]
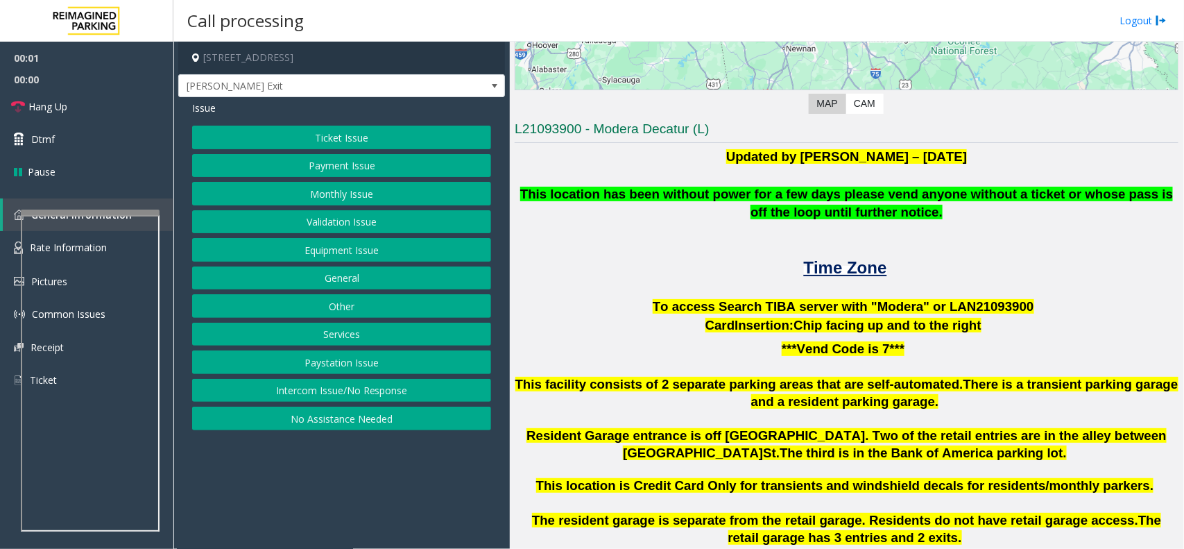
click at [947, 300] on span "To access Search TIBA server with "Modera" or LAN21093" at bounding box center [833, 306] width 360 height 15
copy p "LAN21093 900"
drag, startPoint x: 399, startPoint y: 396, endPoint x: 358, endPoint y: 268, distance: 134.0
click at [399, 396] on button "Intercom Issue/No Response" at bounding box center [341, 391] width 299 height 24
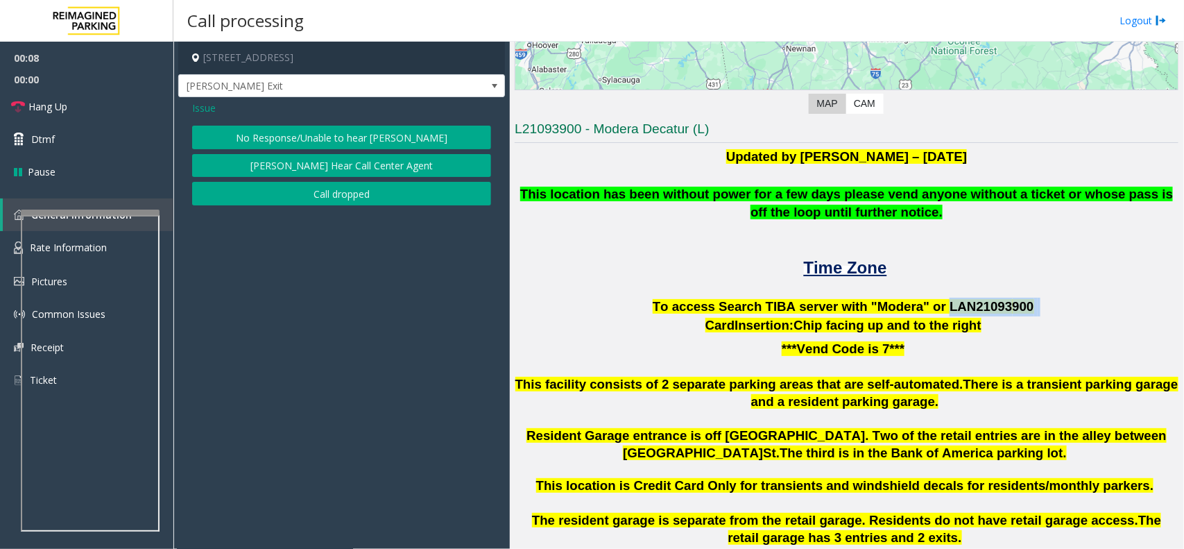
click at [316, 142] on button "No Response/Unable to hear [PERSON_NAME]" at bounding box center [341, 138] width 299 height 24
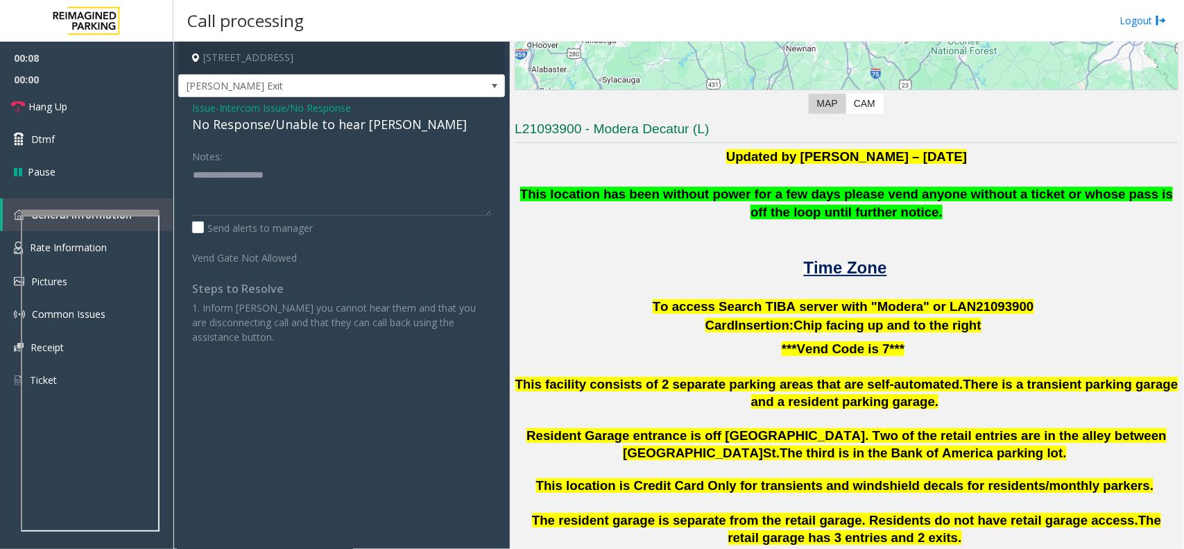
click at [320, 132] on div "No Response/Unable to hear [PERSON_NAME]" at bounding box center [341, 124] width 299 height 19
type textarea "**********"
click at [118, 115] on link "Hang Up" at bounding box center [86, 106] width 173 height 33
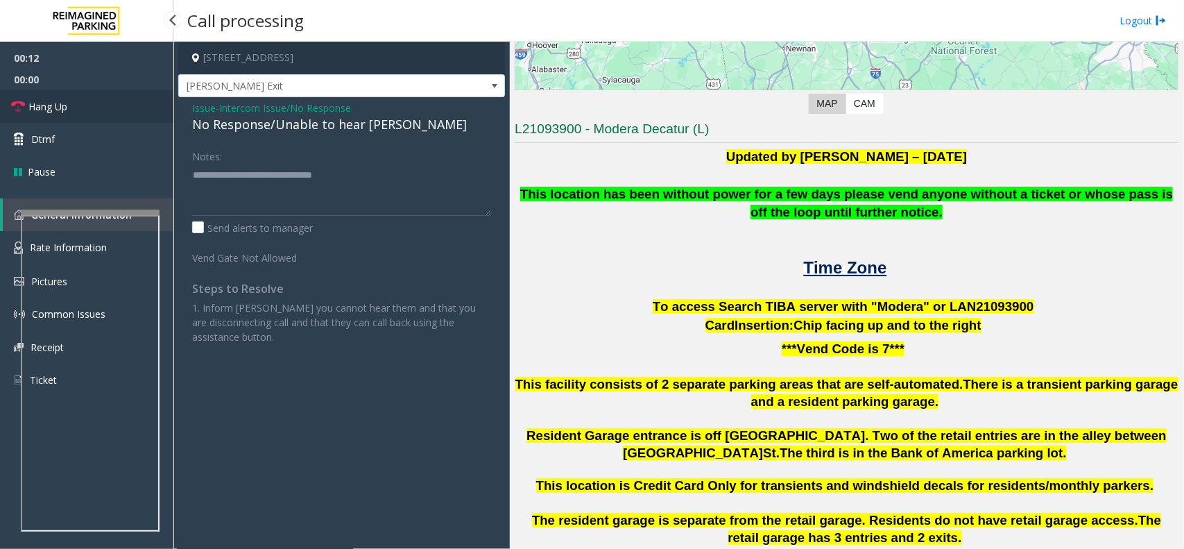
click at [118, 115] on link "Hang Up" at bounding box center [86, 106] width 173 height 33
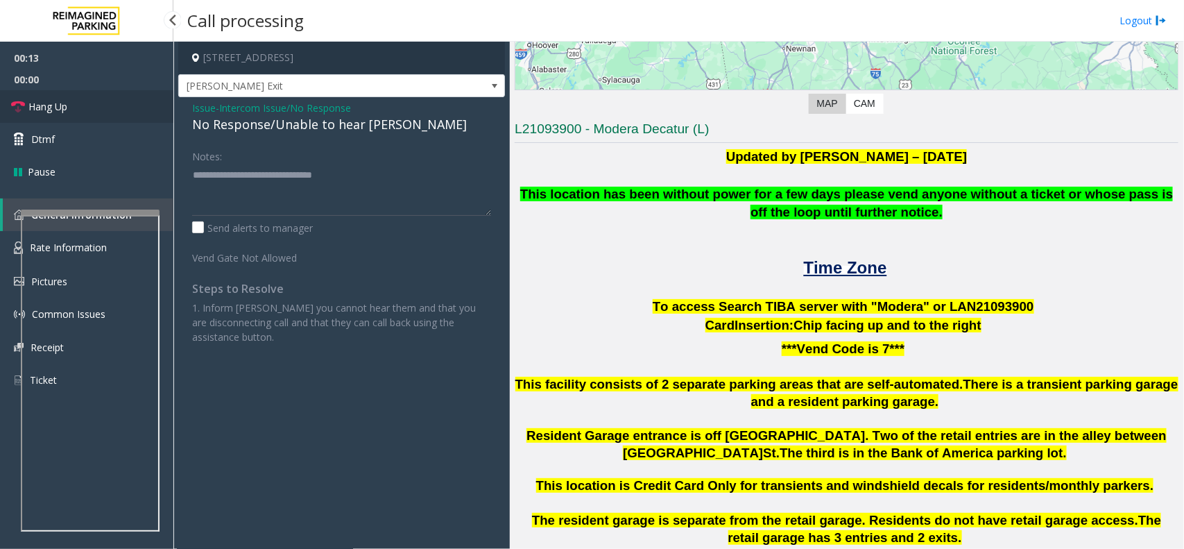
click at [118, 115] on link "Hang Up" at bounding box center [86, 106] width 173 height 33
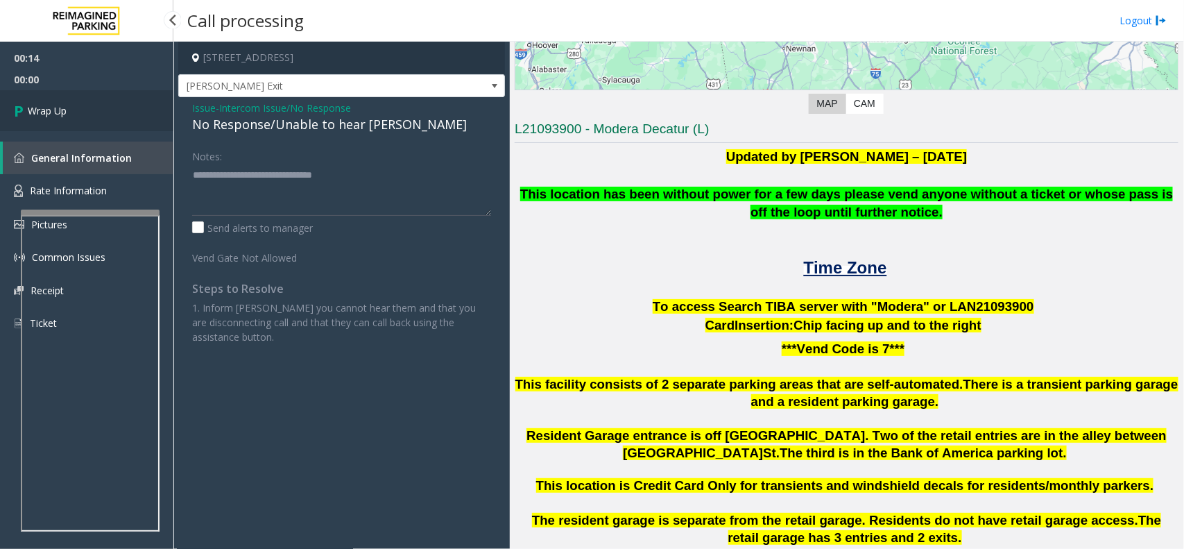
click at [118, 115] on link "Wrap Up" at bounding box center [86, 110] width 173 height 41
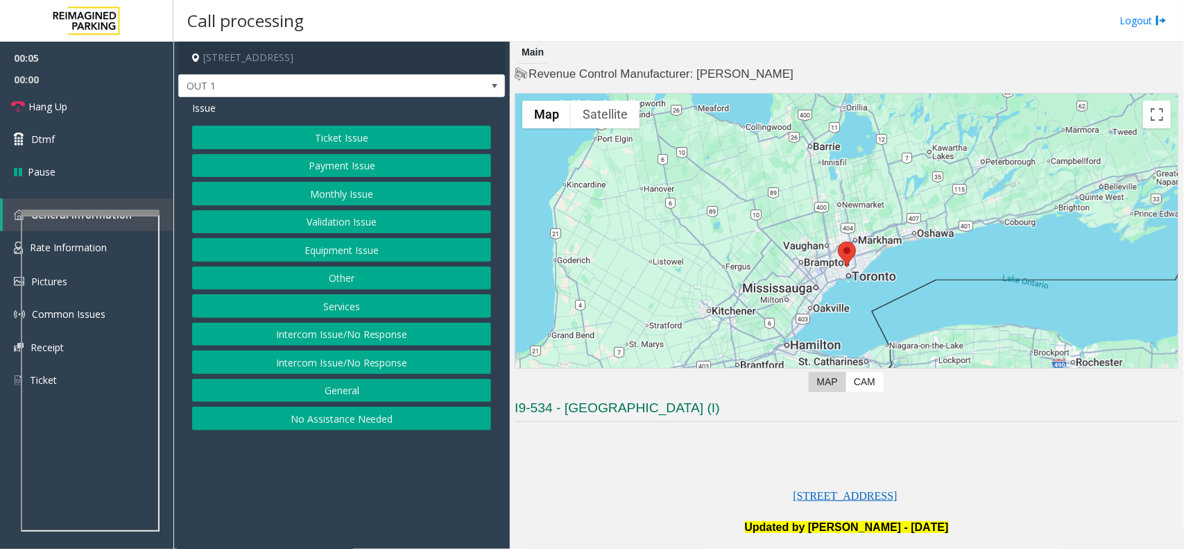
click at [345, 425] on button "No Assistance Needed" at bounding box center [341, 418] width 299 height 24
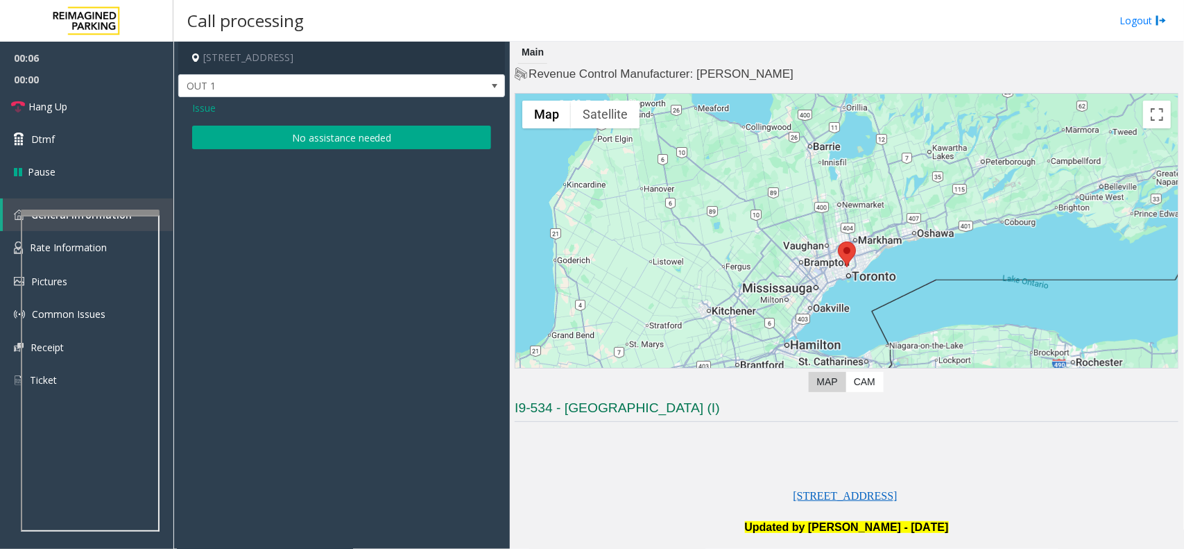
click at [203, 105] on span "Issue" at bounding box center [204, 108] width 24 height 15
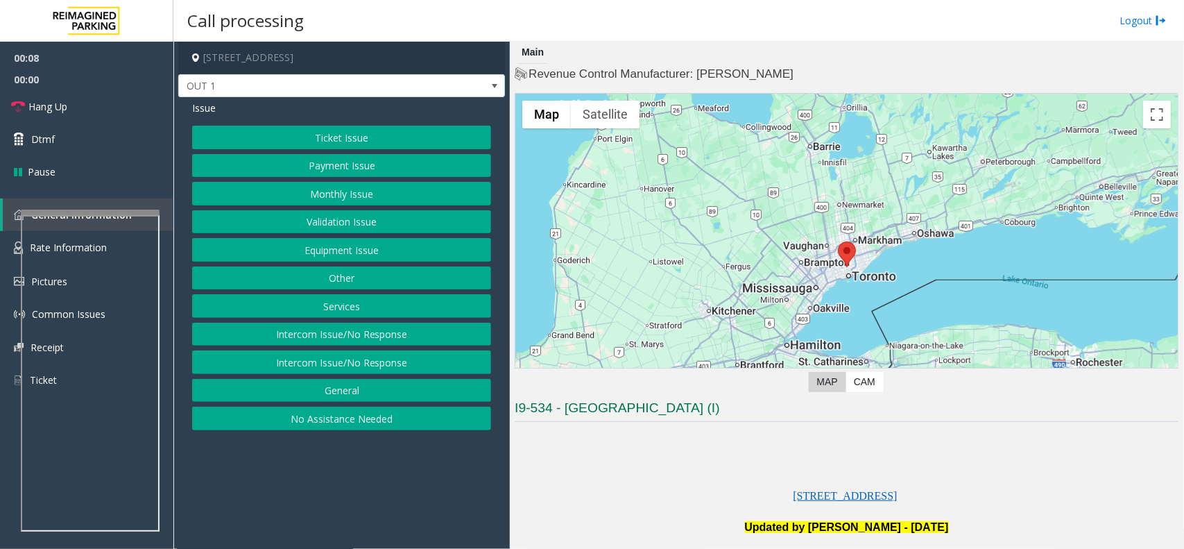
click at [341, 247] on button "Equipment Issue" at bounding box center [341, 250] width 299 height 24
click at [341, 247] on button "Gate / Door Won't Open" at bounding box center [341, 250] width 299 height 24
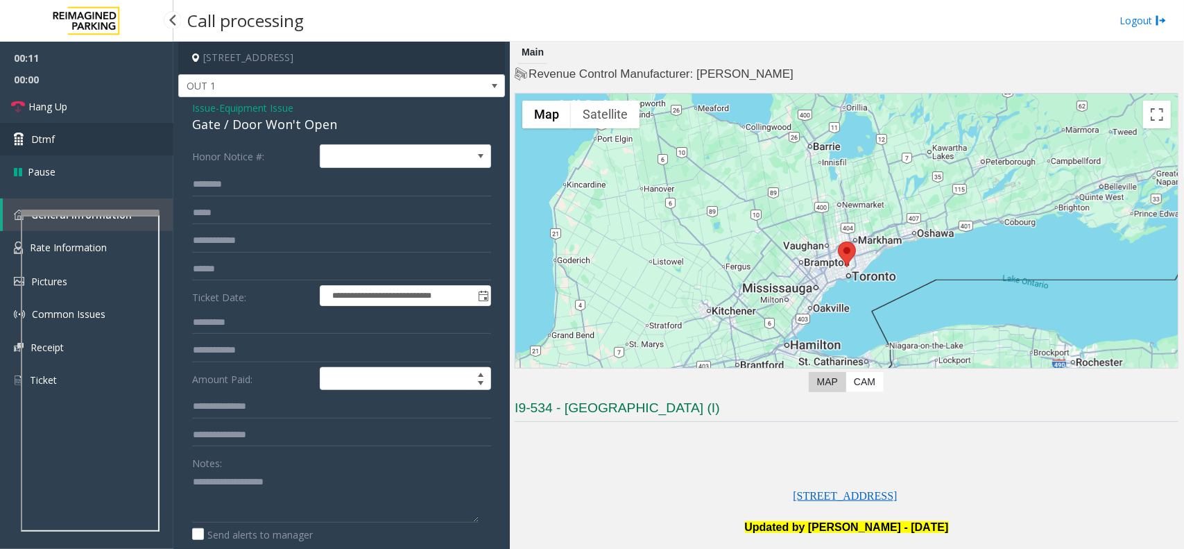
click at [84, 126] on link "Dtmf" at bounding box center [86, 139] width 173 height 33
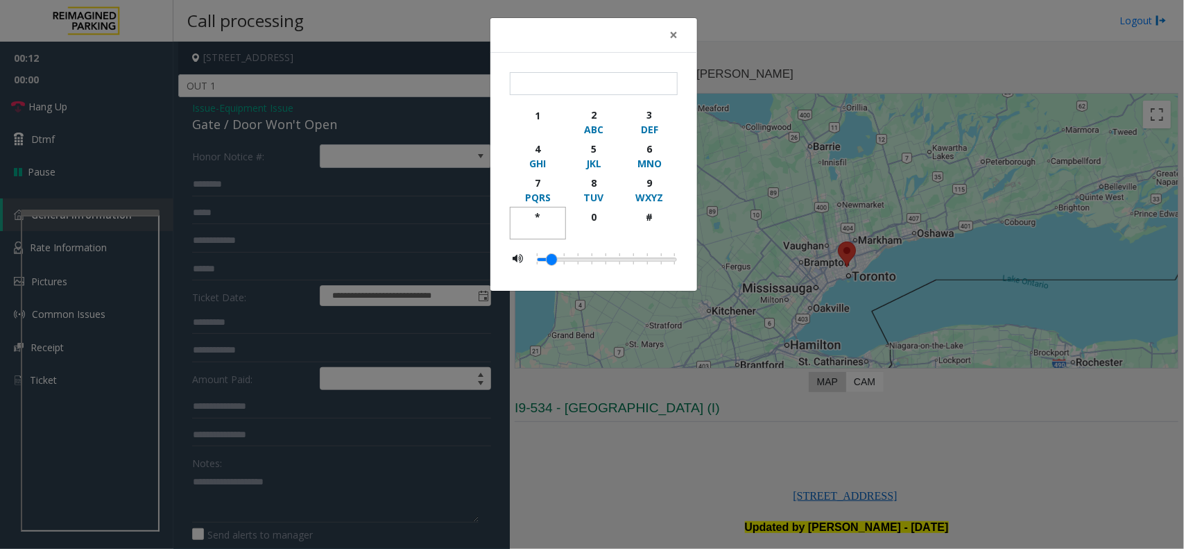
click at [536, 210] on div "*" at bounding box center [538, 216] width 38 height 15
click at [644, 185] on div "9" at bounding box center [649, 182] width 38 height 15
click at [653, 214] on div "#" at bounding box center [649, 216] width 38 height 15
type input "***"
click at [677, 35] on span "×" at bounding box center [673, 34] width 8 height 19
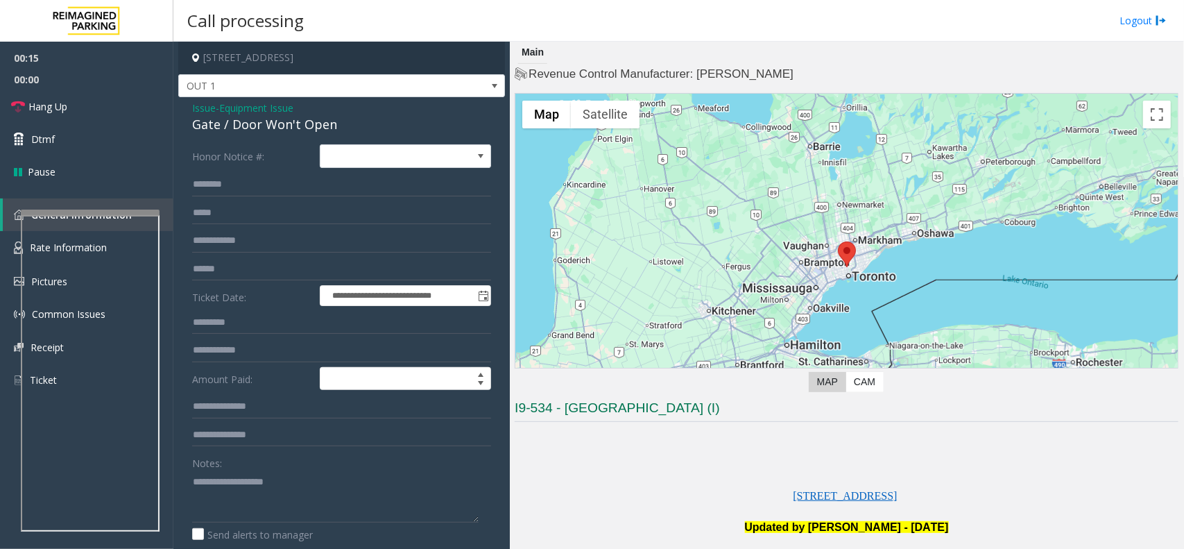
click at [265, 108] on span "Equipment Issue" at bounding box center [256, 108] width 74 height 15
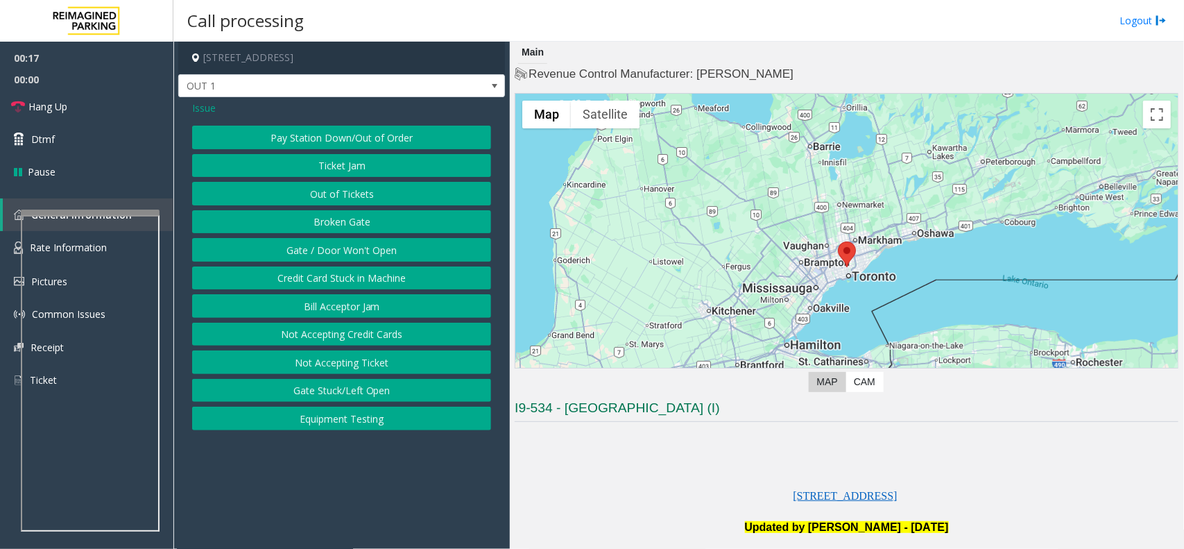
click at [203, 105] on span "Issue" at bounding box center [204, 108] width 24 height 15
click at [318, 310] on button "Services" at bounding box center [341, 306] width 299 height 24
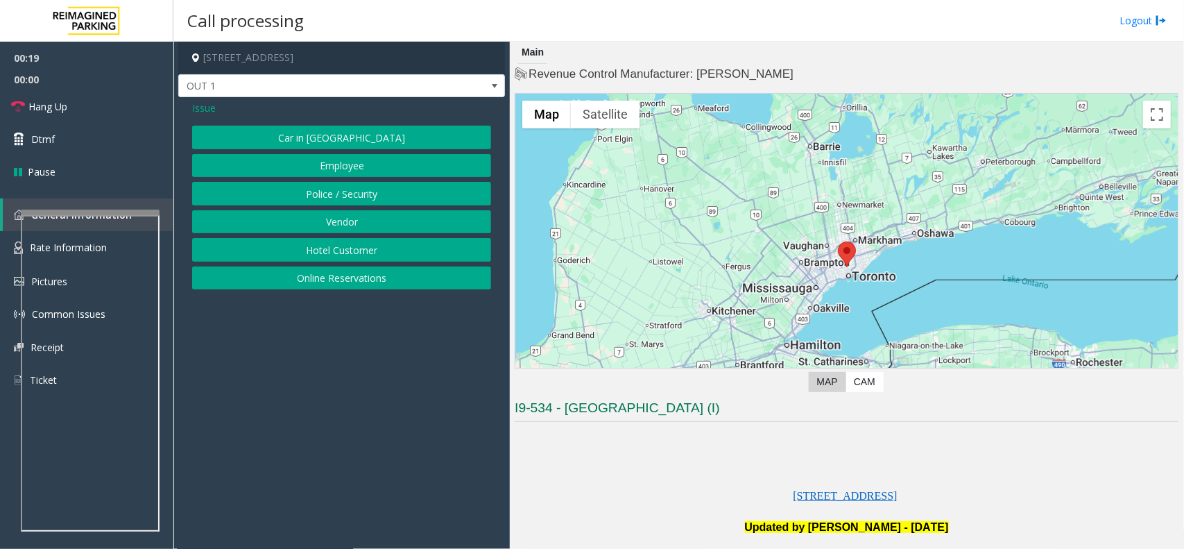
click at [331, 273] on button "Online Reservations" at bounding box center [341, 278] width 299 height 24
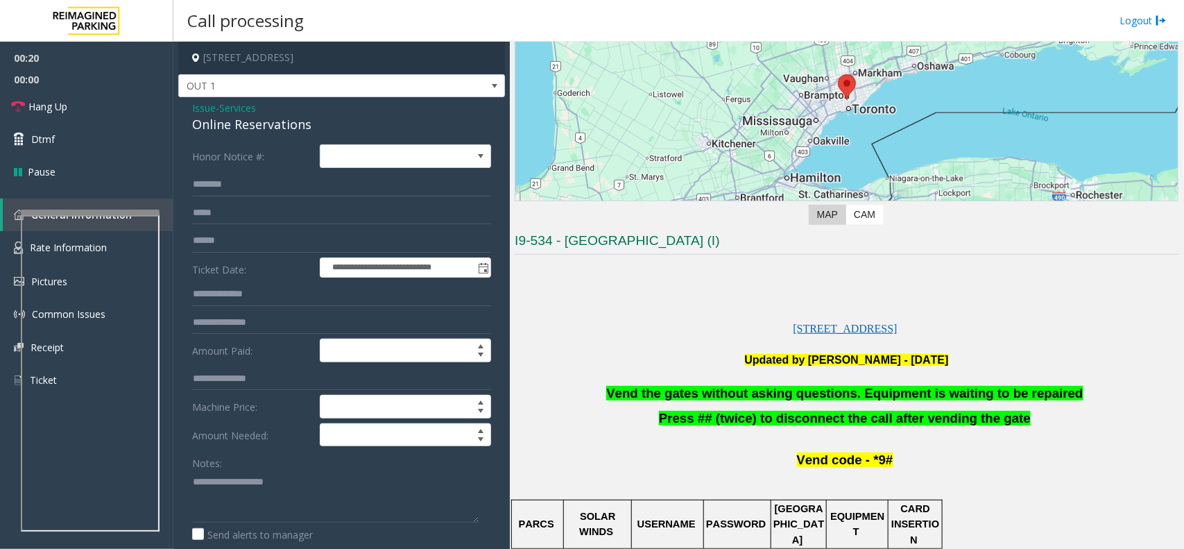
scroll to position [347, 0]
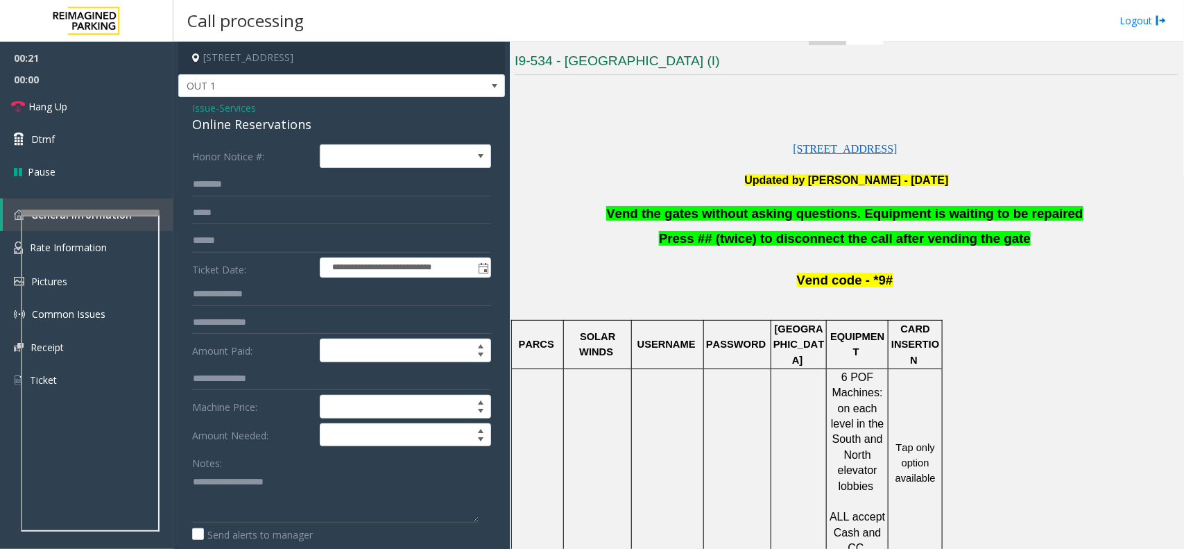
click at [721, 216] on span "Vend the gates without asking questions. Equipment is waiting to be repaired" at bounding box center [844, 213] width 476 height 15
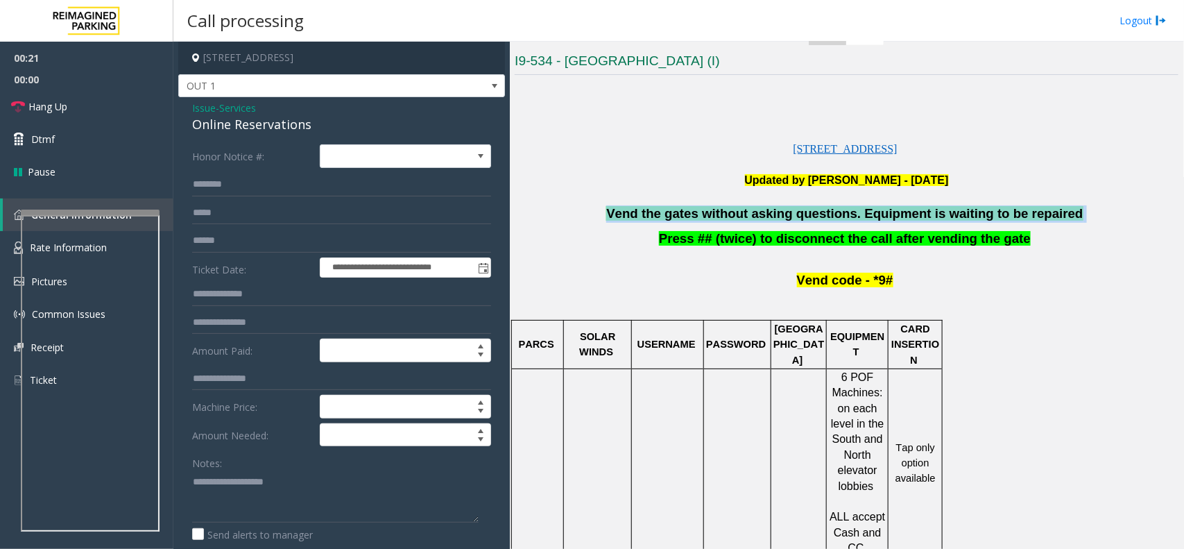
click at [721, 216] on span "Vend the gates without asking questions. Equipment is waiting to be repaired" at bounding box center [844, 213] width 476 height 15
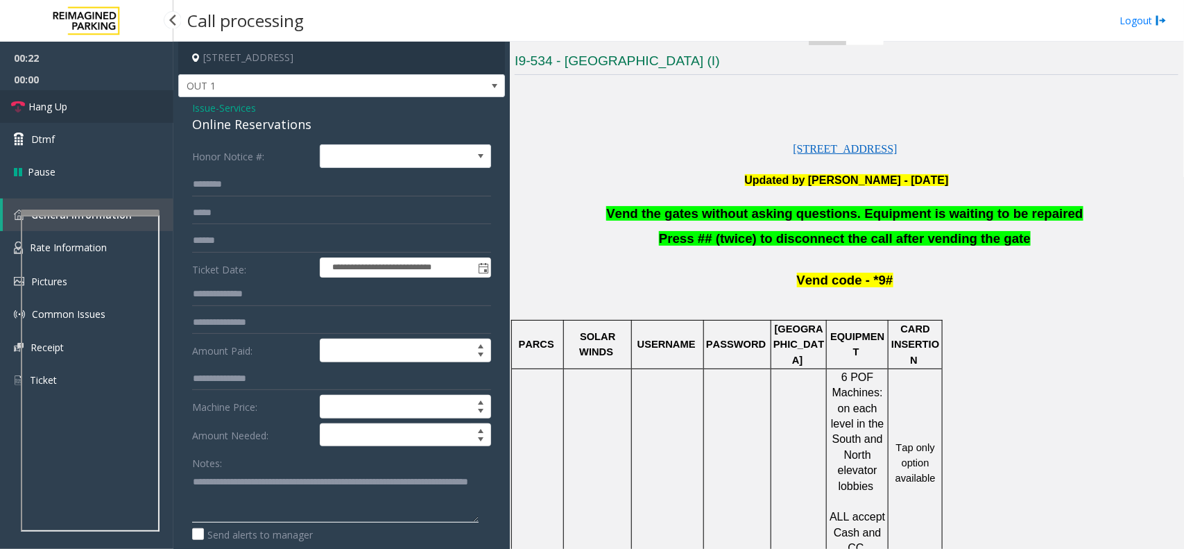
type textarea "**********"
click at [36, 92] on link "Hang Up" at bounding box center [86, 106] width 173 height 33
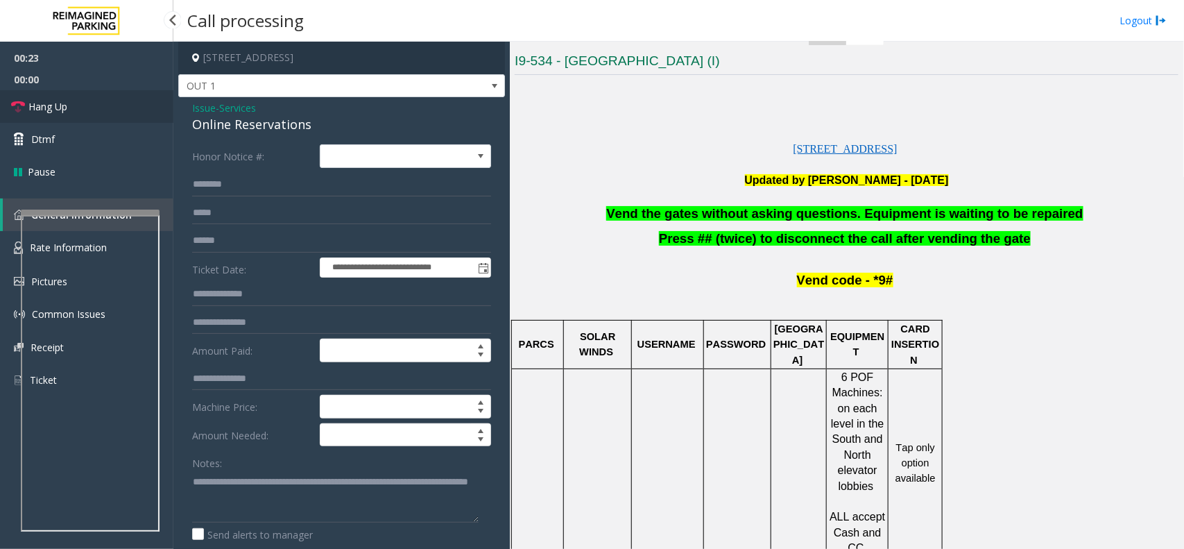
click at [36, 92] on link "Hang Up" at bounding box center [86, 106] width 173 height 33
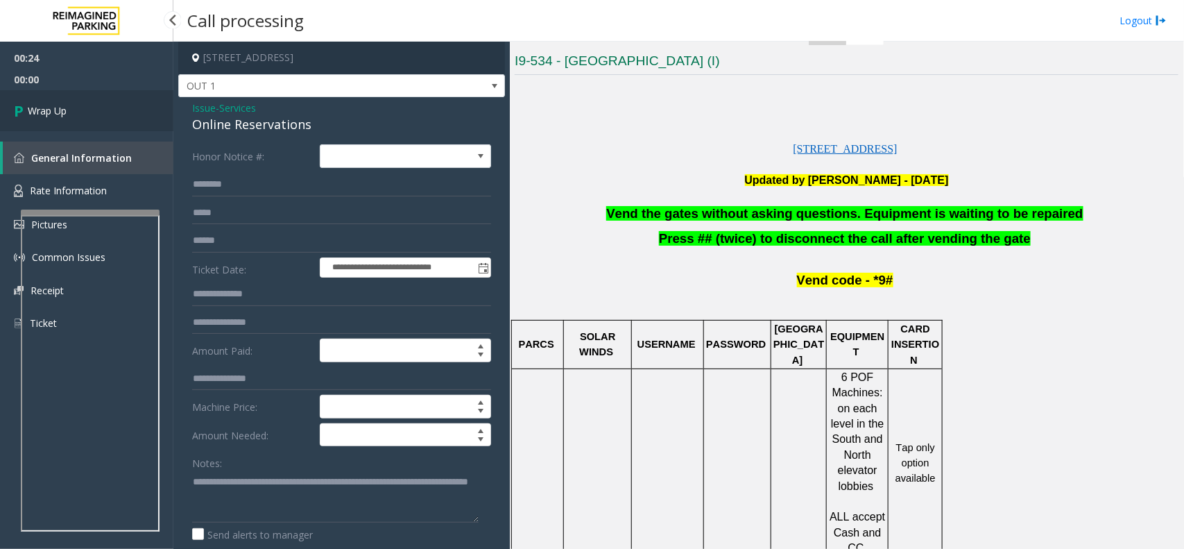
click at [42, 101] on link "Wrap Up" at bounding box center [86, 110] width 173 height 41
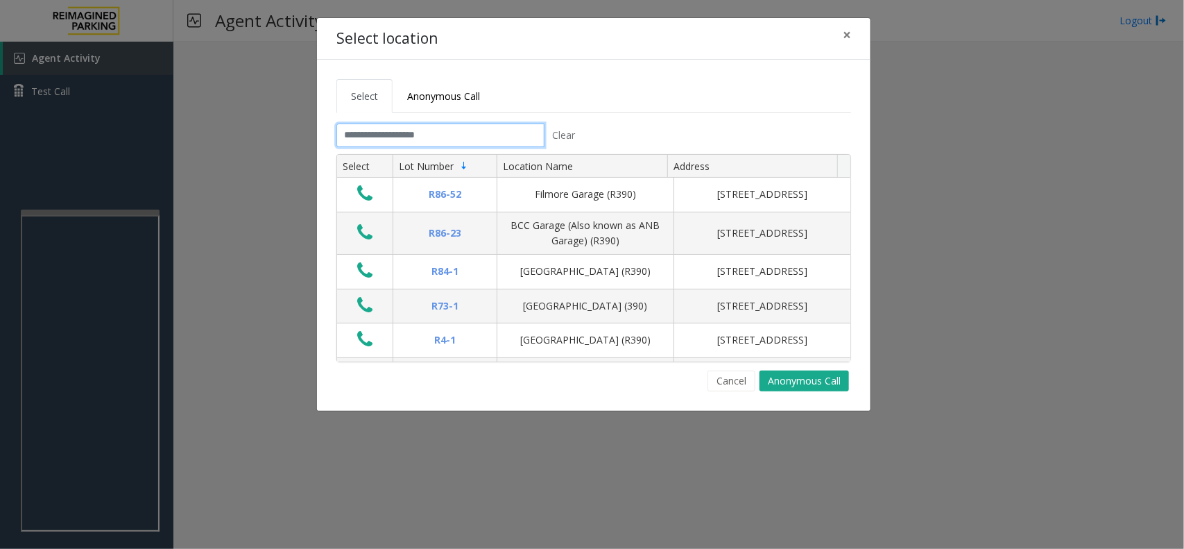
click at [431, 135] on input "text" at bounding box center [440, 135] width 208 height 24
click at [852, 35] on button "×" at bounding box center [847, 35] width 28 height 34
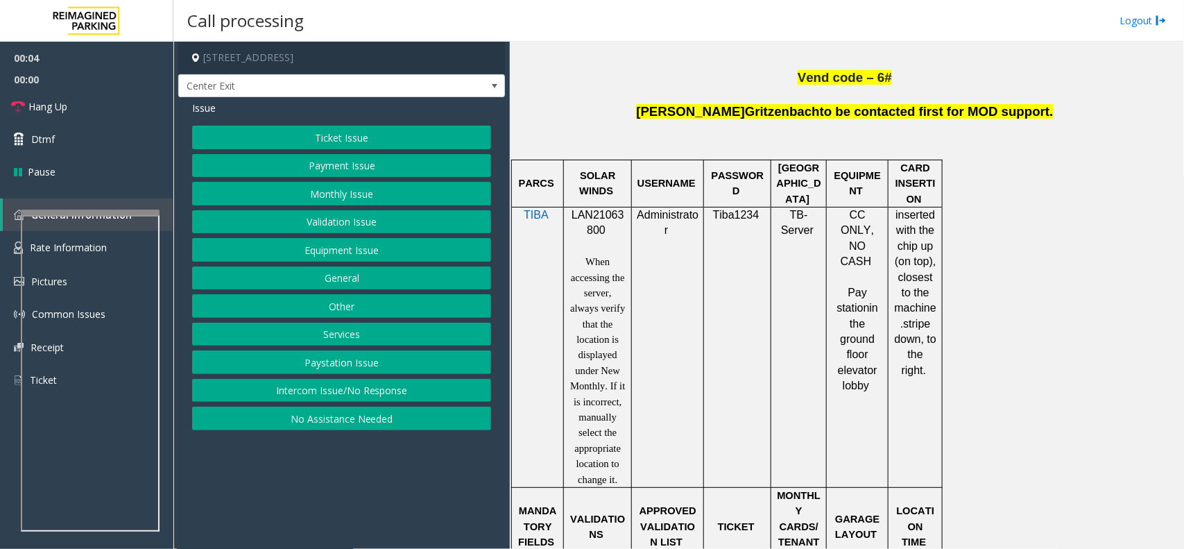
scroll to position [867, 0]
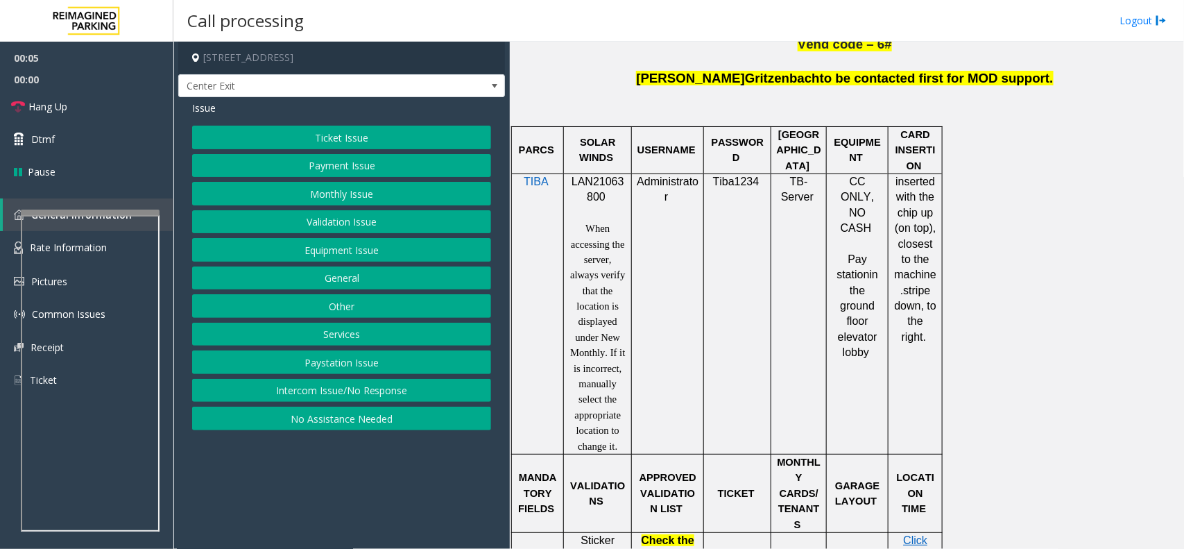
click at [584, 186] on span "LAN21063800" at bounding box center [598, 188] width 53 height 27
copy p "LAN21063800"
click at [355, 215] on button "Validation Issue" at bounding box center [341, 222] width 299 height 24
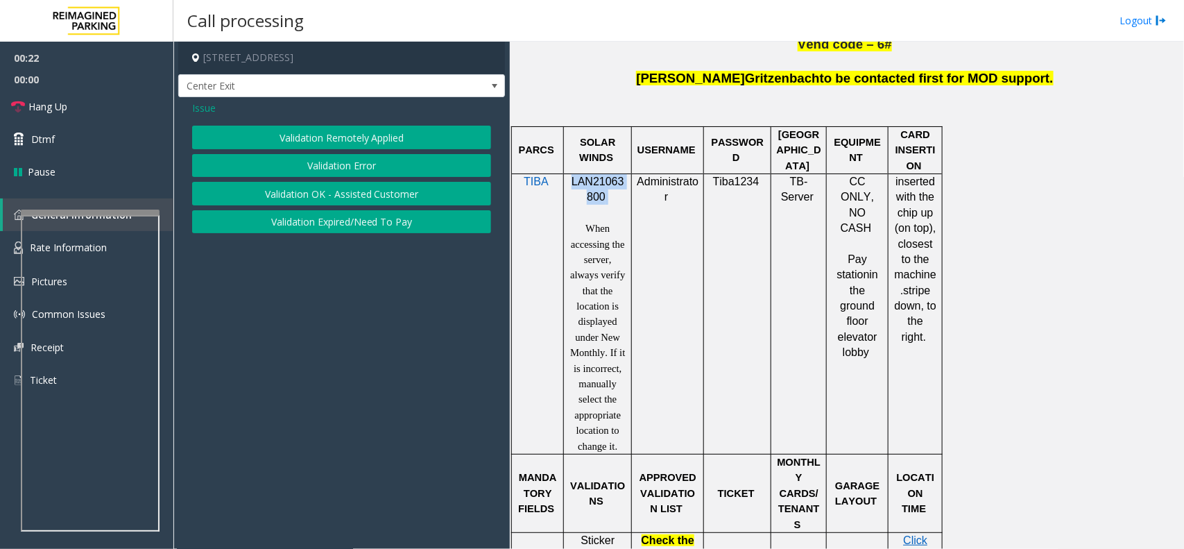
click at [343, 157] on button "Validation Error" at bounding box center [341, 166] width 299 height 24
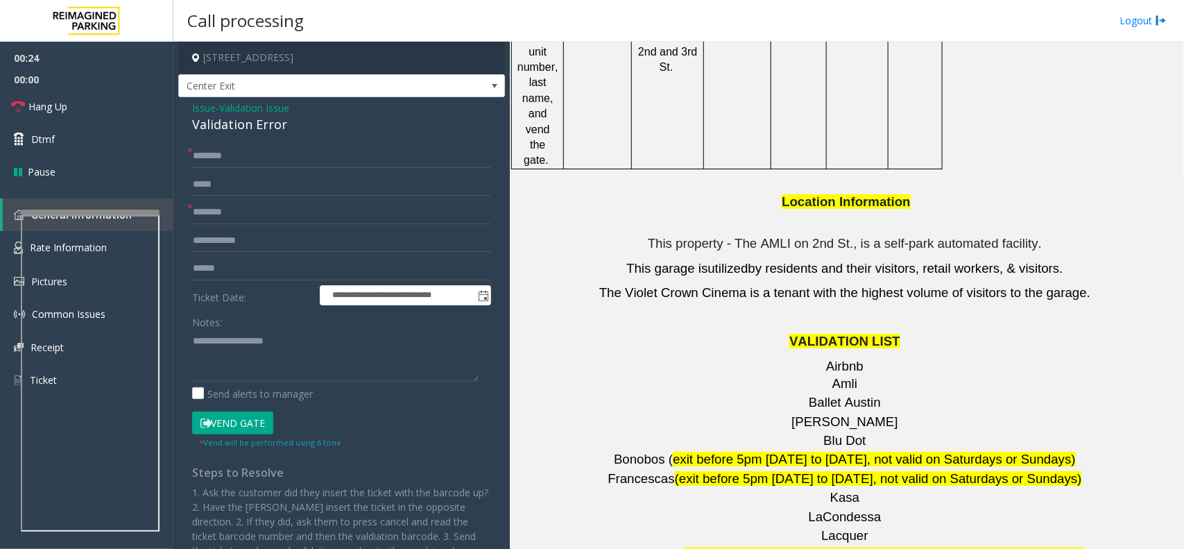
scroll to position [1734, 0]
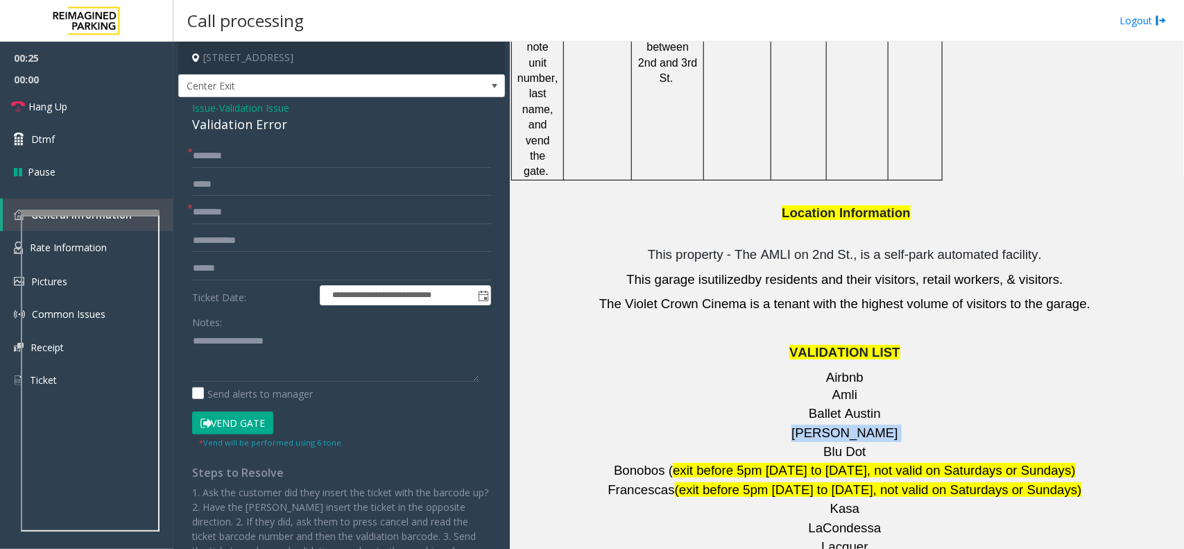
drag, startPoint x: 866, startPoint y: 347, endPoint x: 789, endPoint y: 349, distance: 77.0
click at [789, 424] on p "[PERSON_NAME]" at bounding box center [847, 432] width 664 height 17
type input "*******"
click at [229, 271] on input "text" at bounding box center [341, 269] width 299 height 24
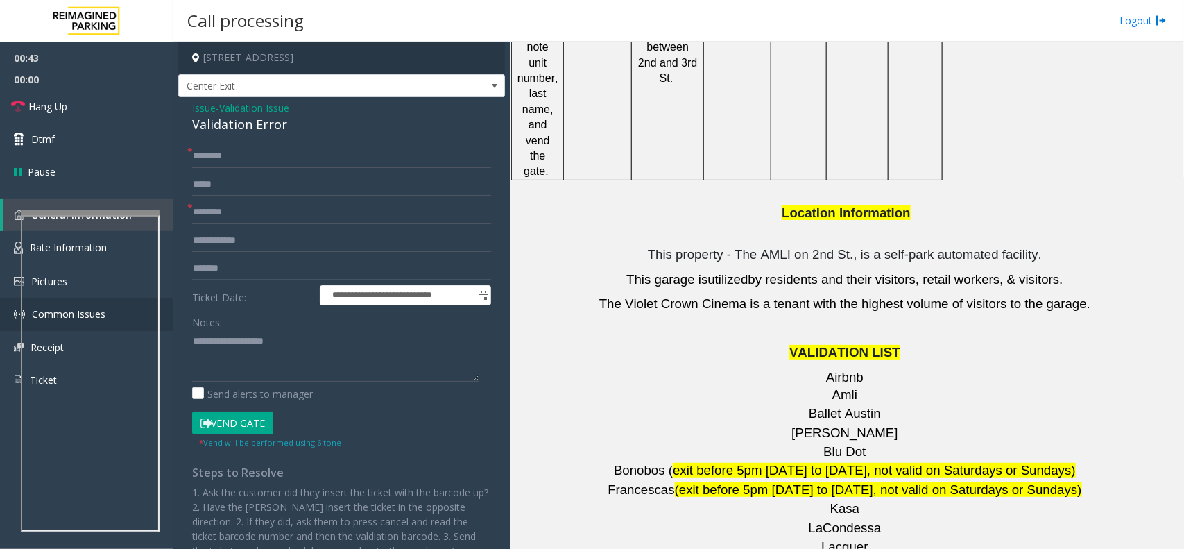
type input "*******"
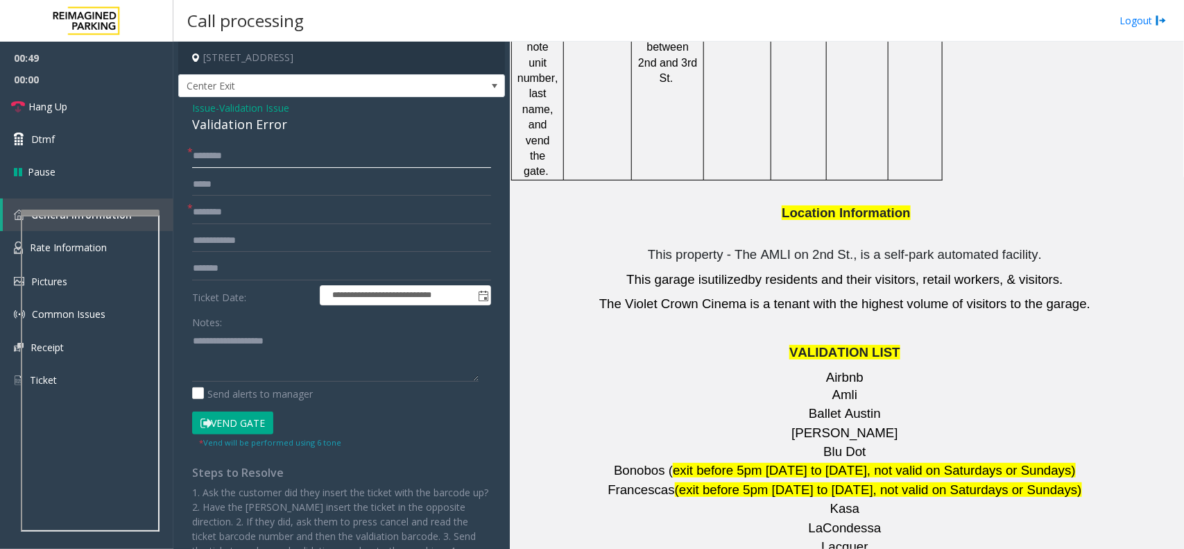
click at [255, 149] on input "text" at bounding box center [341, 156] width 299 height 24
drag, startPoint x: 257, startPoint y: 154, endPoint x: 172, endPoint y: 155, distance: 84.6
click at [172, 155] on app-root "**********" at bounding box center [592, 274] width 1184 height 549
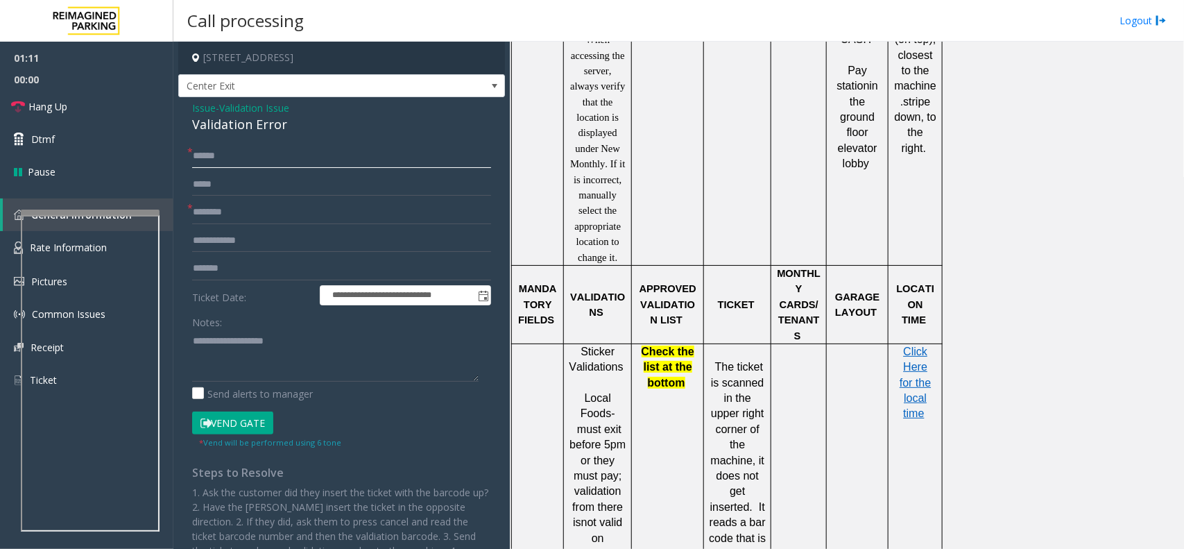
scroll to position [1183, 0]
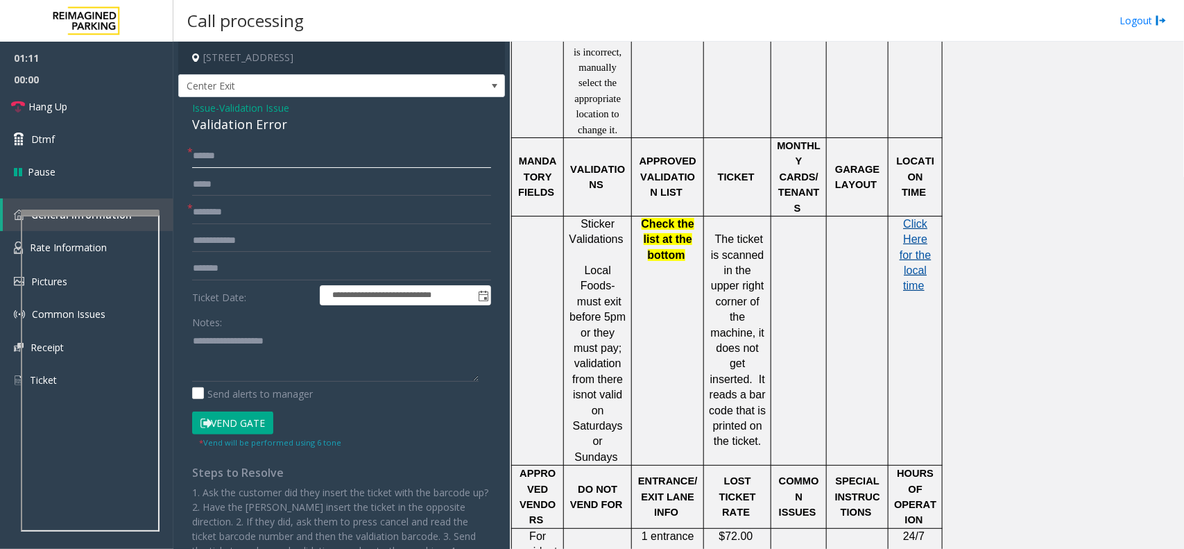
type input "*****"
click at [916, 241] on span "Click Here for the local time" at bounding box center [915, 255] width 31 height 74
click at [227, 425] on button "Vend Gate" at bounding box center [232, 423] width 81 height 24
drag, startPoint x: 296, startPoint y: 128, endPoint x: 186, endPoint y: 108, distance: 112.2
click at [186, 108] on div "**********" at bounding box center [341, 370] width 327 height 547
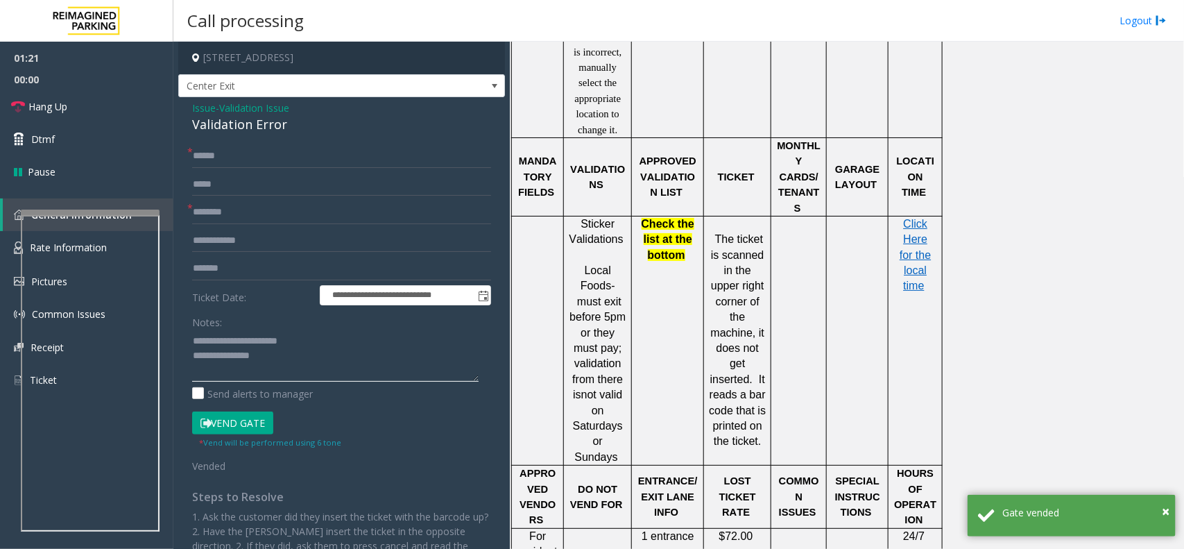
click at [300, 368] on textarea at bounding box center [335, 355] width 286 height 52
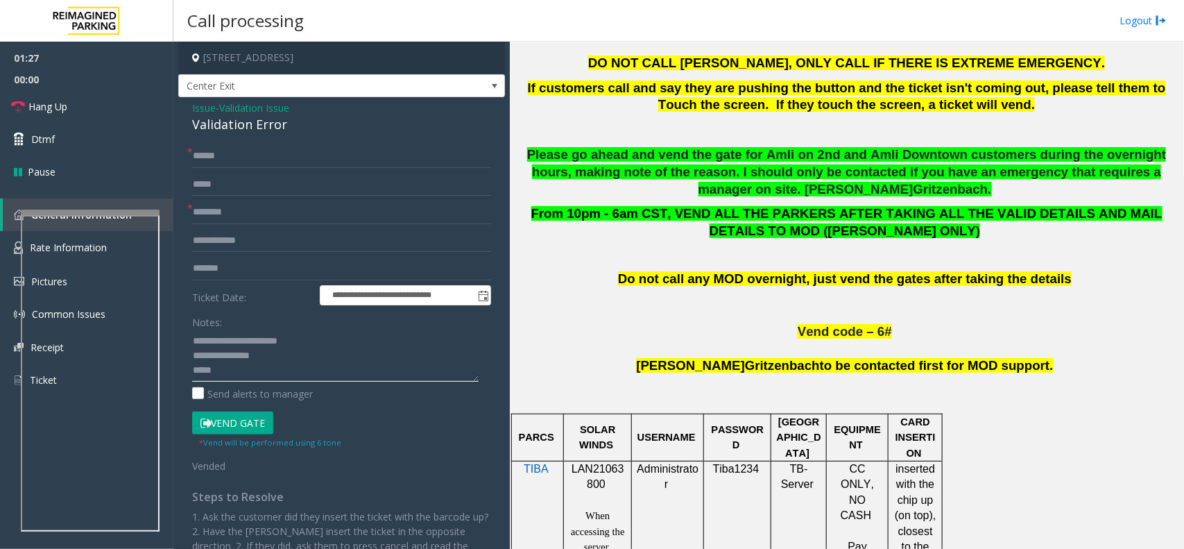
scroll to position [576, 0]
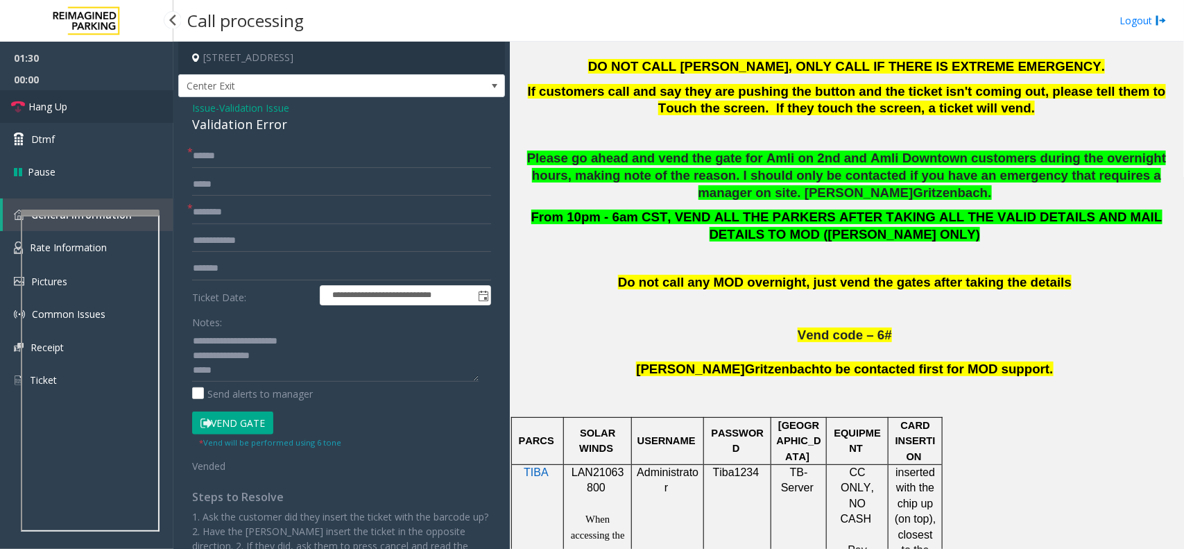
click at [108, 111] on link "Hang Up" at bounding box center [86, 106] width 173 height 33
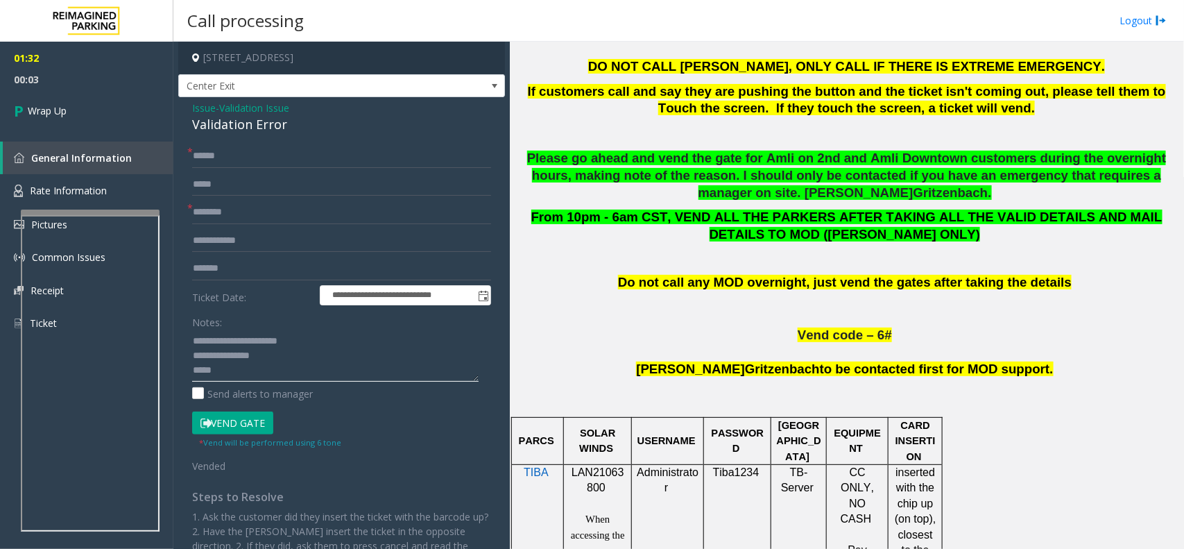
click at [251, 377] on textarea at bounding box center [335, 355] width 286 height 52
paste textarea "**********"
type textarea "**********"
click at [99, 105] on link "Wrap Up" at bounding box center [86, 110] width 173 height 41
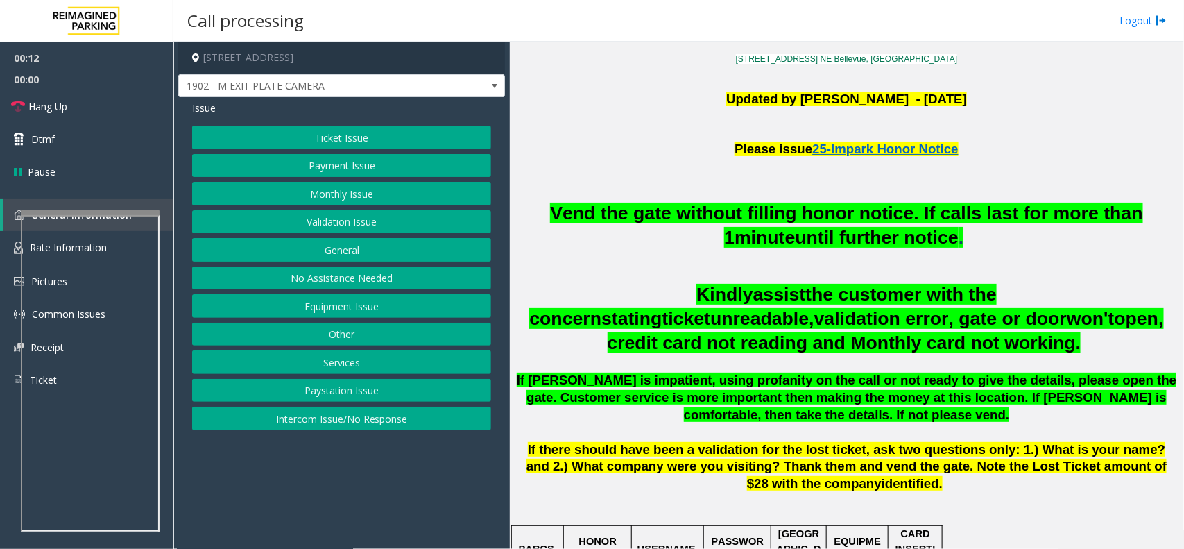
scroll to position [433, 0]
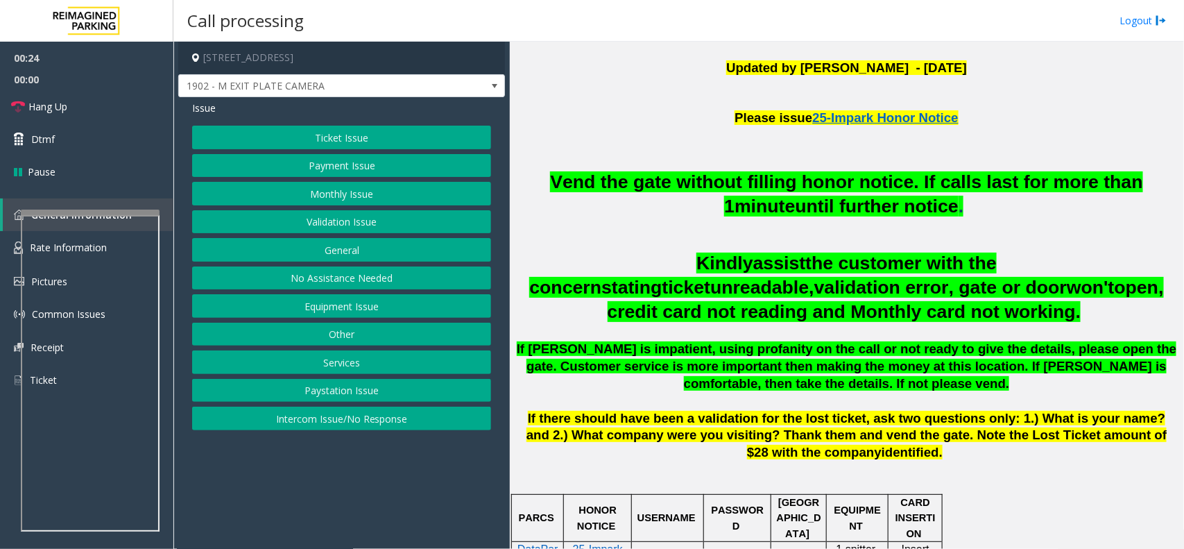
click at [393, 144] on button "Ticket Issue" at bounding box center [341, 138] width 299 height 24
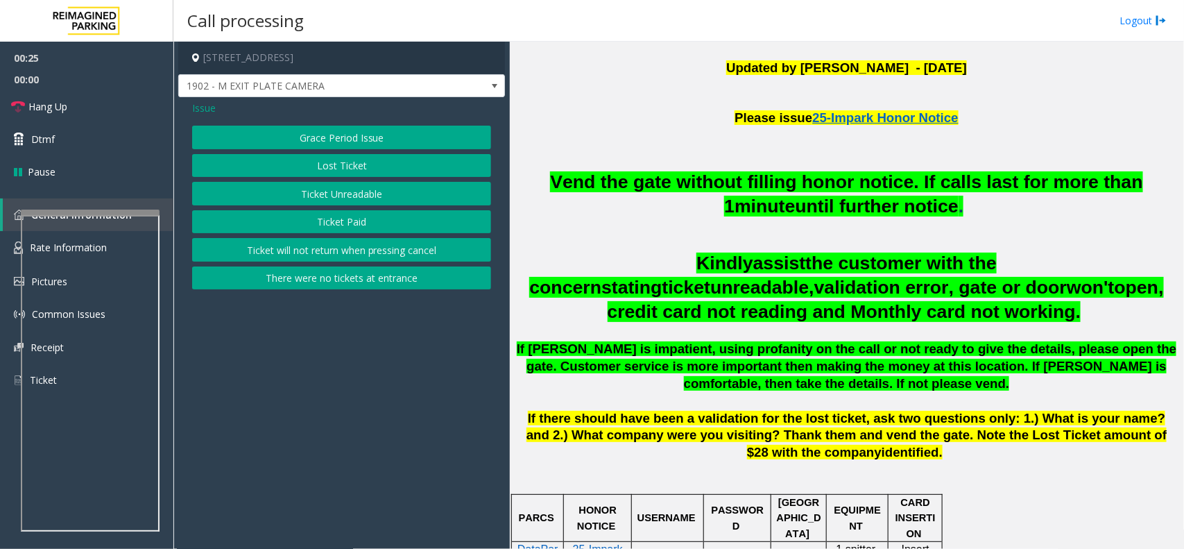
click at [377, 189] on button "Ticket Unreadable" at bounding box center [341, 194] width 299 height 24
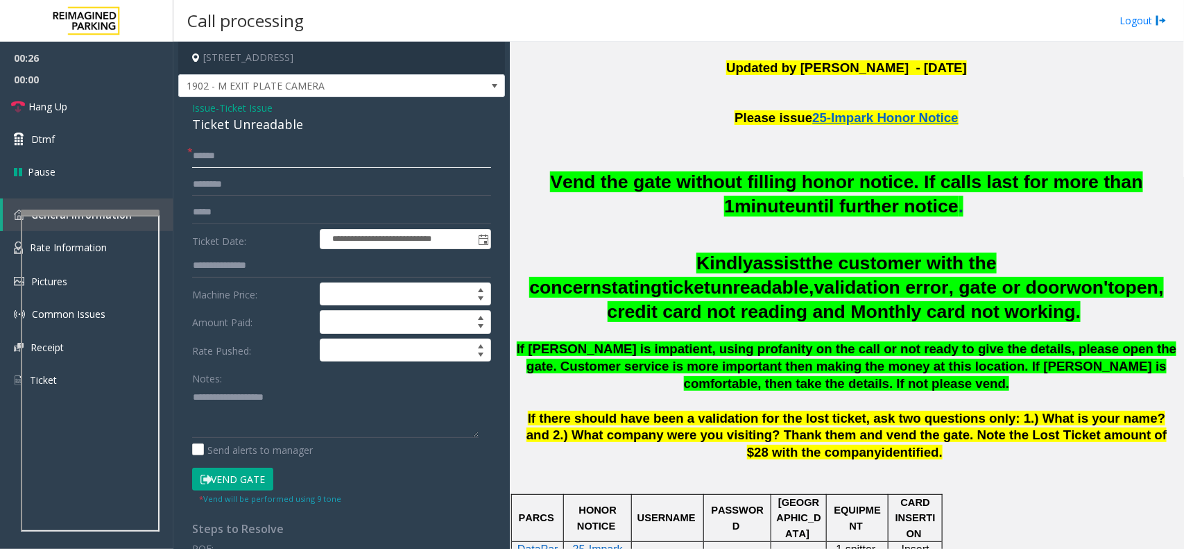
click at [237, 157] on input "text" at bounding box center [341, 156] width 299 height 24
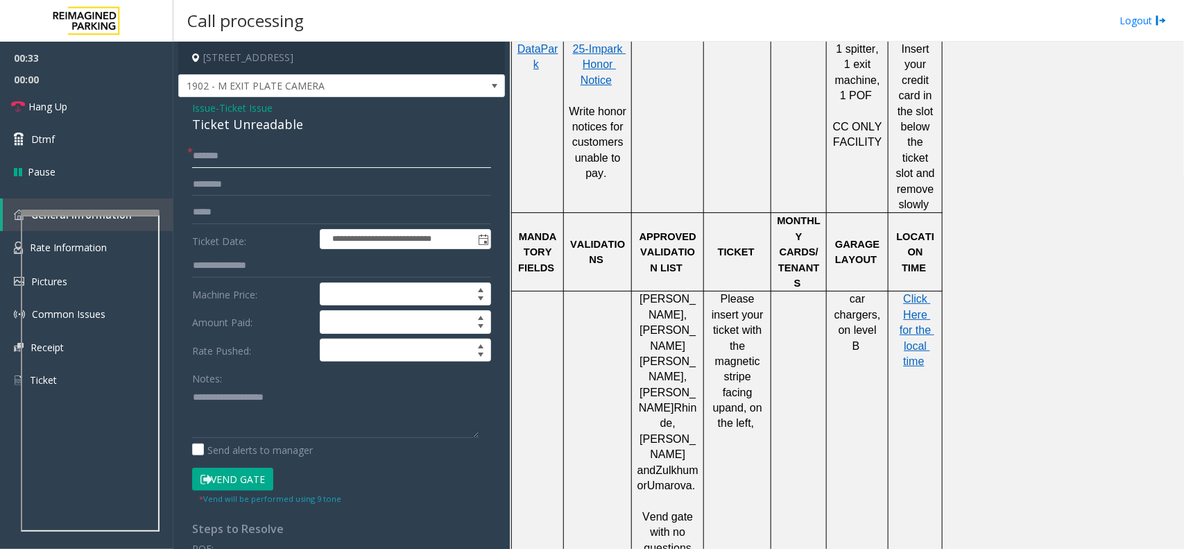
scroll to position [954, 0]
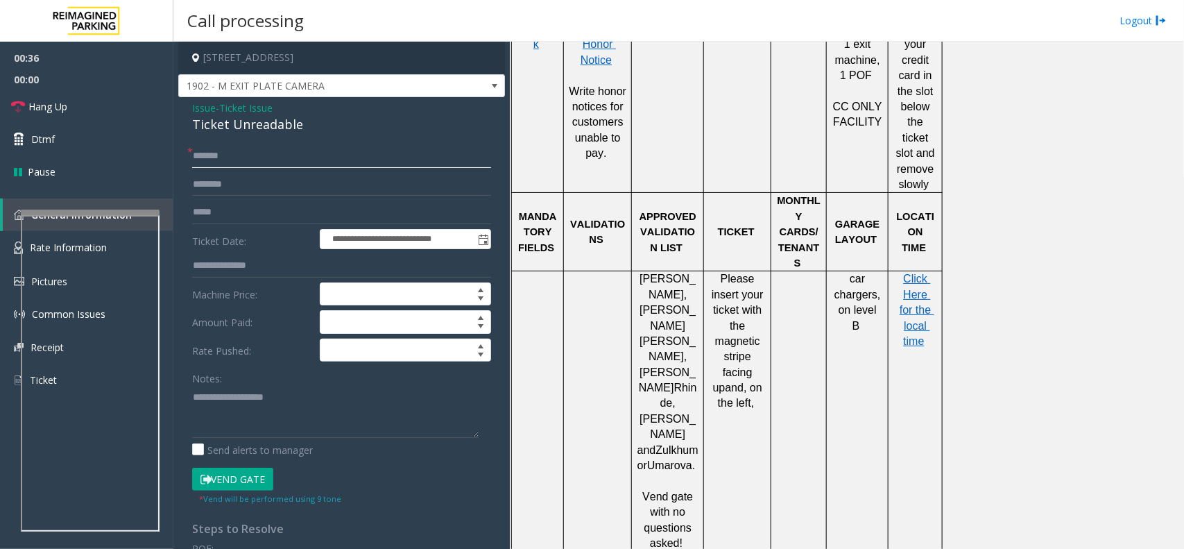
type input "*******"
drag, startPoint x: 324, startPoint y: 120, endPoint x: 175, endPoint y: 115, distance: 148.5
click at [175, 115] on app-call-processing-form "**********" at bounding box center [341, 295] width 336 height 507
click at [295, 411] on textarea at bounding box center [335, 412] width 286 height 52
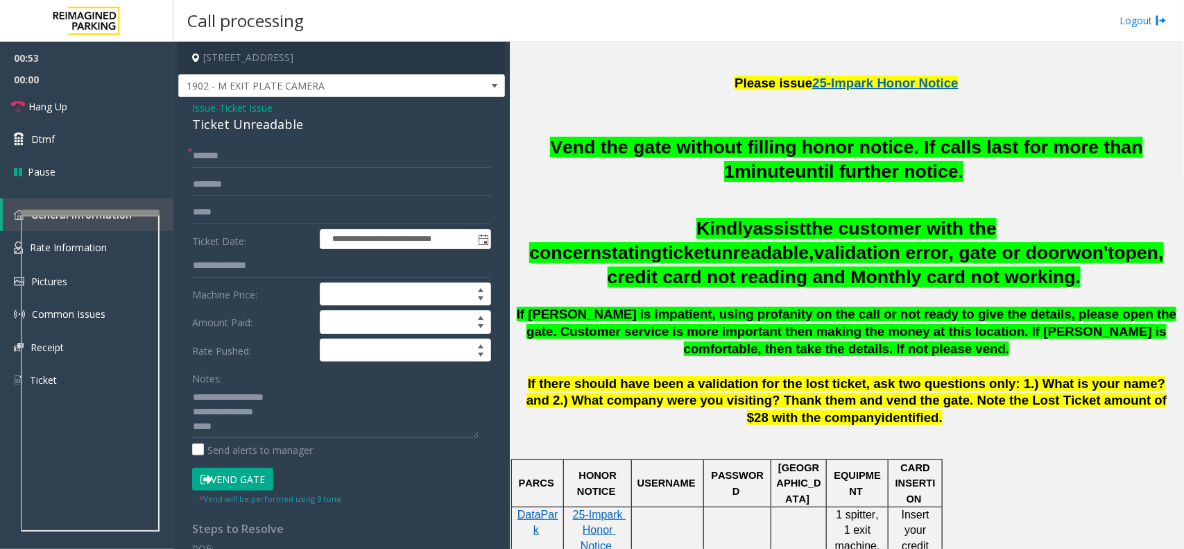
scroll to position [433, 0]
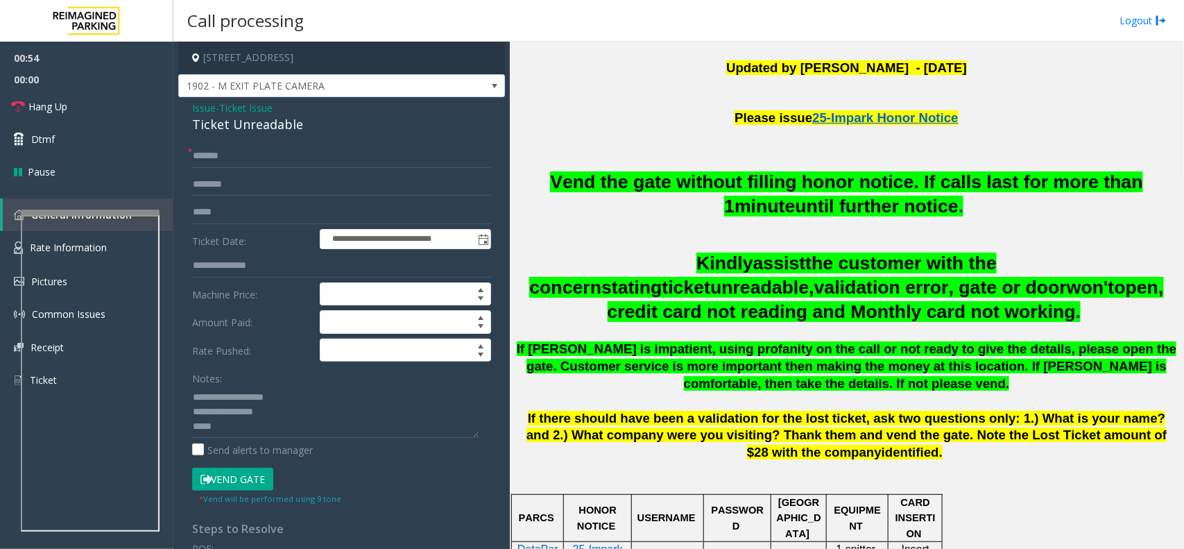
click at [690, 194] on h2 "Vend the gate without filling honor notice. If calls last for more than 1 minut…" at bounding box center [847, 194] width 664 height 49
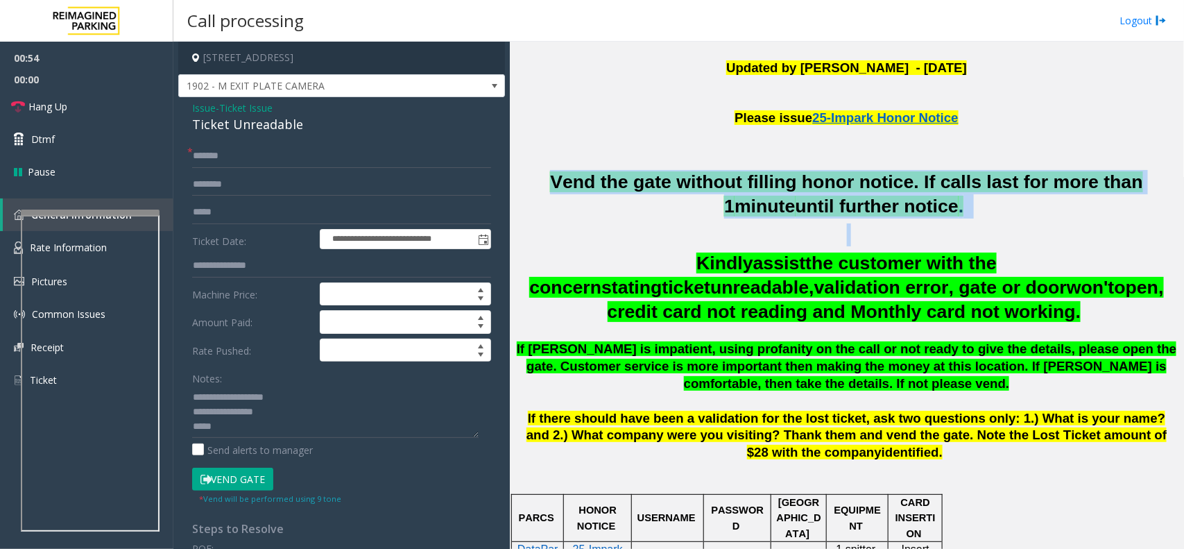
click at [690, 194] on h2 "Vend the gate without filling honor notice. If calls last for more than 1 minut…" at bounding box center [847, 194] width 664 height 49
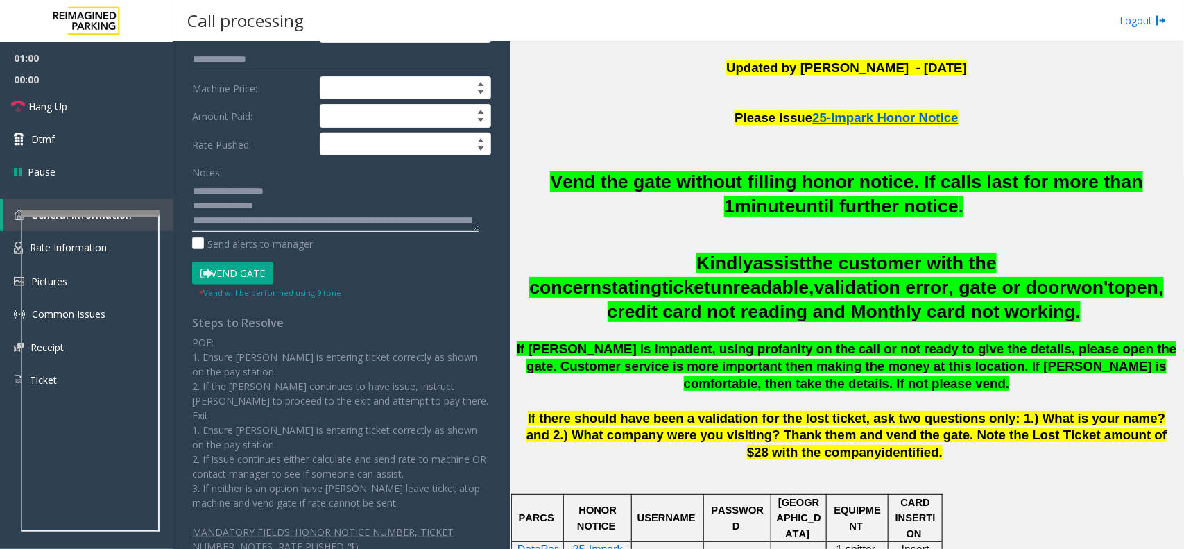
type textarea "**********"
click at [240, 274] on button "Vend Gate" at bounding box center [232, 273] width 81 height 24
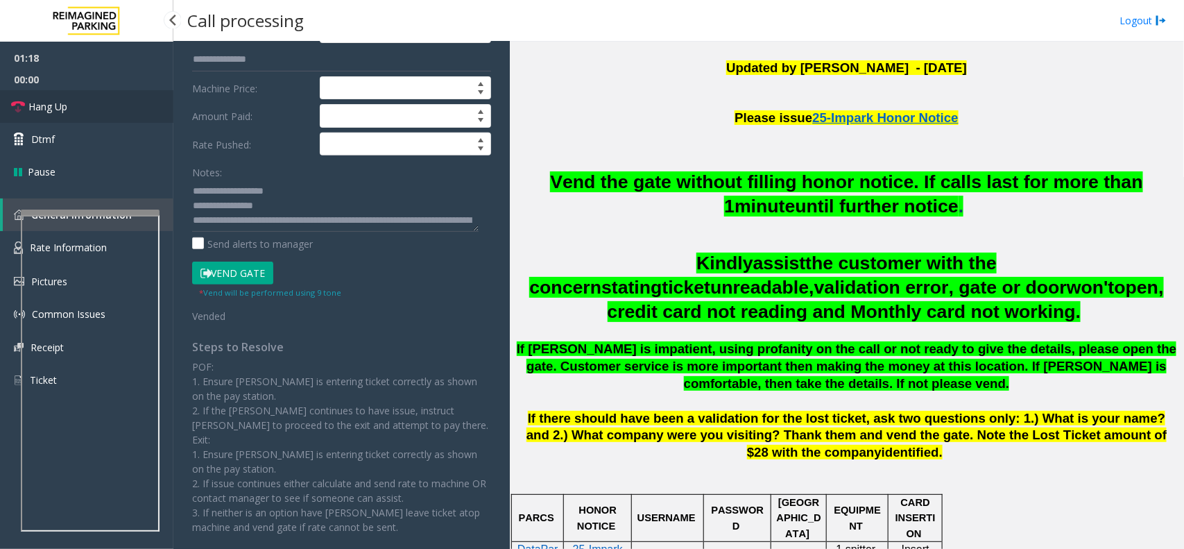
click at [98, 112] on link "Hang Up" at bounding box center [86, 106] width 173 height 33
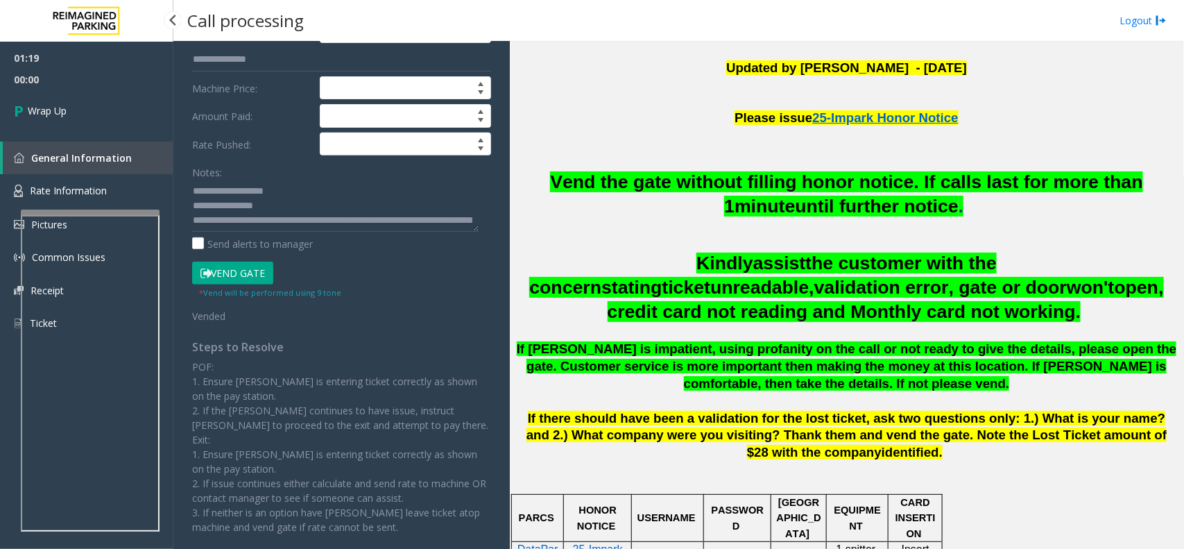
click at [98, 112] on link "Wrap Up" at bounding box center [86, 110] width 173 height 41
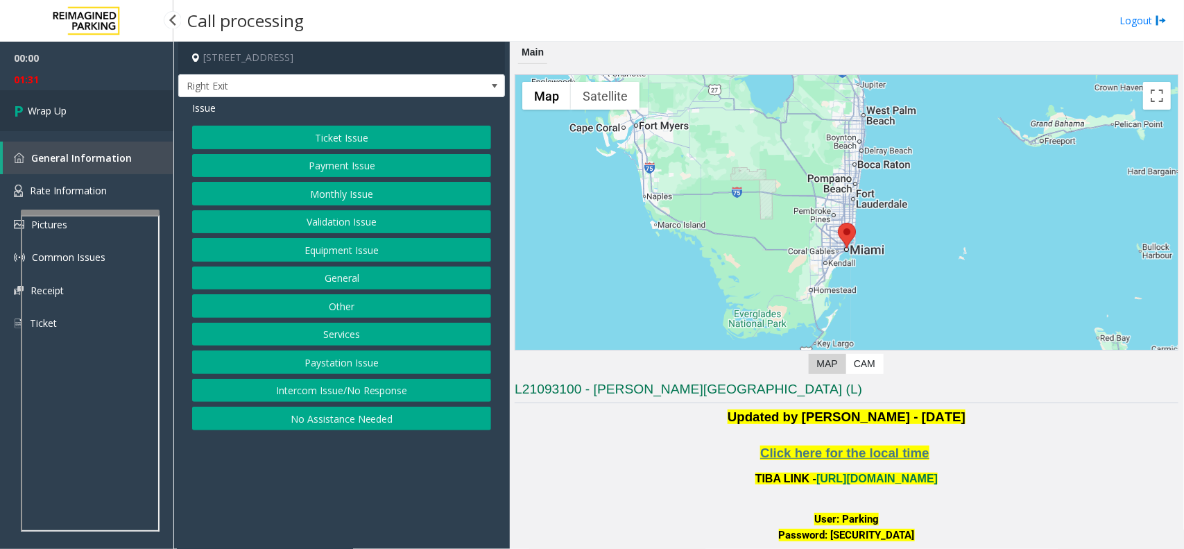
click at [96, 114] on link "Wrap Up" at bounding box center [86, 110] width 173 height 41
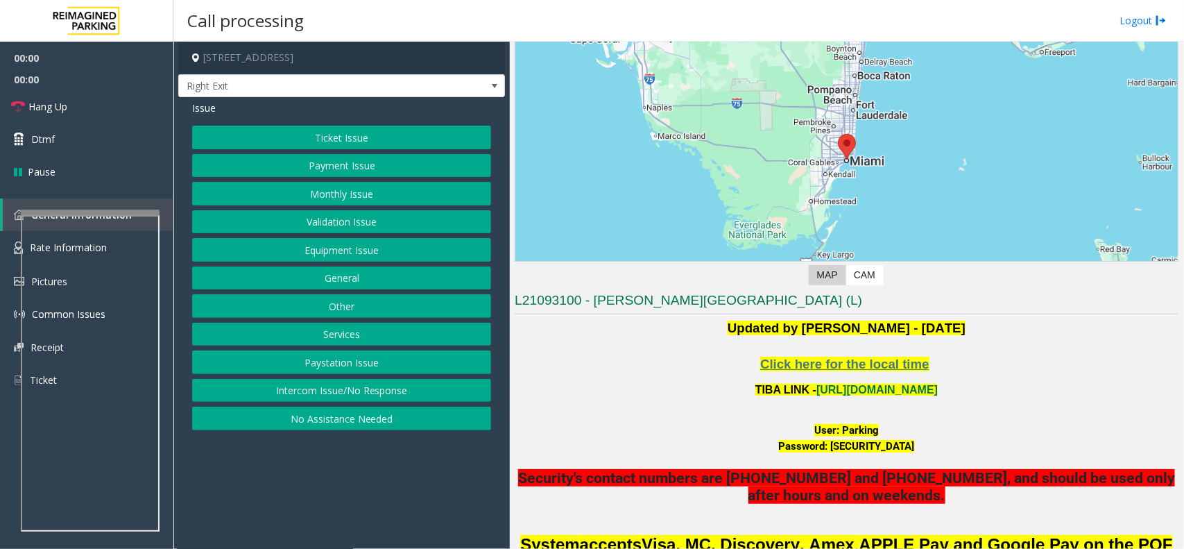
scroll to position [173, 0]
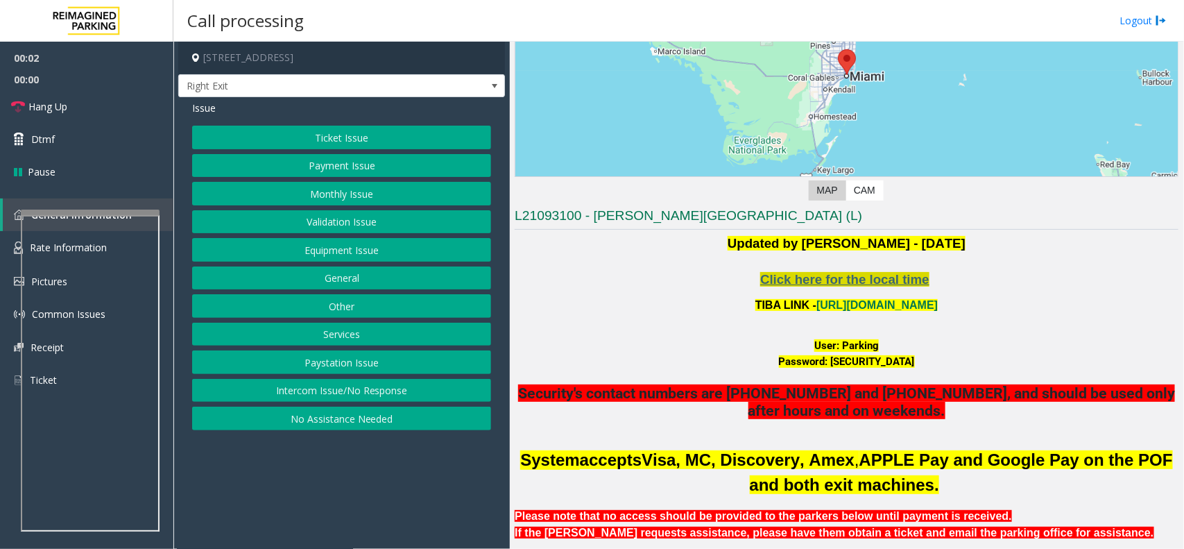
click at [816, 282] on span "Click here for the local time" at bounding box center [844, 279] width 169 height 15
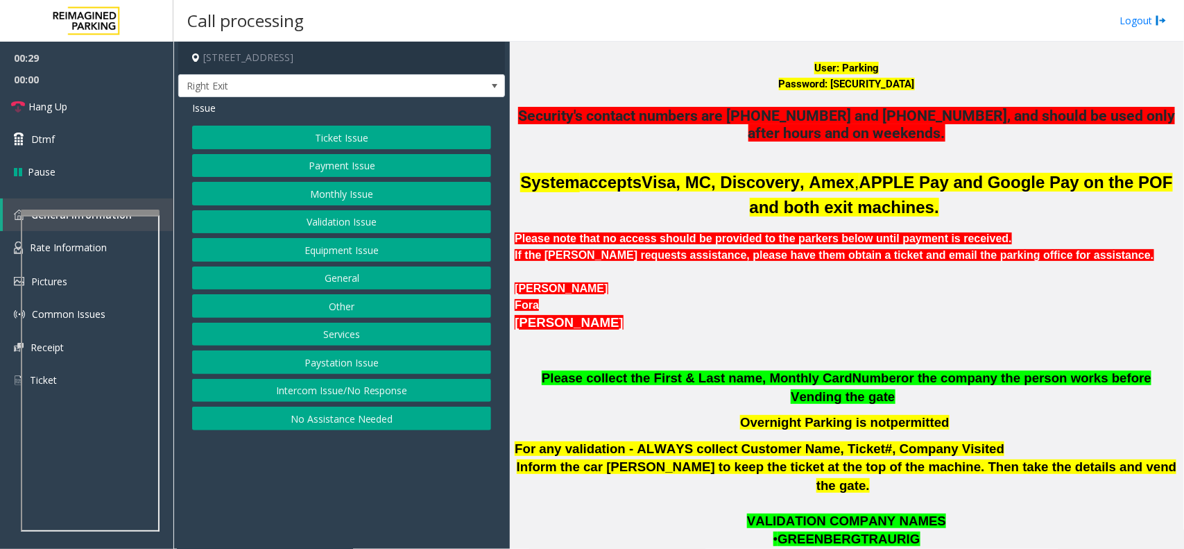
scroll to position [433, 0]
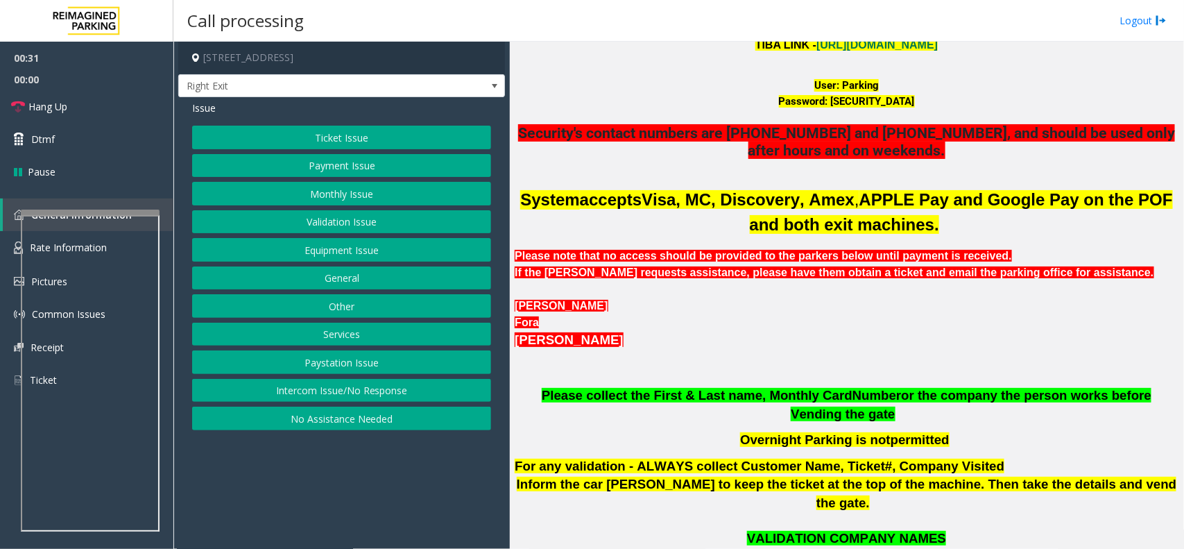
click at [337, 195] on button "Monthly Issue" at bounding box center [341, 194] width 299 height 24
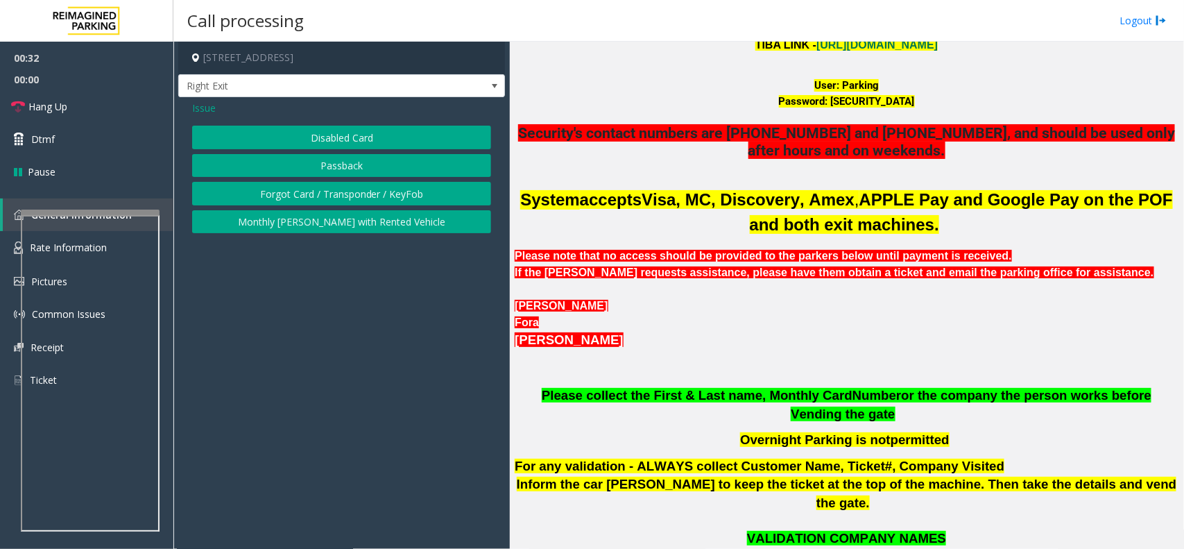
click at [340, 139] on button "Disabled Card" at bounding box center [341, 138] width 299 height 24
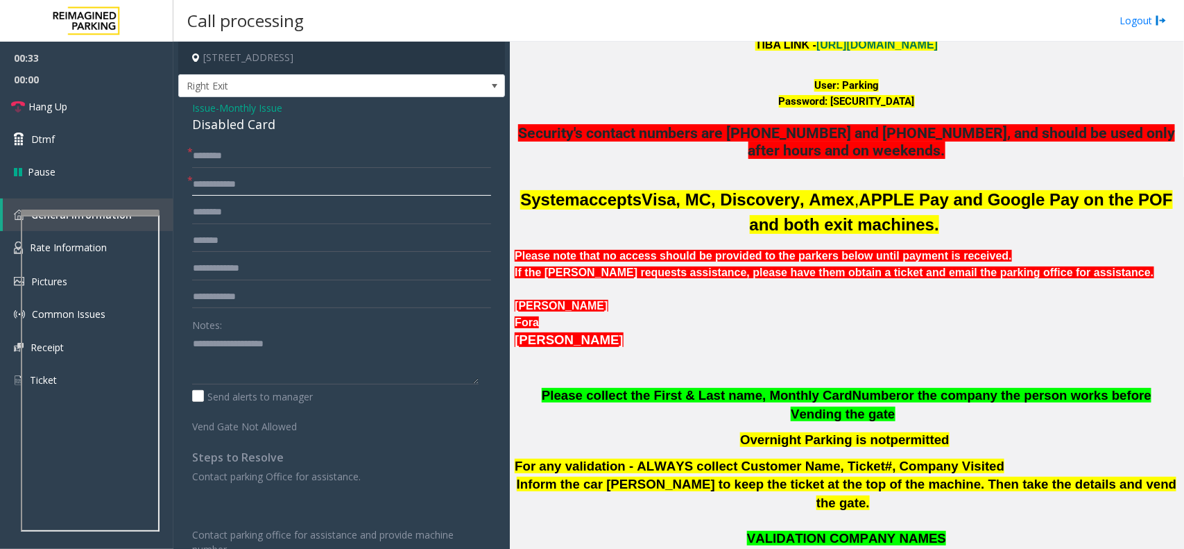
click at [276, 177] on input "text" at bounding box center [341, 185] width 299 height 24
type input "**********"
click at [265, 157] on input "text" at bounding box center [341, 156] width 299 height 24
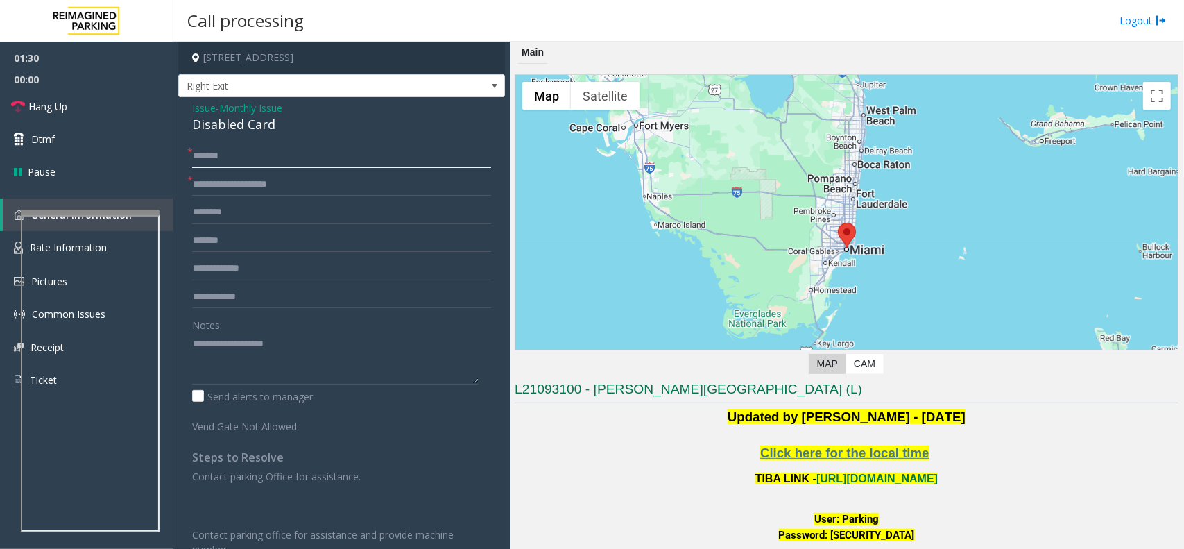
scroll to position [260, 0]
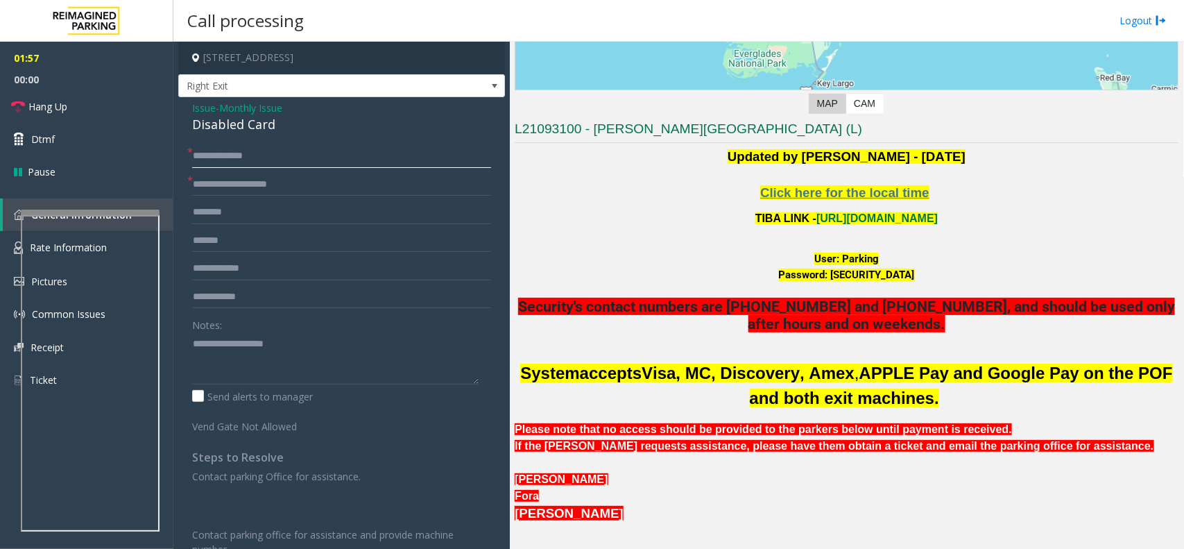
type input "**********"
click at [232, 350] on textarea at bounding box center [335, 358] width 286 height 52
type textarea "**********"
click at [251, 106] on span "Monthly Issue" at bounding box center [250, 108] width 63 height 15
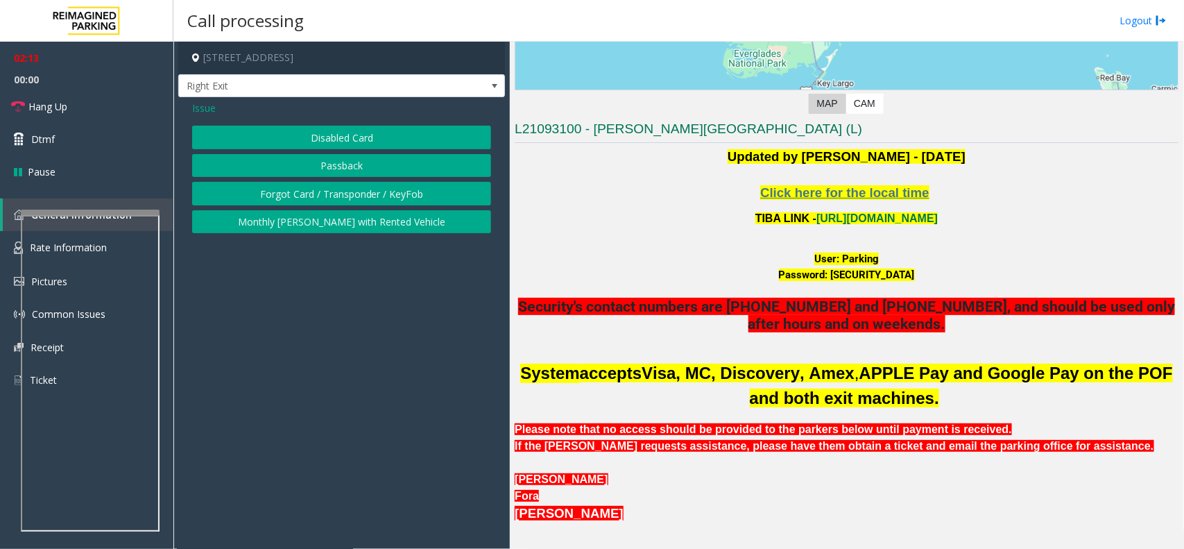
click at [328, 137] on button "Disabled Card" at bounding box center [341, 138] width 299 height 24
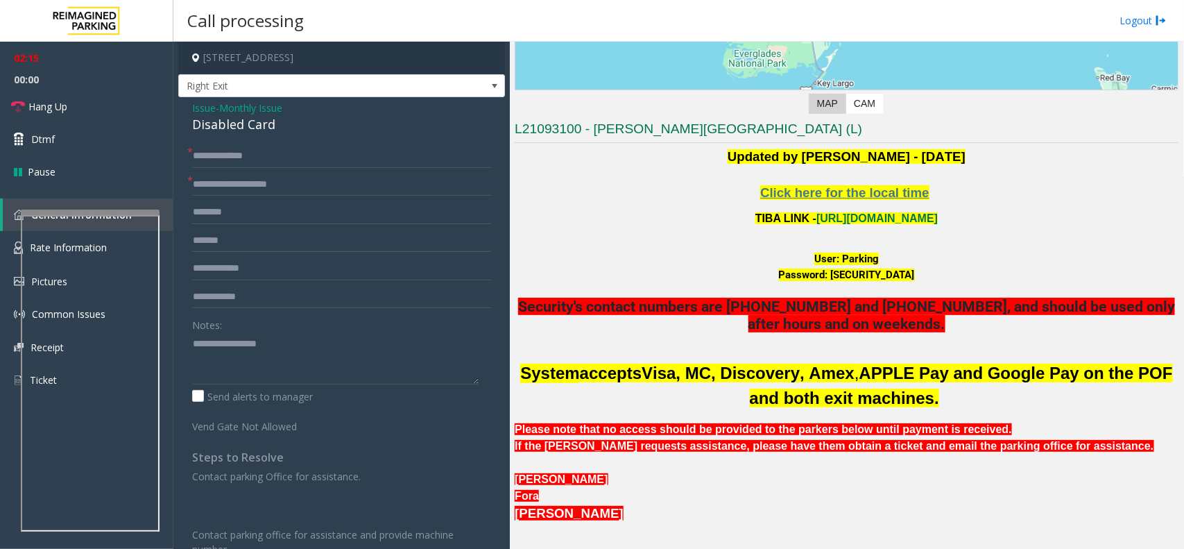
click at [253, 108] on span "Monthly Issue" at bounding box center [250, 108] width 63 height 15
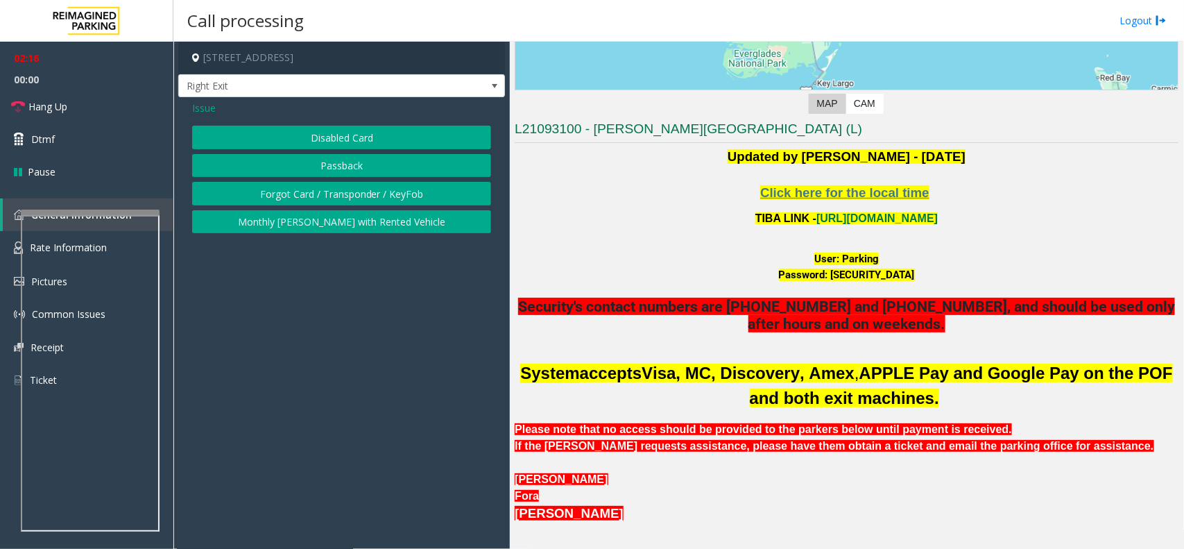
click at [293, 155] on button "Passback" at bounding box center [341, 166] width 299 height 24
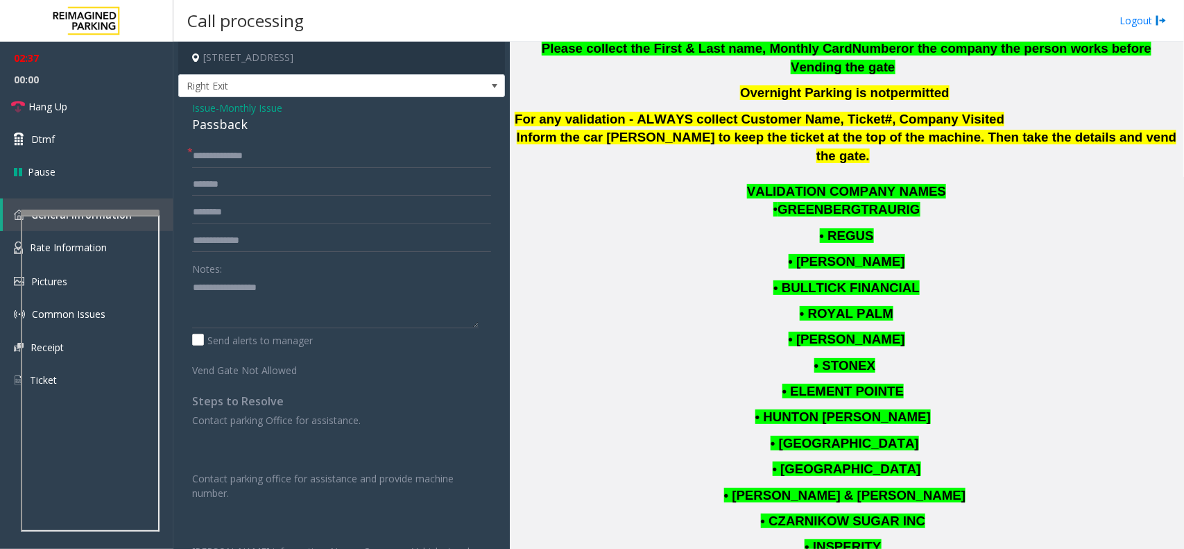
scroll to position [1214, 0]
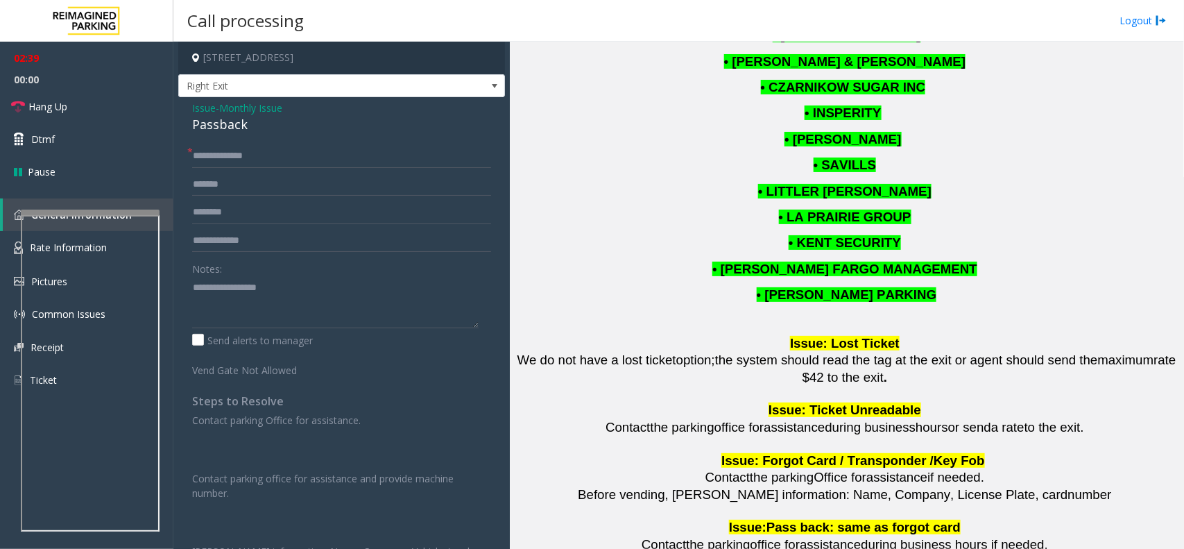
click at [252, 106] on span "Monthly Issue" at bounding box center [250, 108] width 63 height 15
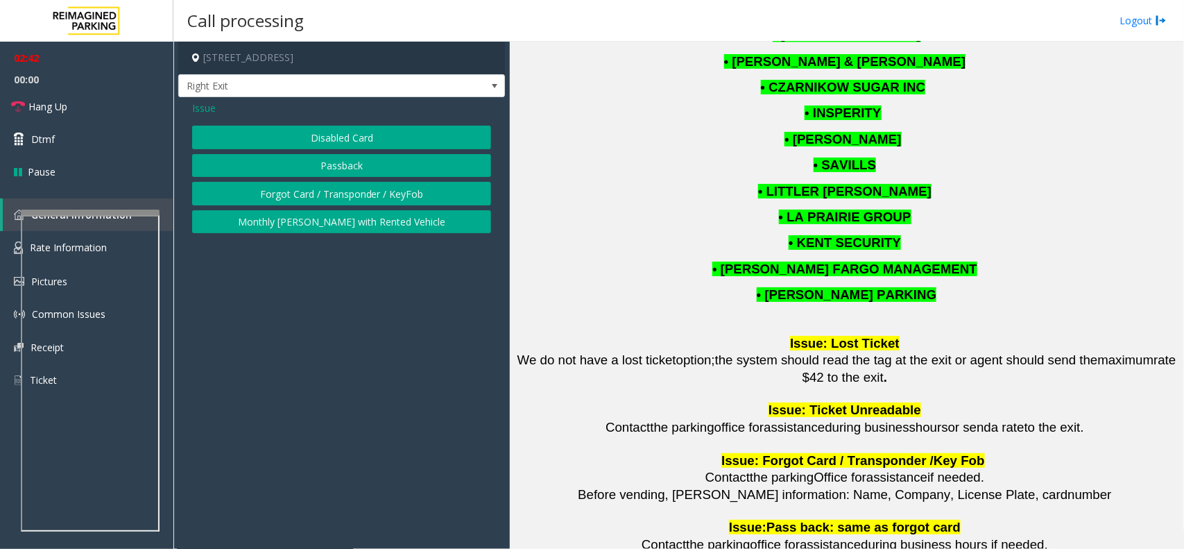
click at [208, 106] on span "Issue" at bounding box center [204, 108] width 24 height 15
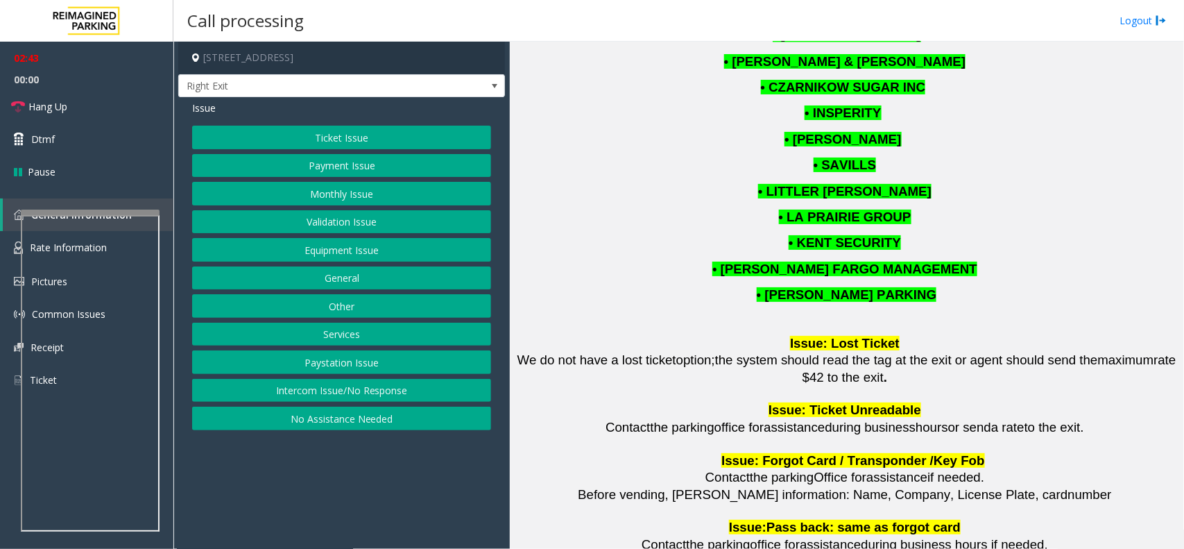
click at [313, 135] on button "Ticket Issue" at bounding box center [341, 138] width 299 height 24
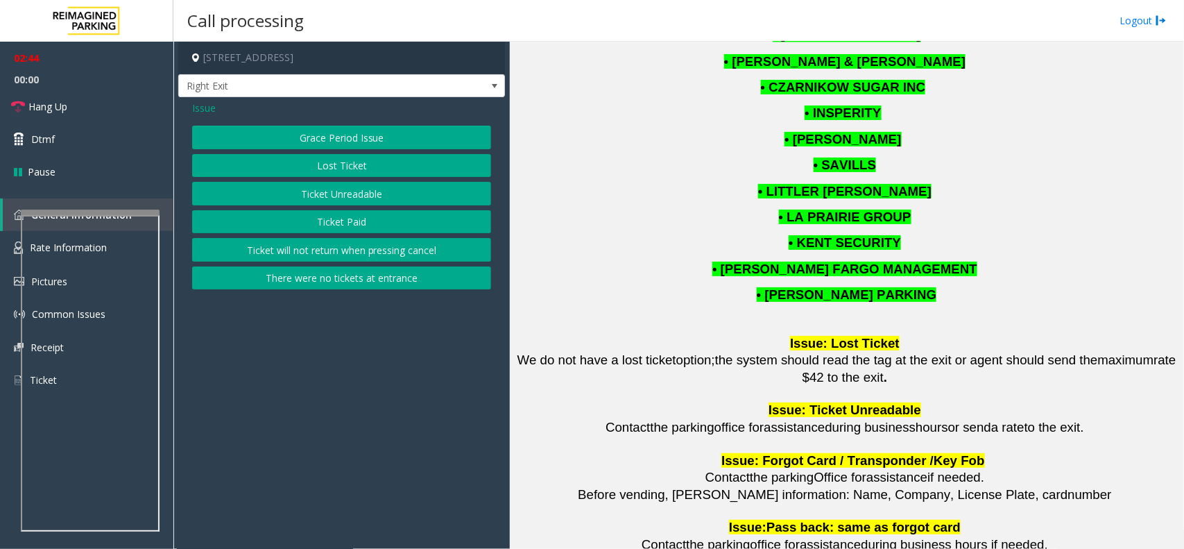
click at [357, 191] on button "Ticket Unreadable" at bounding box center [341, 194] width 299 height 24
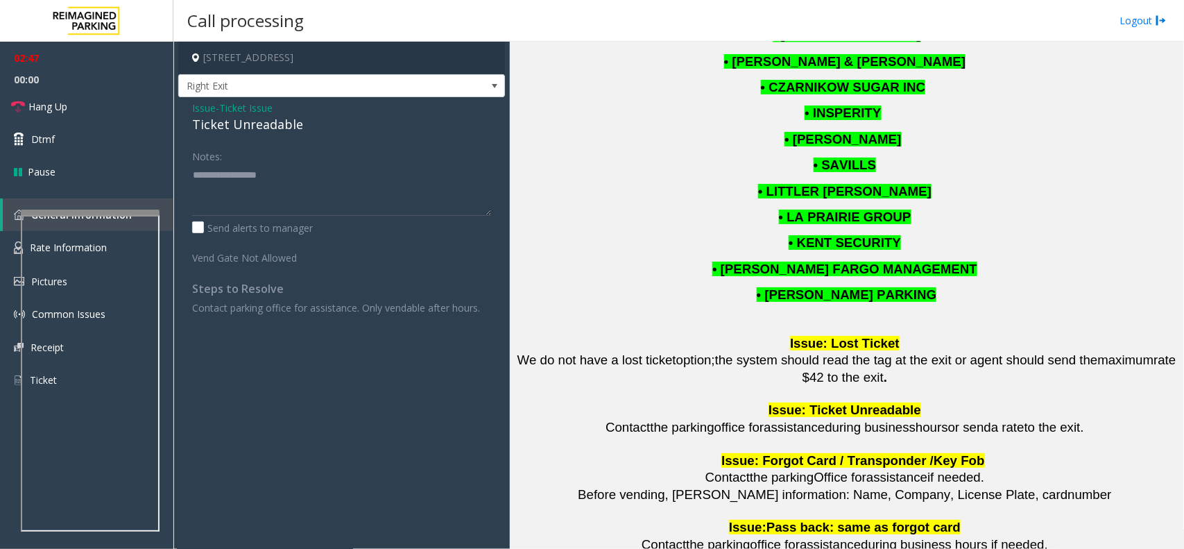
click at [239, 108] on span "Ticket Issue" at bounding box center [245, 108] width 53 height 15
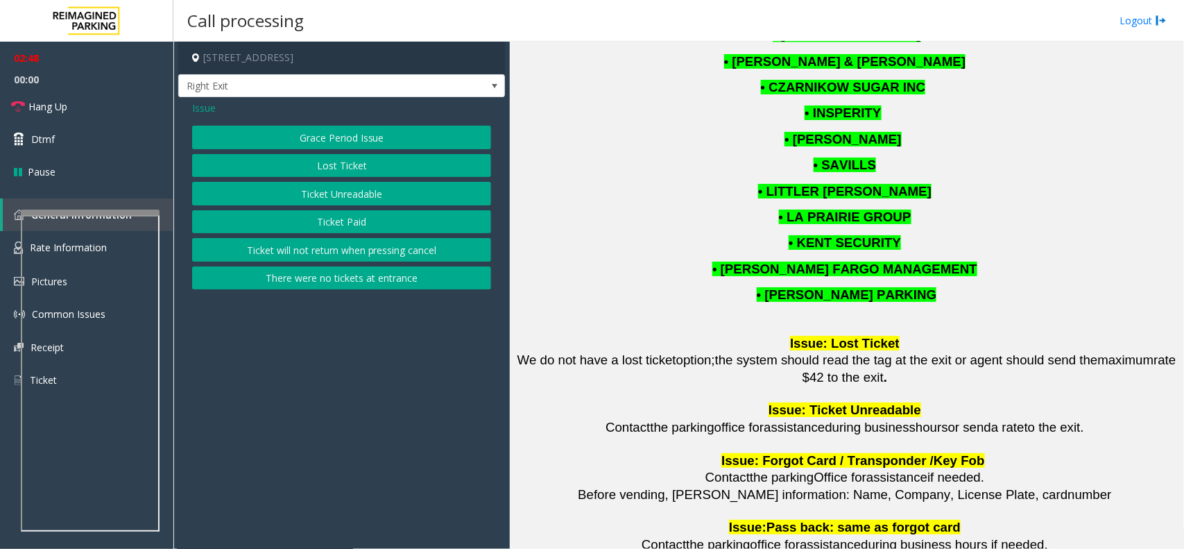
click at [203, 115] on span "Issue" at bounding box center [204, 108] width 24 height 15
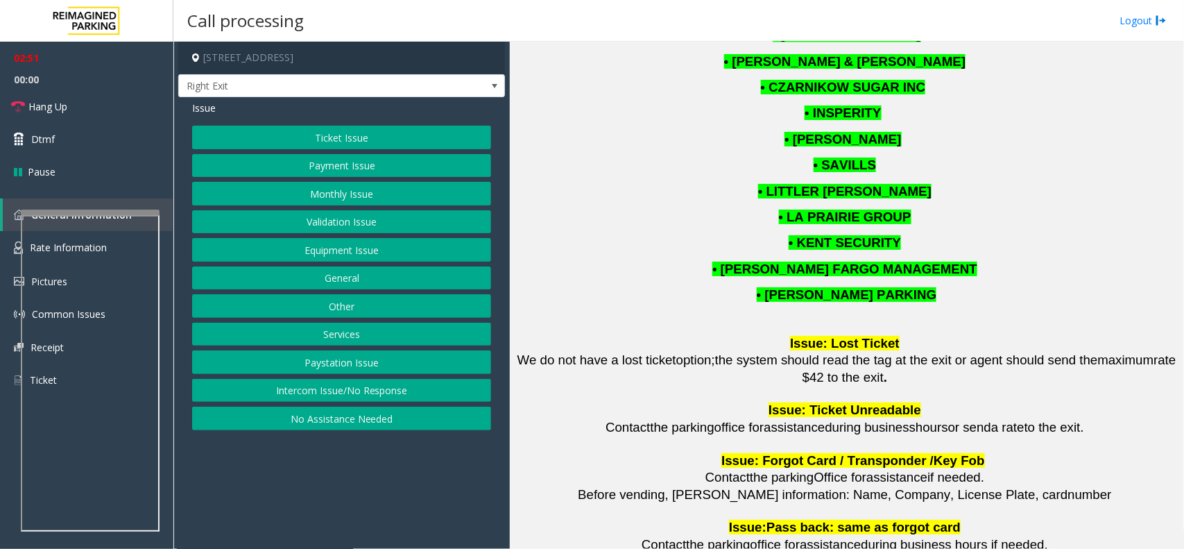
click at [354, 191] on button "Monthly Issue" at bounding box center [341, 194] width 299 height 24
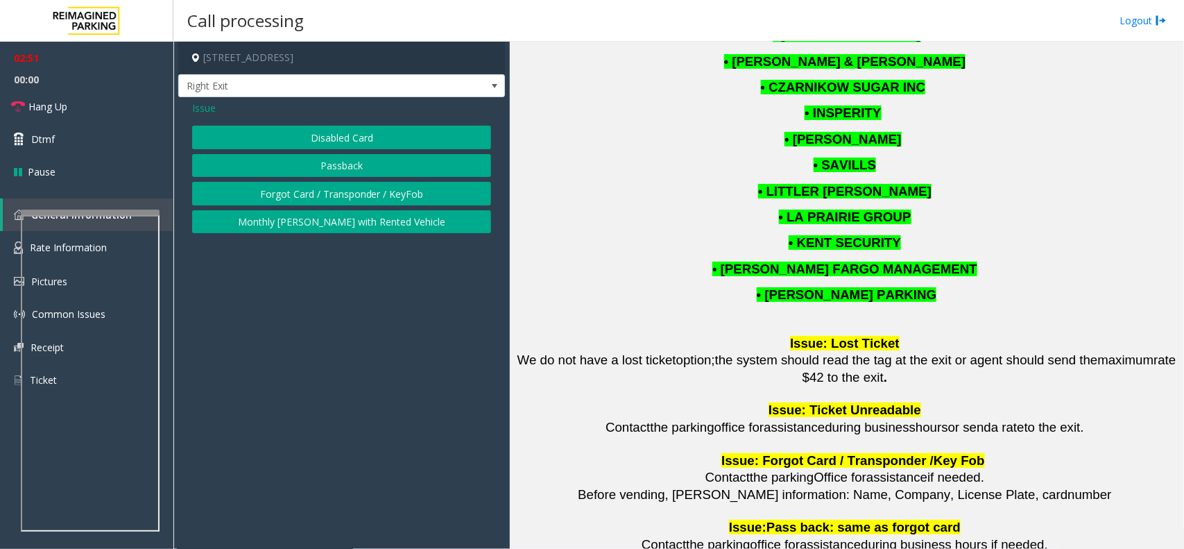
click at [348, 144] on button "Disabled Card" at bounding box center [341, 138] width 299 height 24
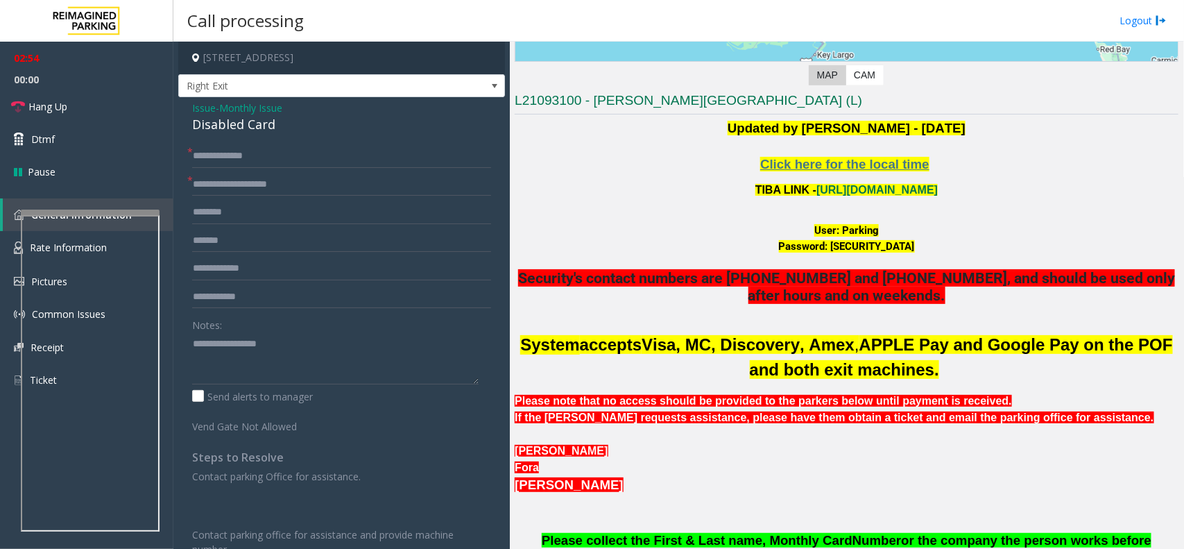
scroll to position [0, 0]
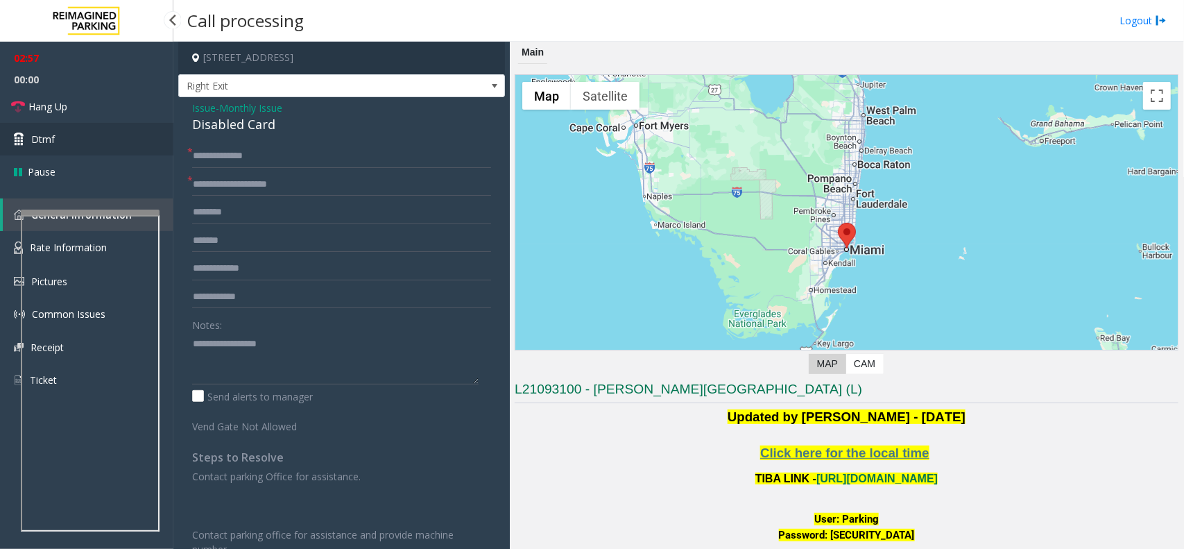
click at [112, 135] on link "Dtmf" at bounding box center [86, 139] width 173 height 33
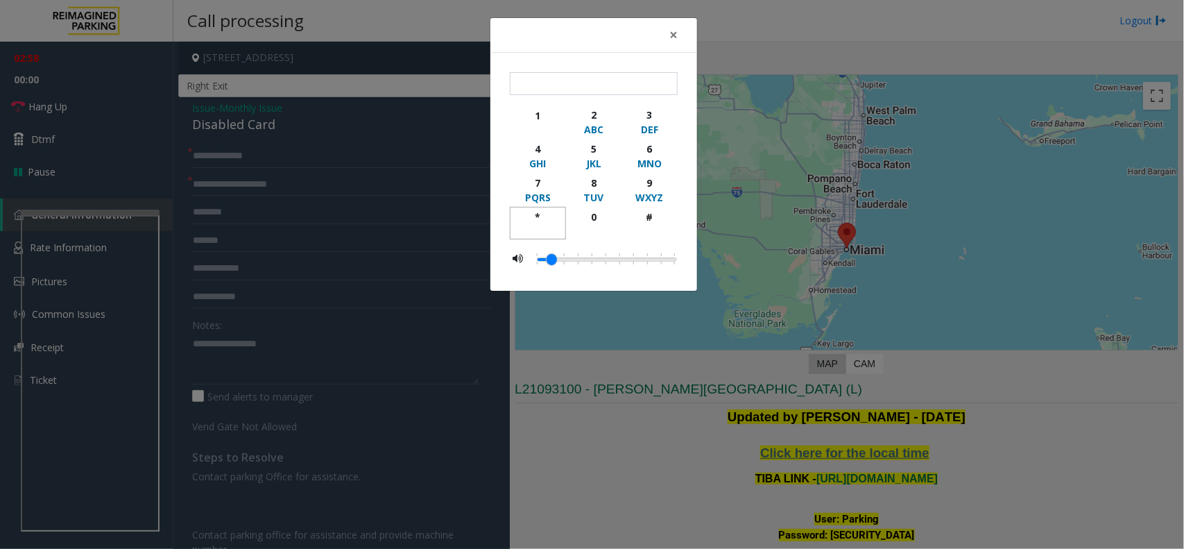
drag, startPoint x: 543, startPoint y: 217, endPoint x: 619, endPoint y: 198, distance: 78.1
click at [544, 217] on div "*" at bounding box center [538, 216] width 38 height 15
click at [651, 186] on div "9" at bounding box center [649, 182] width 38 height 15
click at [644, 216] on div "#" at bounding box center [649, 216] width 38 height 15
type input "***"
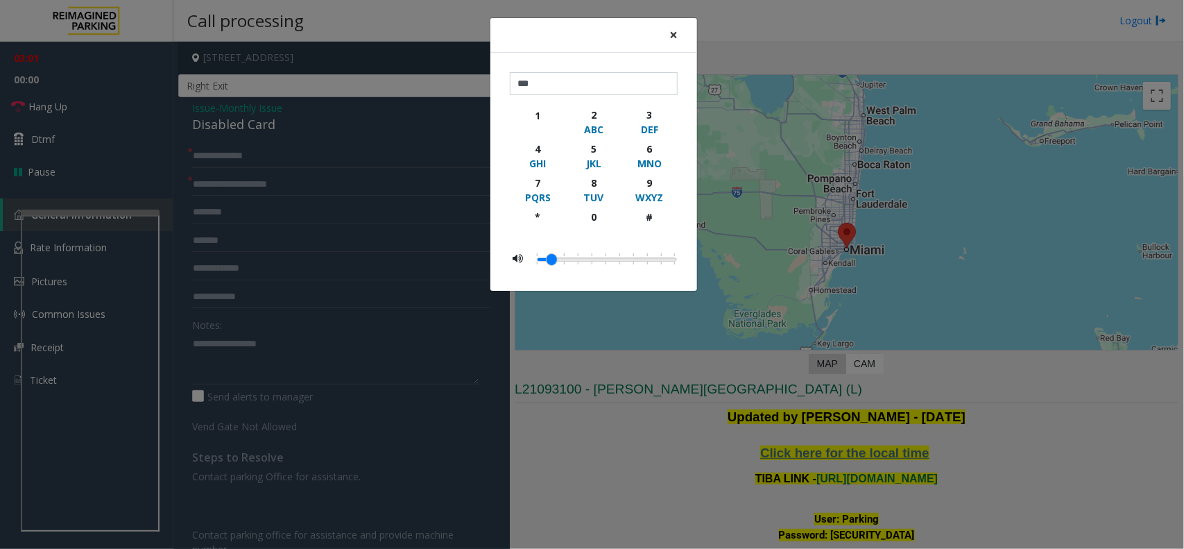
click at [673, 35] on span "×" at bounding box center [673, 34] width 8 height 19
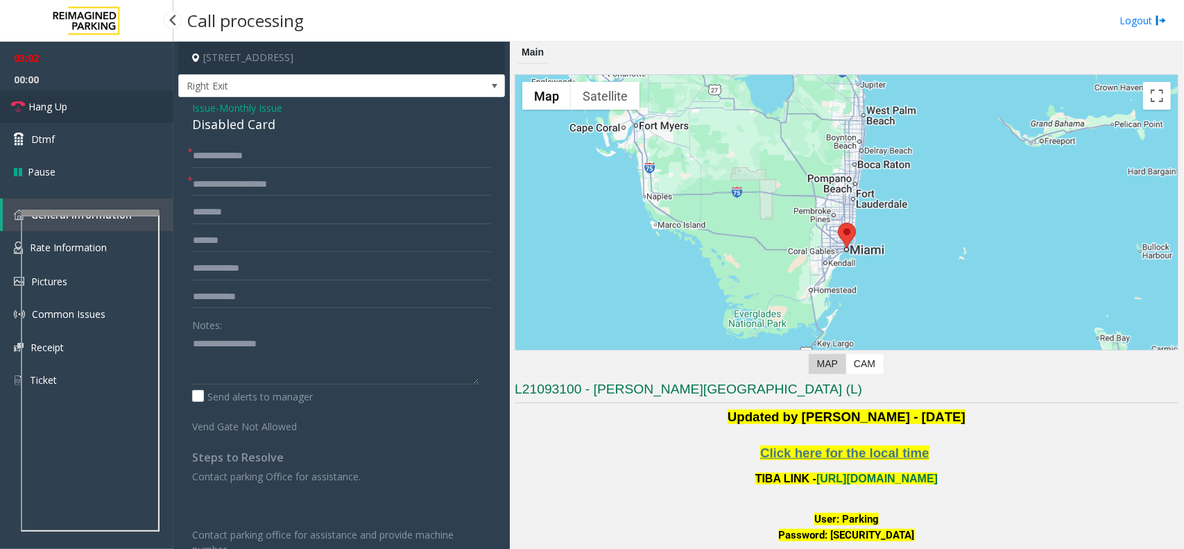
click at [98, 117] on link "Hang Up" at bounding box center [86, 106] width 173 height 33
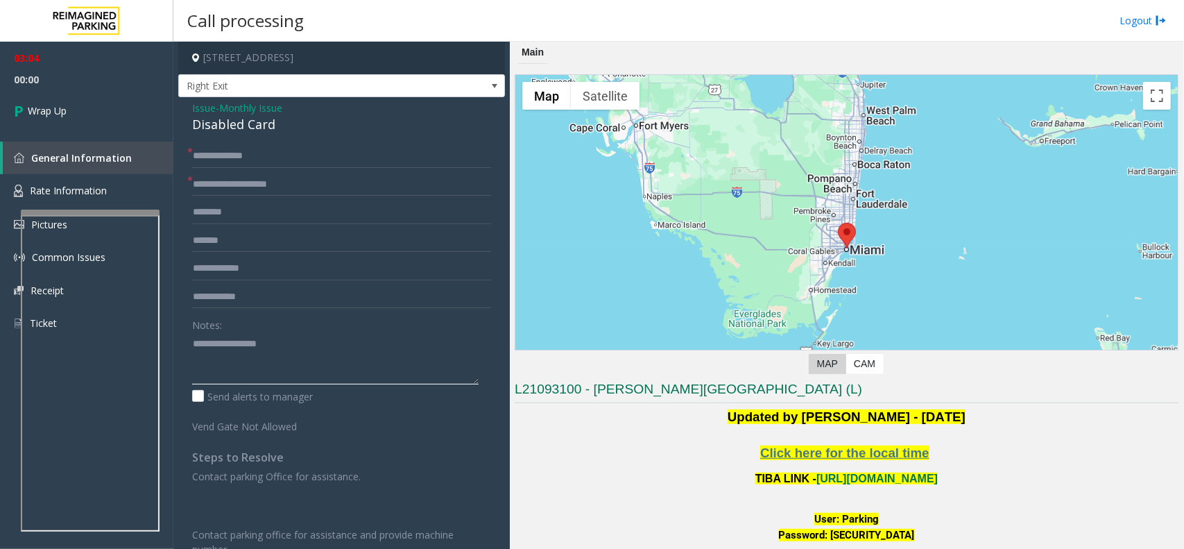
click at [310, 352] on textarea at bounding box center [335, 358] width 286 height 52
click at [229, 366] on textarea at bounding box center [335, 358] width 286 height 52
paste textarea "**********"
click at [210, 129] on div "Disabled Card" at bounding box center [341, 124] width 299 height 19
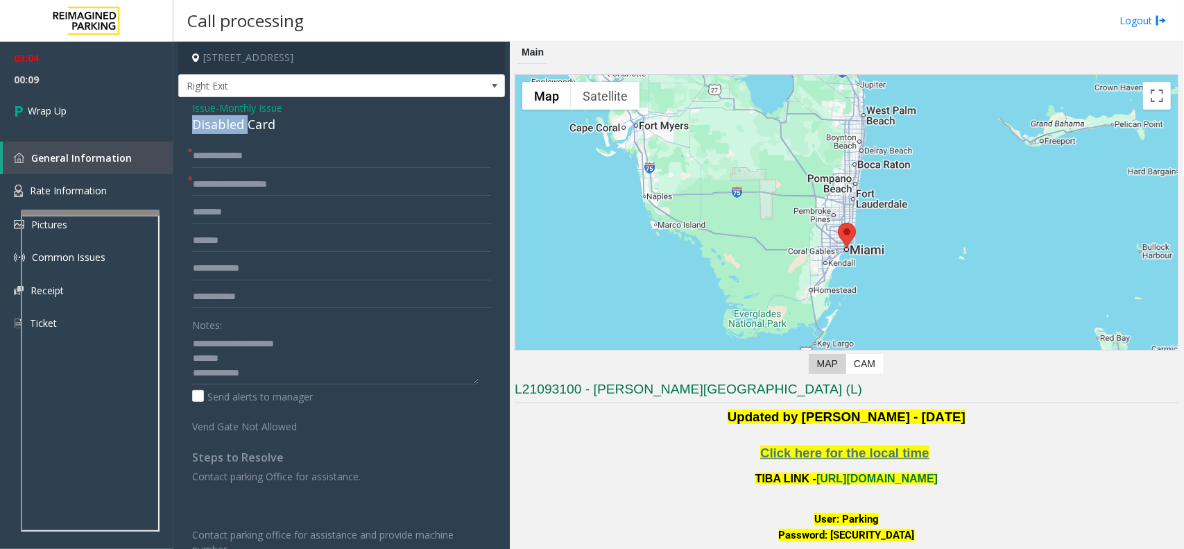
click at [210, 129] on div "Disabled Card" at bounding box center [341, 124] width 299 height 19
copy div "Disabled Card"
click at [245, 347] on textarea at bounding box center [335, 358] width 286 height 52
paste textarea "**********"
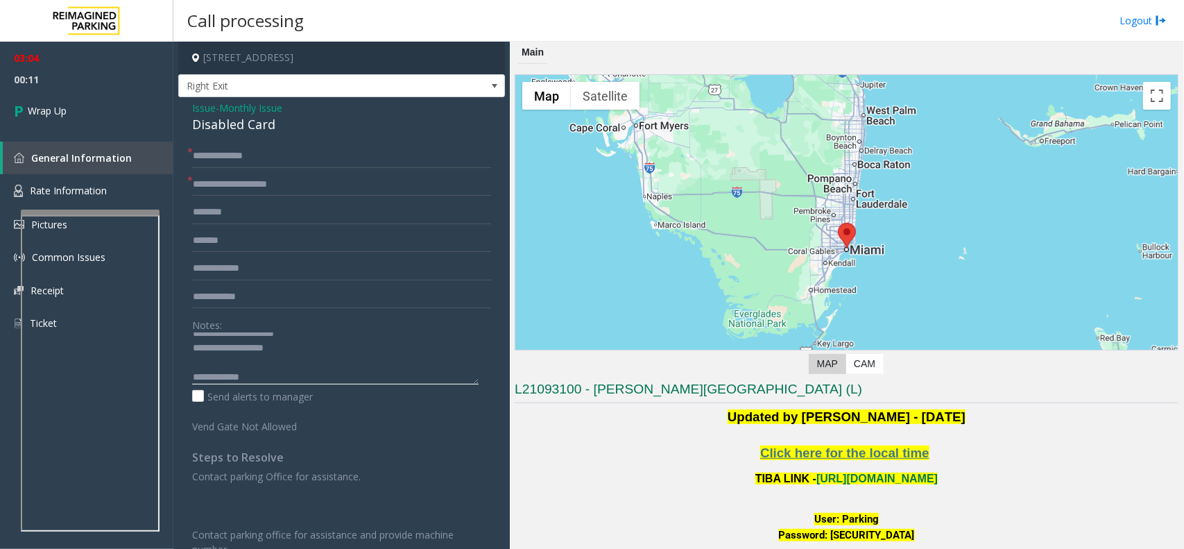
click at [261, 376] on textarea at bounding box center [335, 358] width 286 height 52
click at [272, 377] on textarea at bounding box center [335, 358] width 286 height 52
paste textarea "**********"
type textarea "**********"
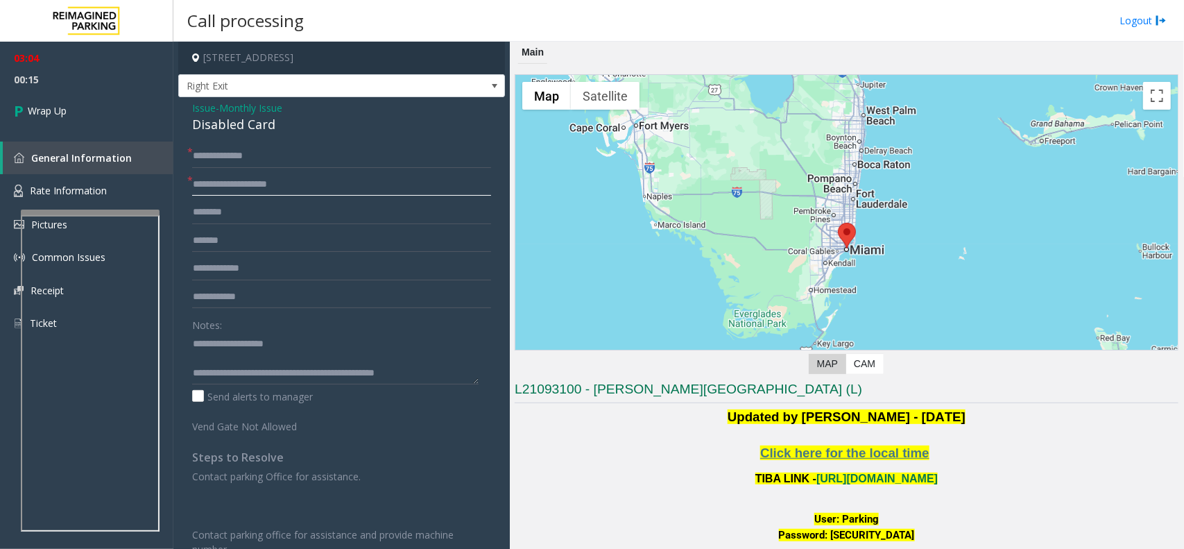
click at [255, 182] on input "**********" at bounding box center [341, 185] width 299 height 24
click at [246, 186] on input "**********" at bounding box center [341, 185] width 299 height 24
type input "**********"
click at [90, 112] on link "Wrap Up" at bounding box center [86, 110] width 173 height 41
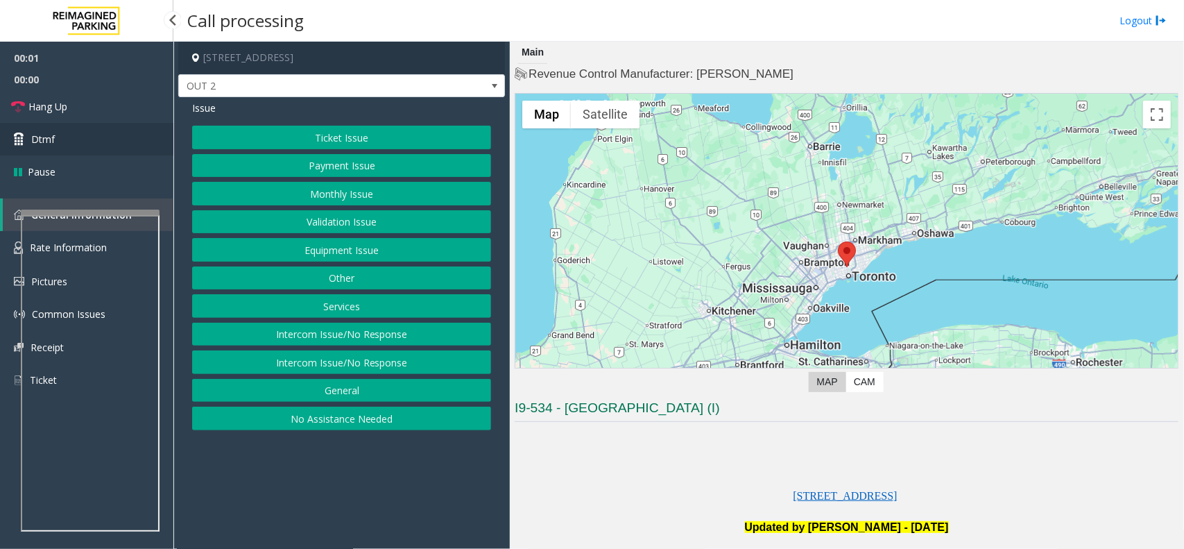
click at [106, 130] on link "Dtmf" at bounding box center [86, 139] width 173 height 33
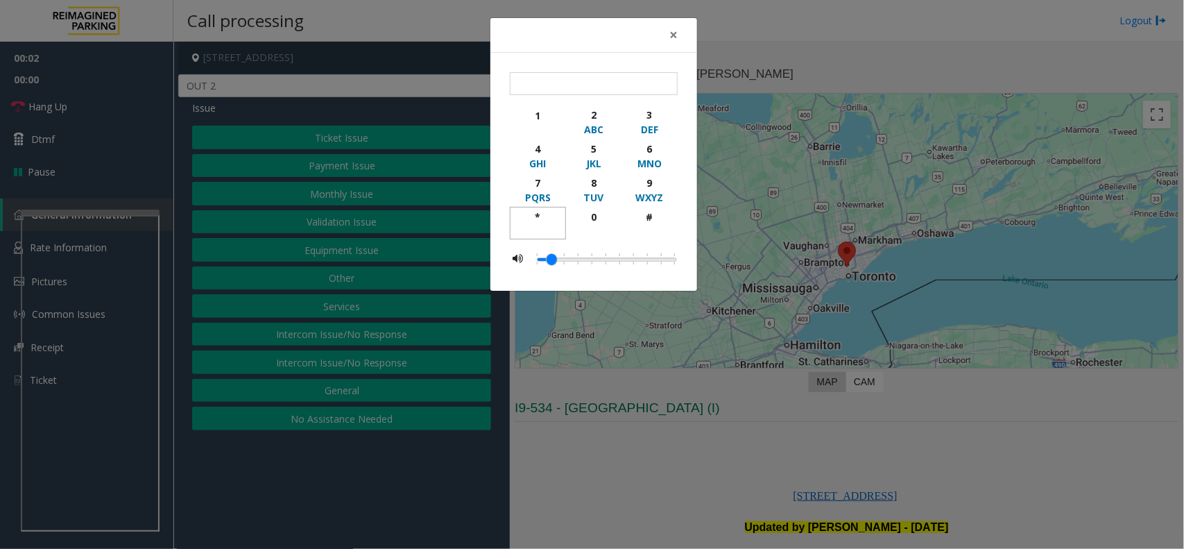
drag, startPoint x: 535, startPoint y: 214, endPoint x: 624, endPoint y: 184, distance: 93.4
click at [536, 215] on div "*" at bounding box center [538, 216] width 38 height 15
click at [636, 180] on div "9" at bounding box center [649, 182] width 38 height 15
click at [643, 215] on div "#" at bounding box center [649, 216] width 38 height 15
type input "***"
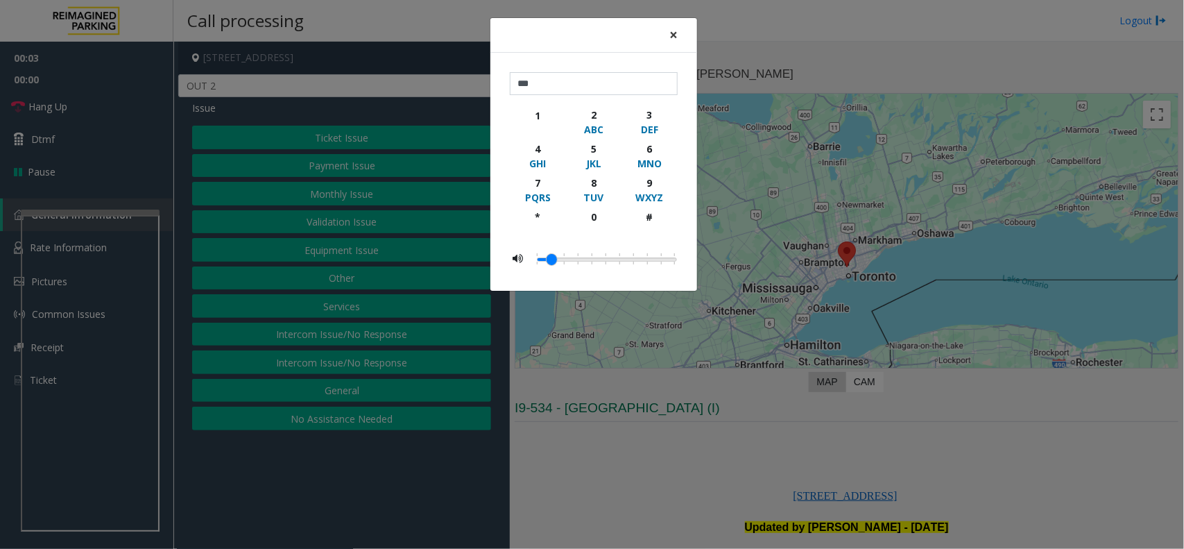
click at [673, 38] on span "×" at bounding box center [673, 34] width 8 height 19
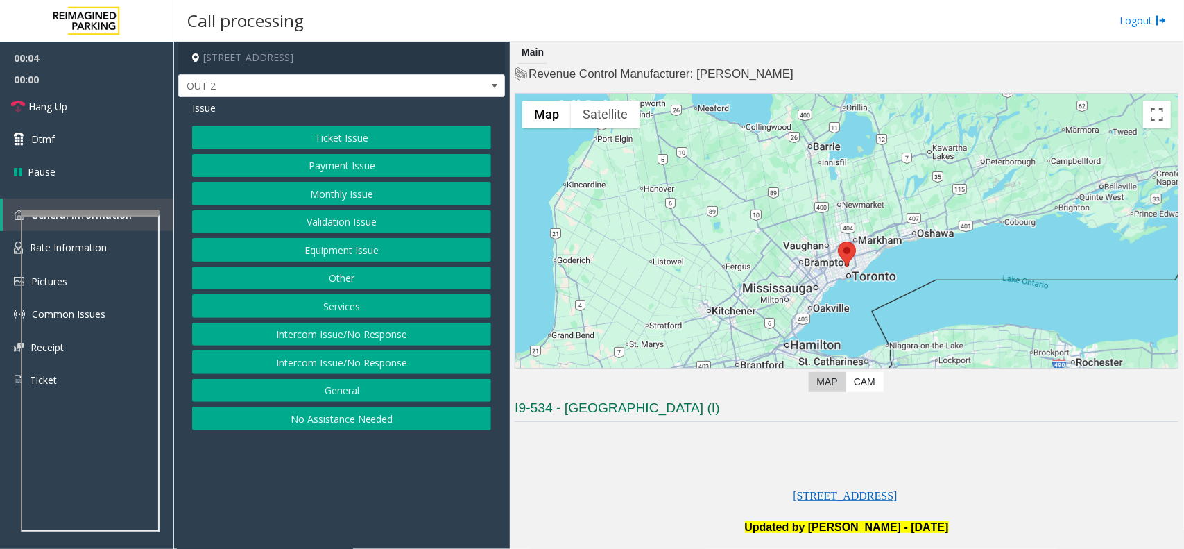
click at [420, 254] on button "Equipment Issue" at bounding box center [341, 250] width 299 height 24
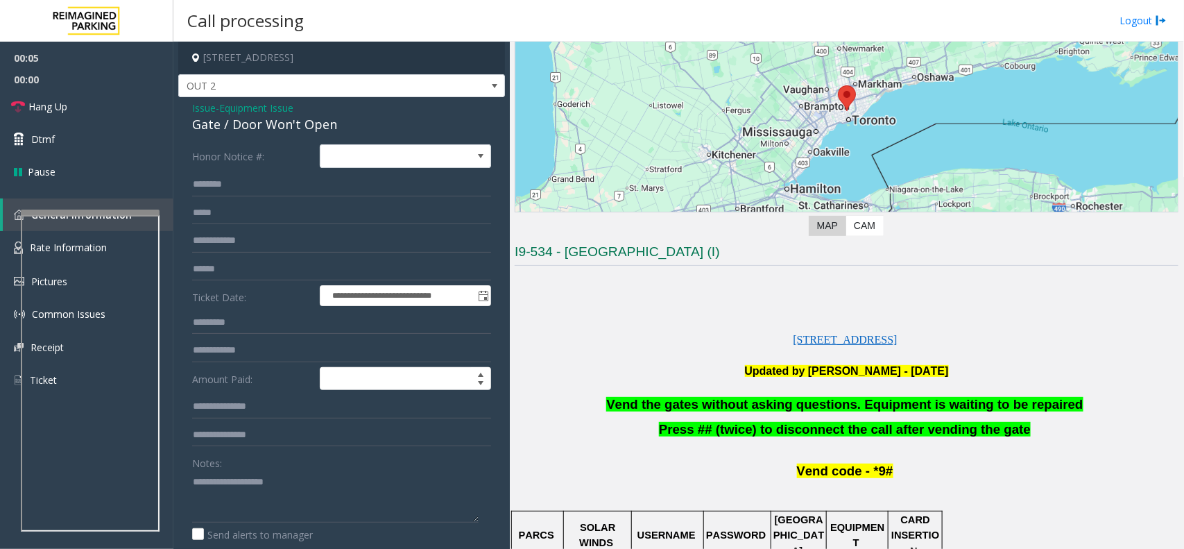
scroll to position [260, 0]
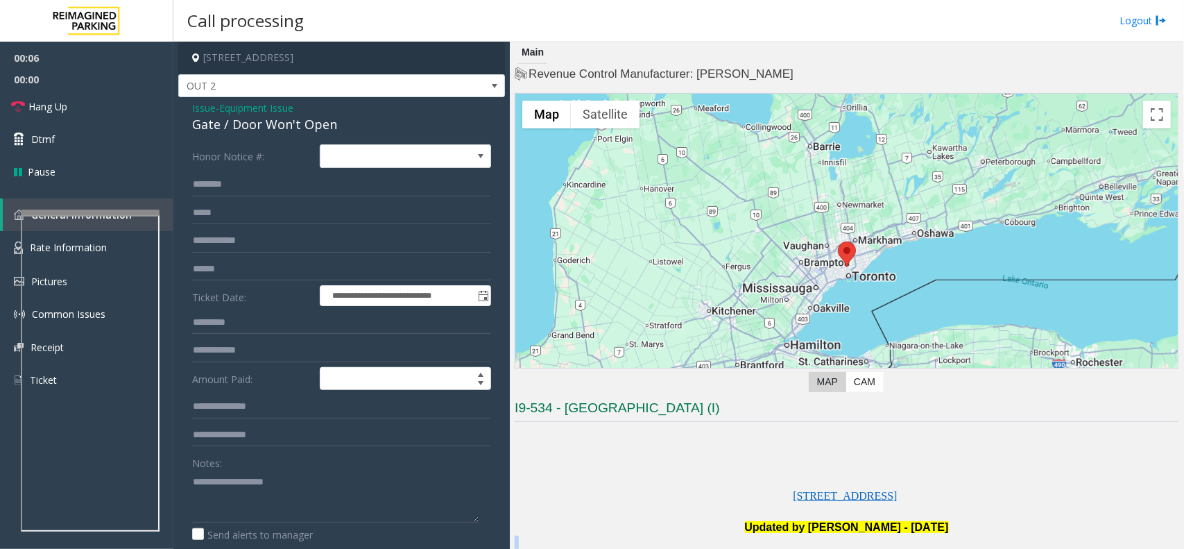
scroll to position [260, 0]
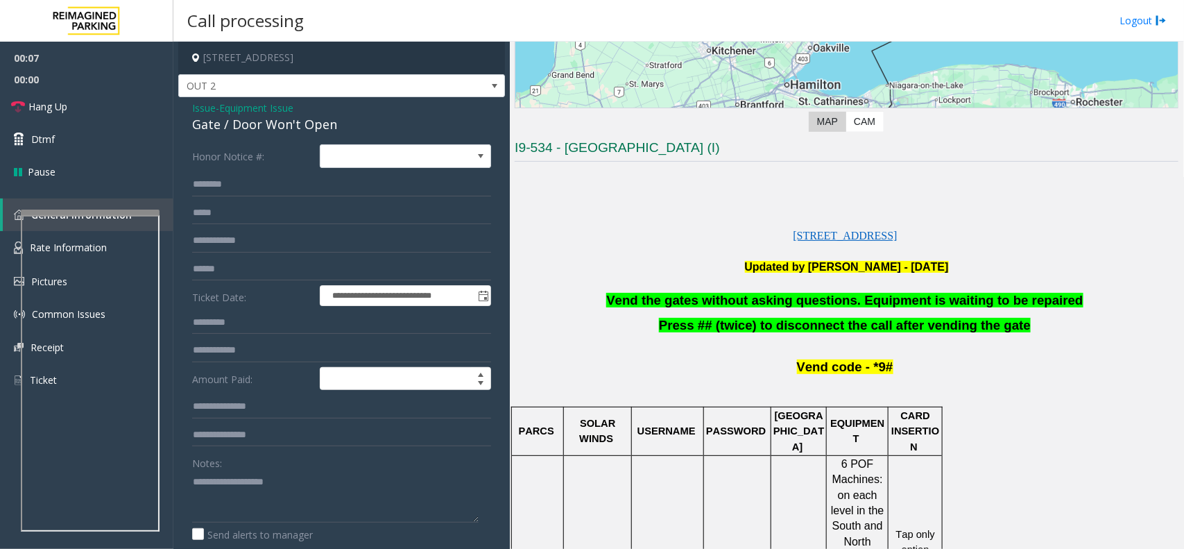
click at [701, 303] on span "Vend the gates without asking questions. Equipment is waiting to be repaired" at bounding box center [844, 300] width 476 height 15
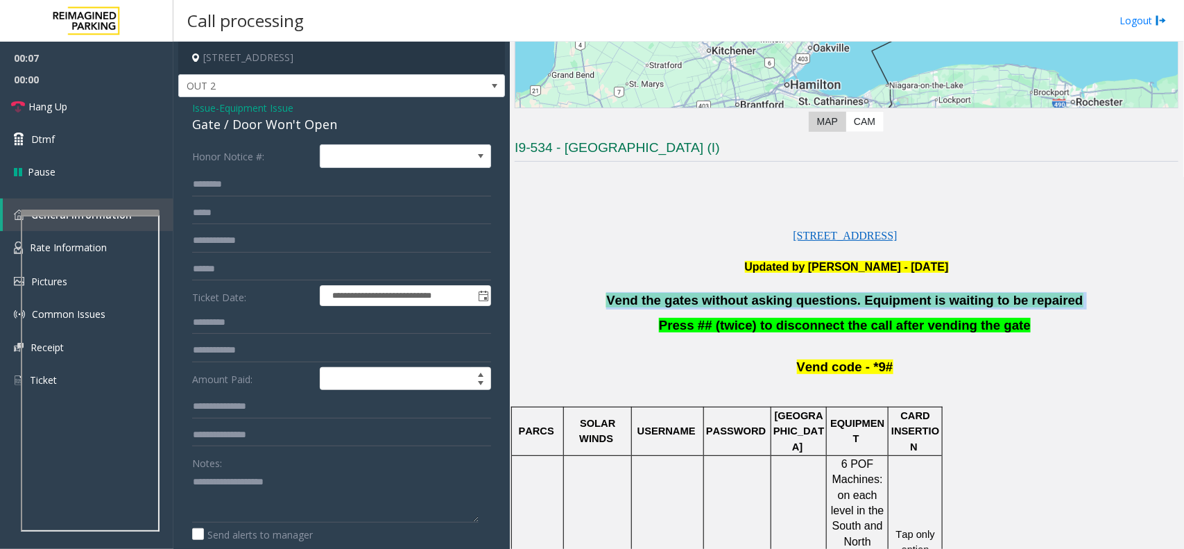
click at [701, 303] on span "Vend the gates without asking questions. Equipment is waiting to be repaired" at bounding box center [844, 300] width 476 height 15
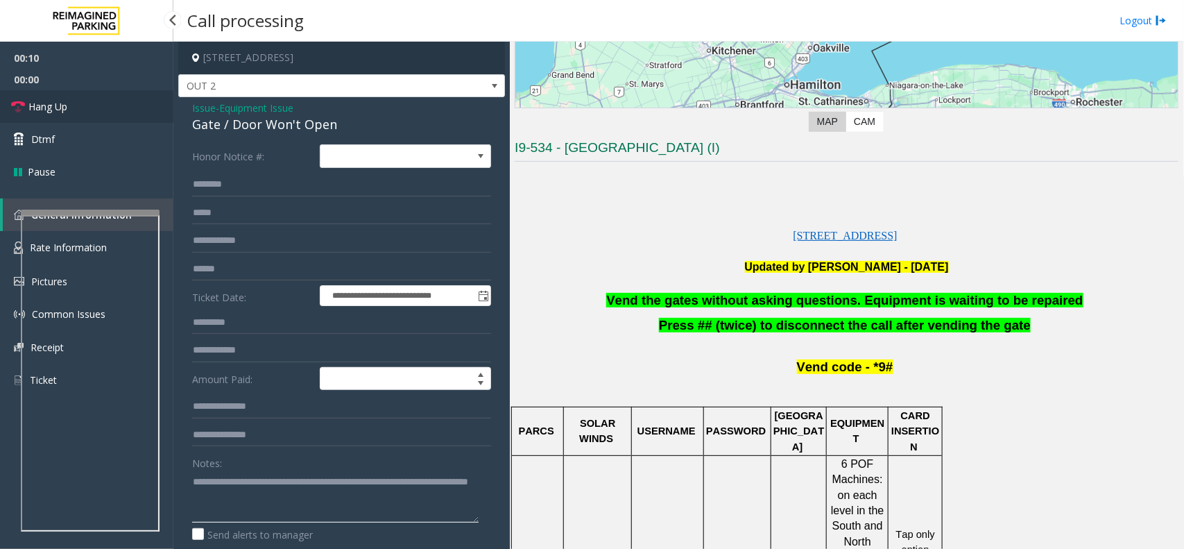
type textarea "**********"
click at [77, 113] on link "Hang Up" at bounding box center [86, 106] width 173 height 33
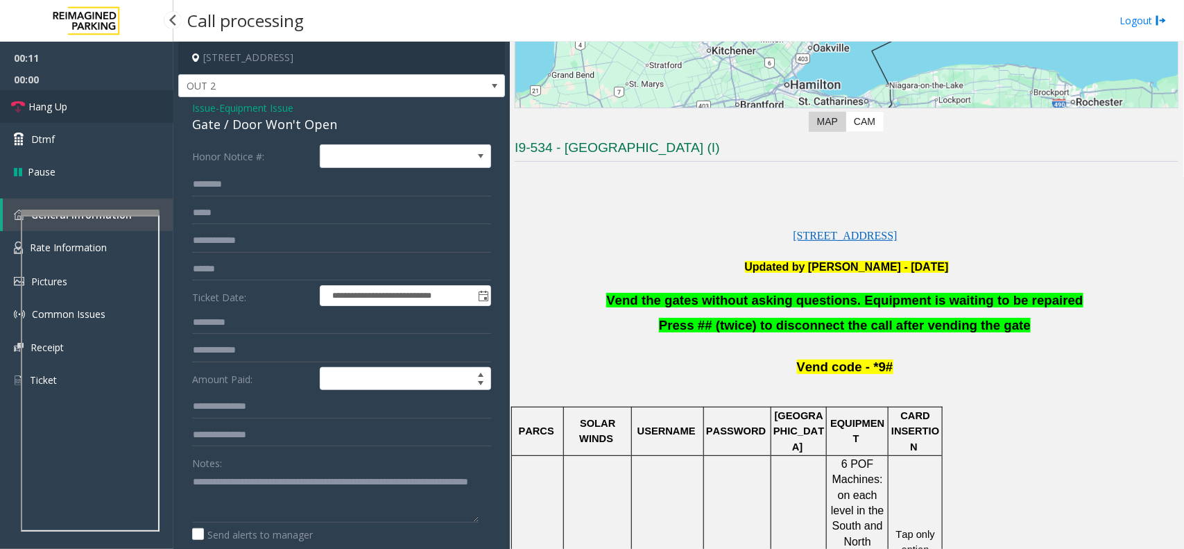
click at [77, 113] on link "Hang Up" at bounding box center [86, 106] width 173 height 33
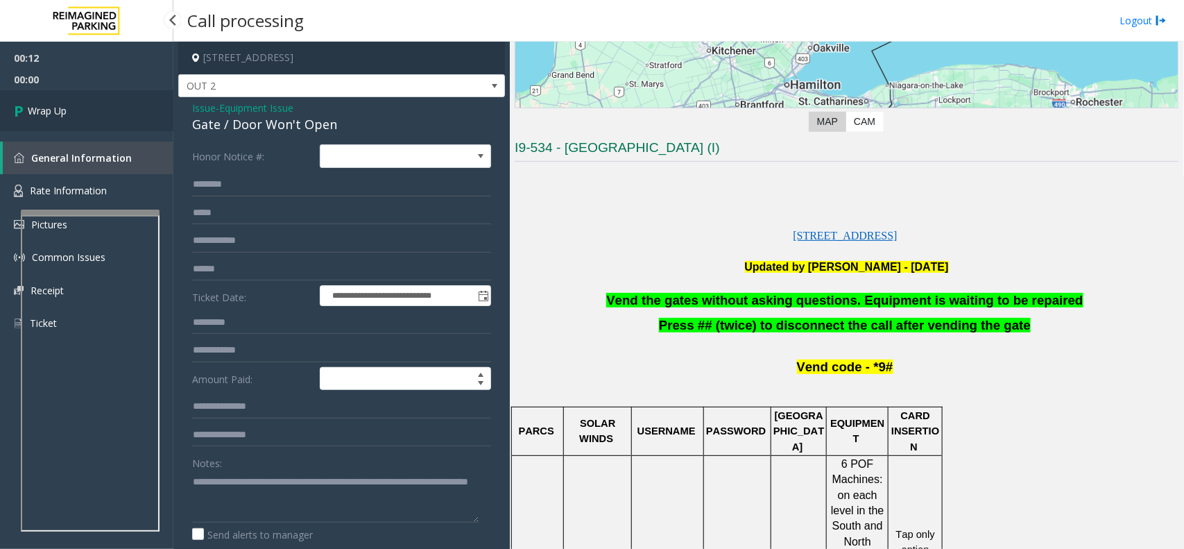
click at [77, 113] on link "Wrap Up" at bounding box center [86, 110] width 173 height 41
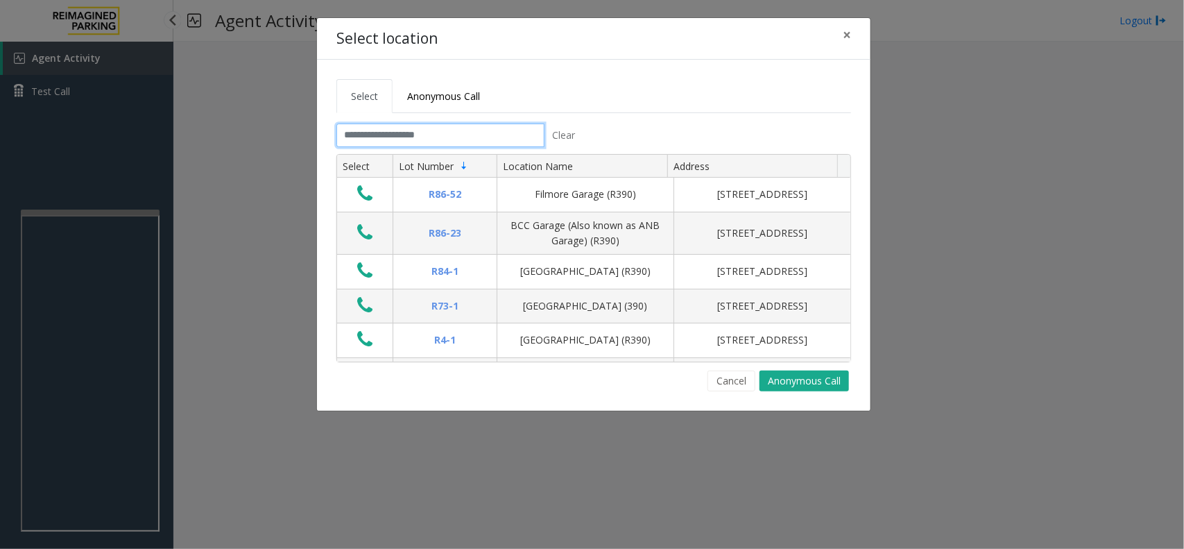
click at [437, 132] on input "text" at bounding box center [440, 135] width 208 height 24
click at [841, 39] on button "×" at bounding box center [847, 35] width 28 height 34
